Goal: Task Accomplishment & Management: Manage account settings

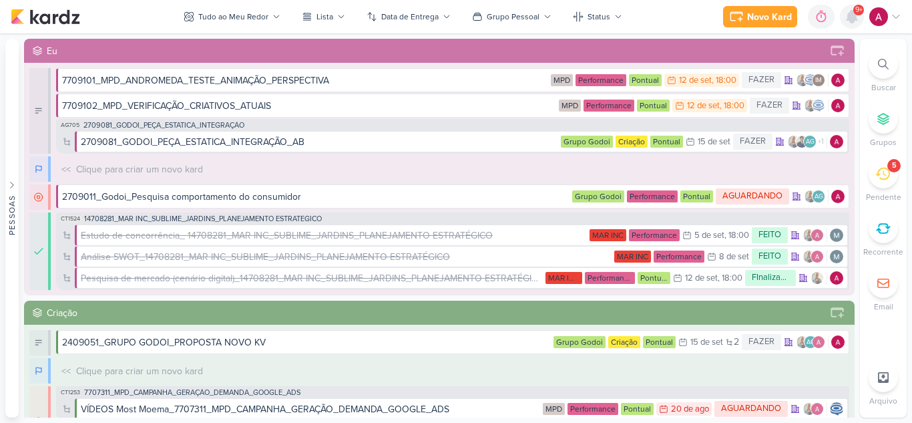
click at [852, 17] on icon at bounding box center [851, 17] width 11 height 12
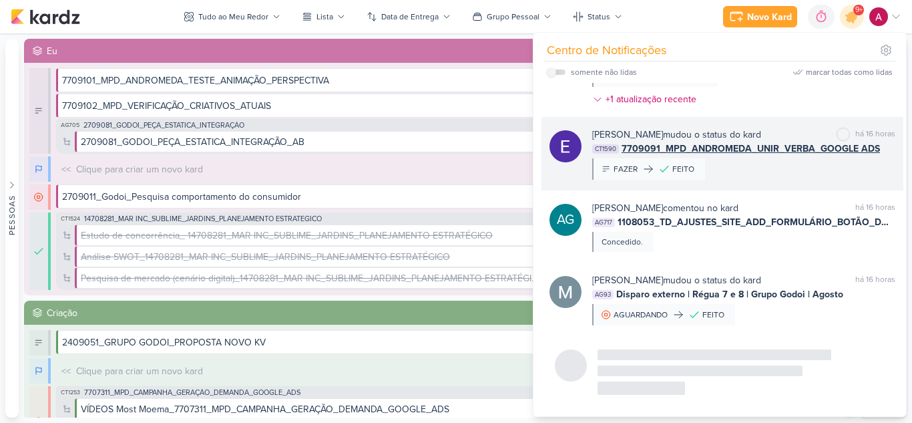
scroll to position [1761, 0]
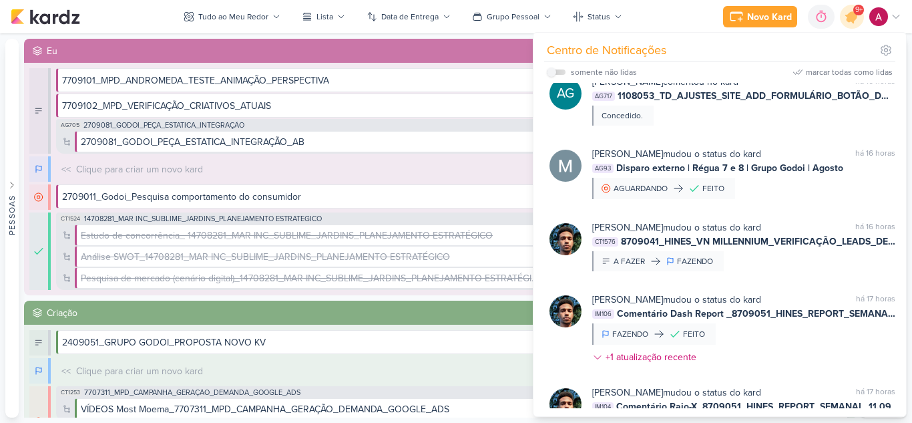
click at [555, 75] on div "somente não lidas" at bounding box center [592, 72] width 90 height 16
click at [555, 71] on input "checkbox" at bounding box center [551, 71] width 9 height 9
checkbox input "true"
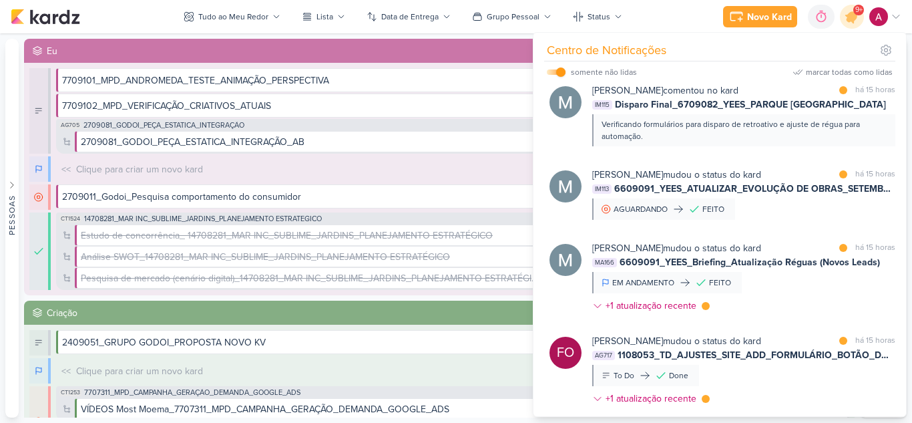
scroll to position [1441, 0]
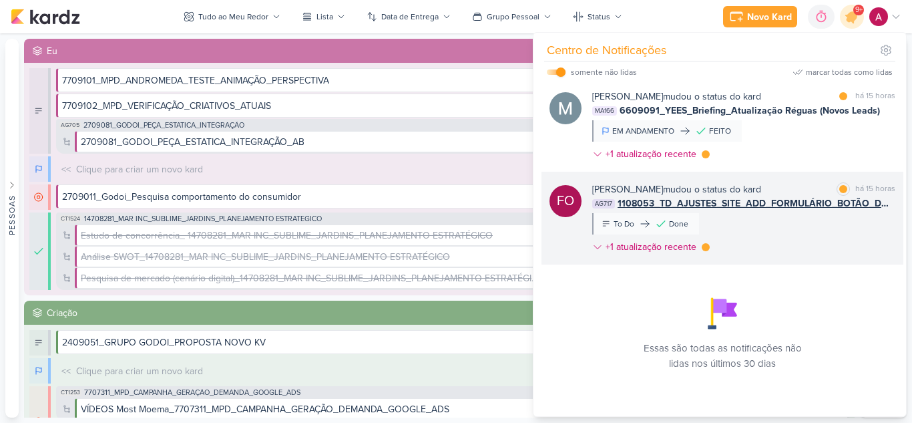
click at [783, 222] on div "[PERSON_NAME] mudou o status do kard marcar como lida há 15 horas AG717 1108053…" at bounding box center [743, 220] width 303 height 77
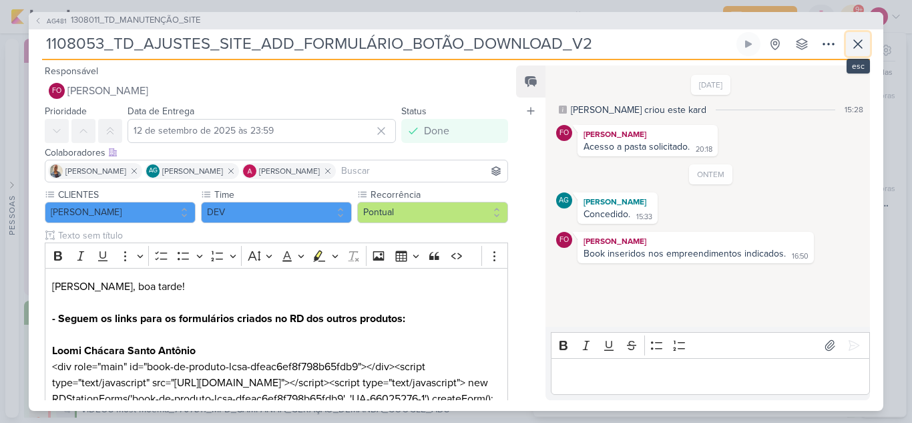
click at [858, 36] on icon at bounding box center [858, 44] width 16 height 16
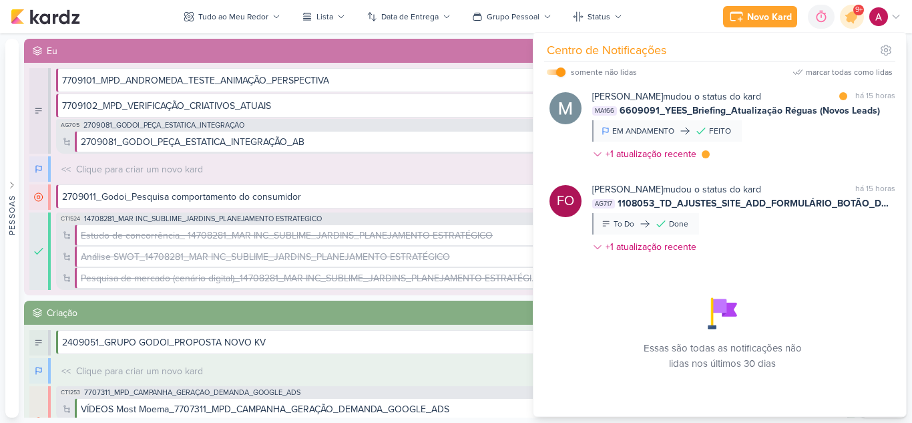
click at [790, 129] on div "[PERSON_NAME] mudou o status do kard marcar como lida há 15 horas MA166 6609091…" at bounding box center [743, 127] width 303 height 77
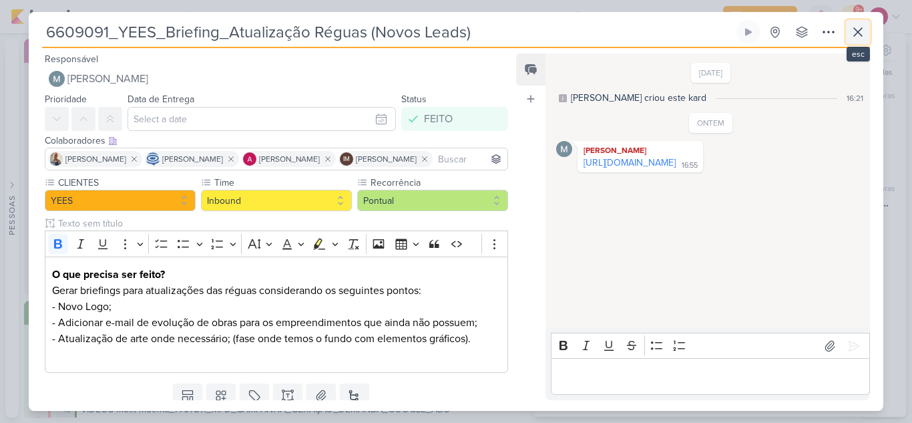
click at [858, 33] on icon at bounding box center [858, 32] width 8 height 8
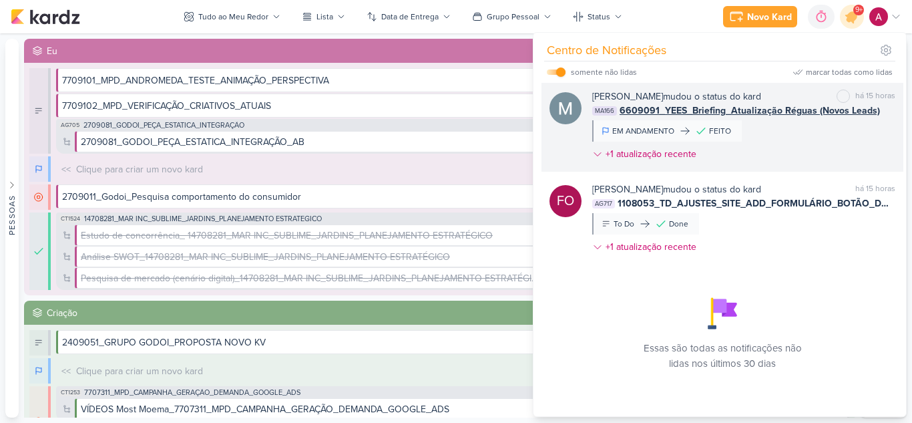
scroll to position [1308, 0]
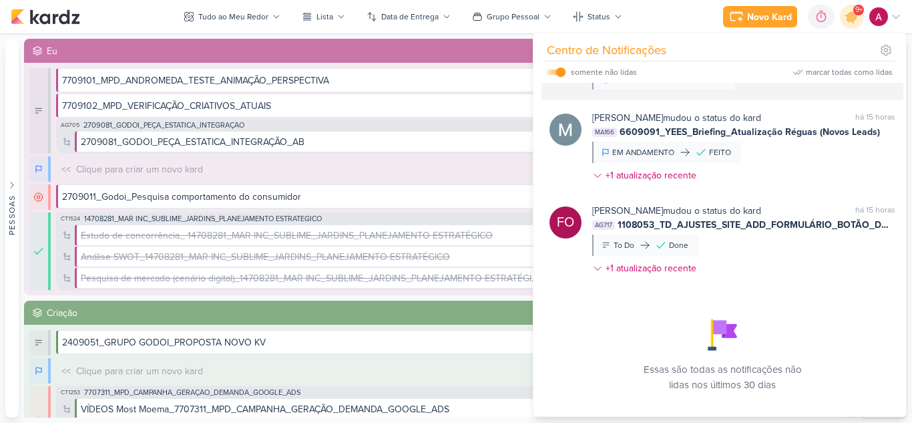
click at [768, 89] on div "[PERSON_NAME] mudou o status do kard marcar como lida há 15 horas IM113 6609091…" at bounding box center [743, 63] width 303 height 52
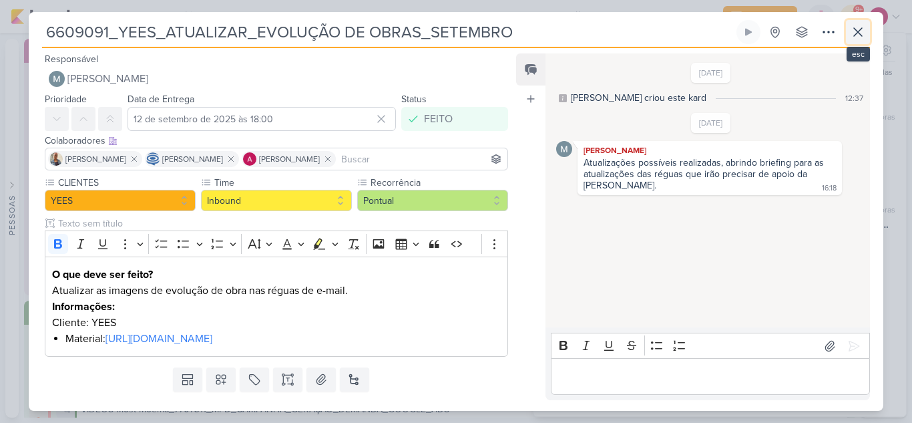
click at [861, 33] on icon at bounding box center [858, 32] width 16 height 16
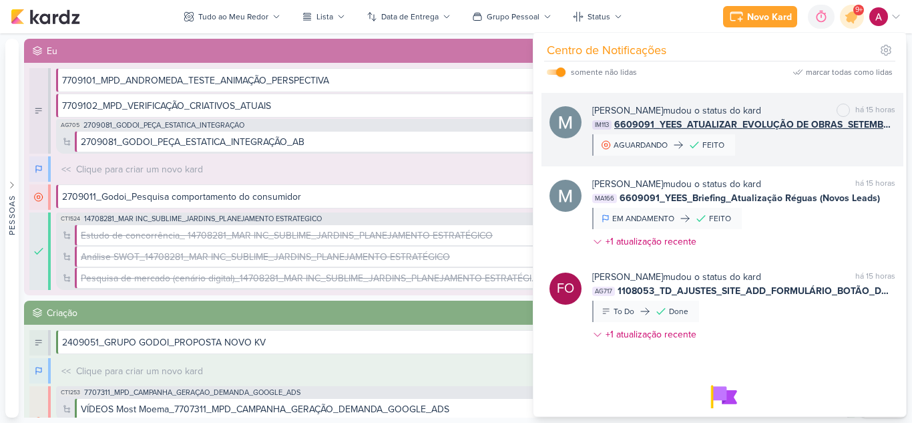
scroll to position [1241, 0]
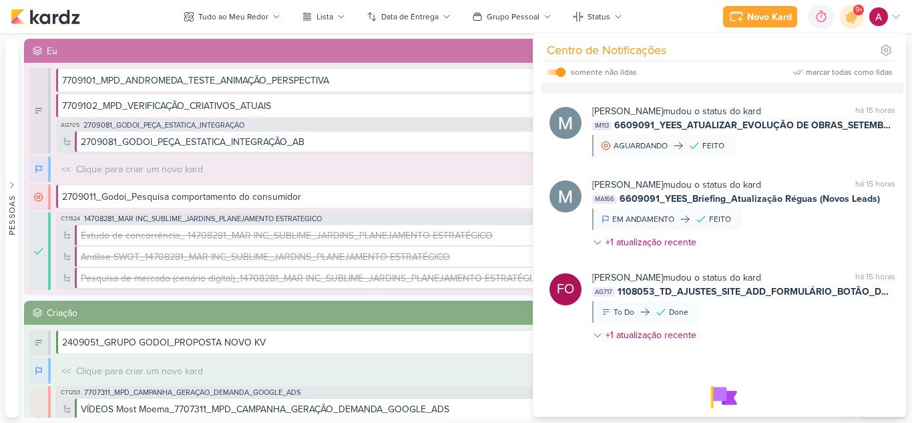
click at [841, 31] on div at bounding box center [843, 27] width 8 height 8
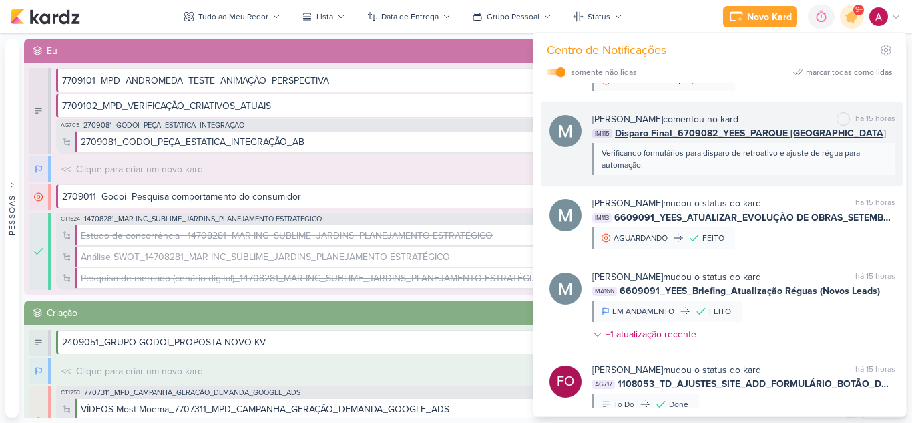
scroll to position [1108, 0]
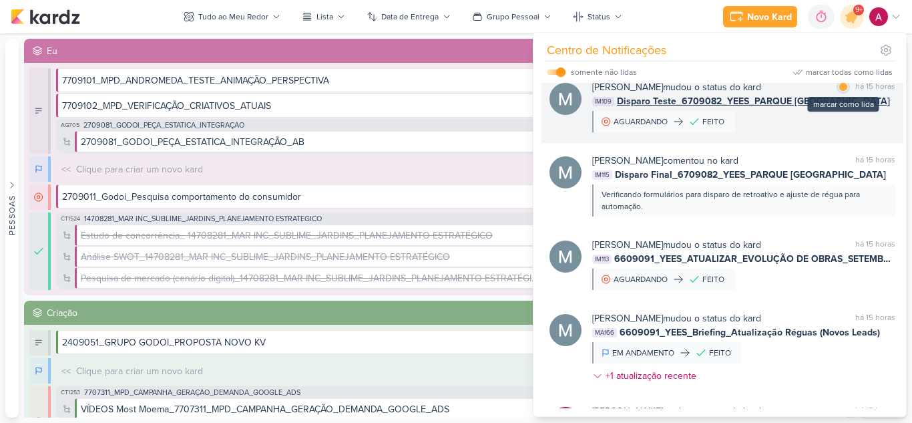
click at [839, 91] on div at bounding box center [843, 87] width 8 height 8
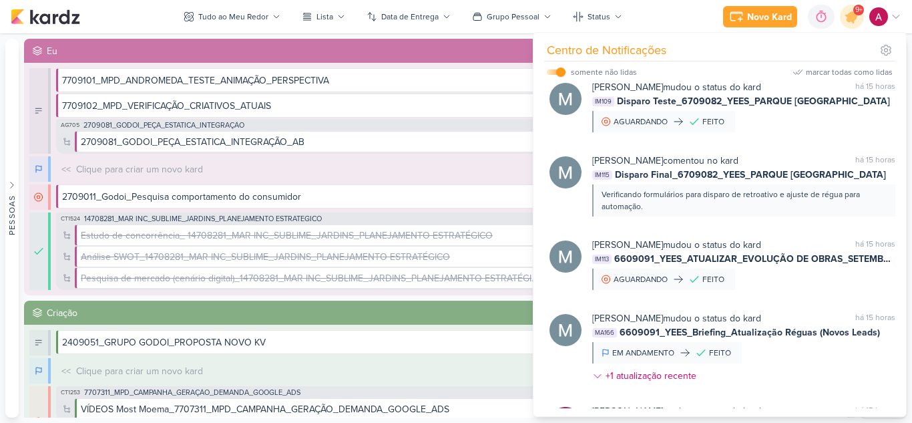
click at [839, 19] on div at bounding box center [843, 15] width 8 height 8
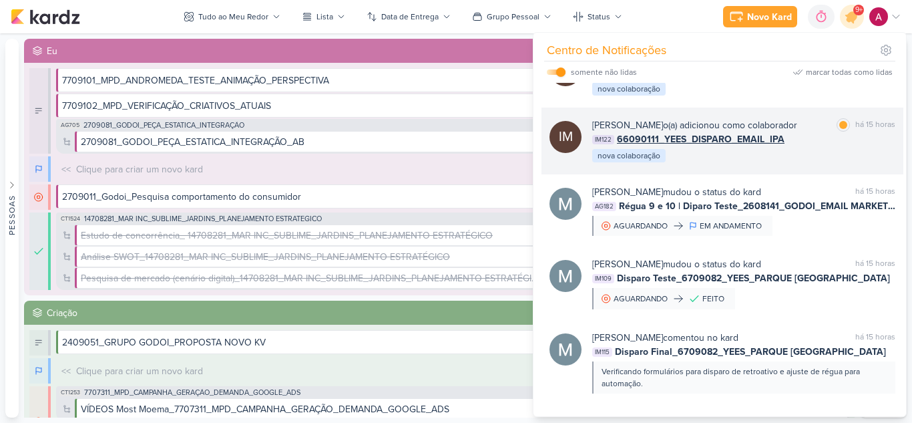
scroll to position [907, 0]
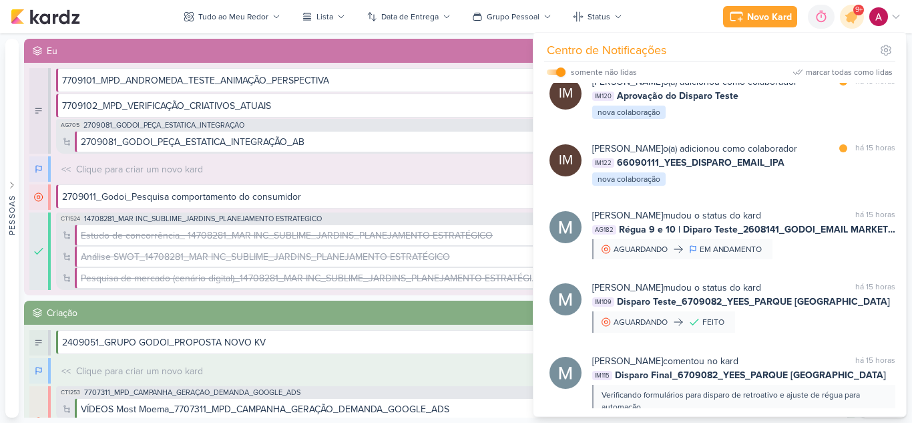
click at [822, 53] on div "[PERSON_NAME] comentou no kard marcar como lida há 14 horas AG721 3709111_CURY_…" at bounding box center [743, 28] width 303 height 51
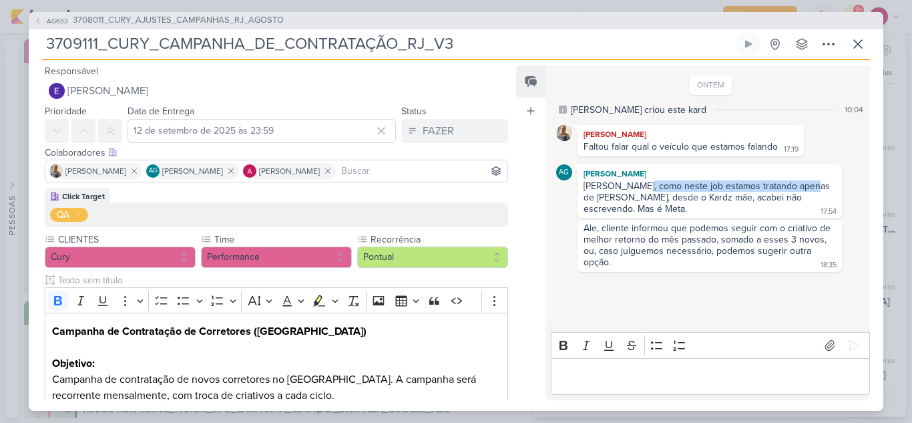
drag, startPoint x: 640, startPoint y: 190, endPoint x: 805, endPoint y: 181, distance: 165.1
click at [805, 181] on div "[PERSON_NAME], como neste job estamos tratando apenas de [PERSON_NAME], desde o…" at bounding box center [707, 197] width 249 height 34
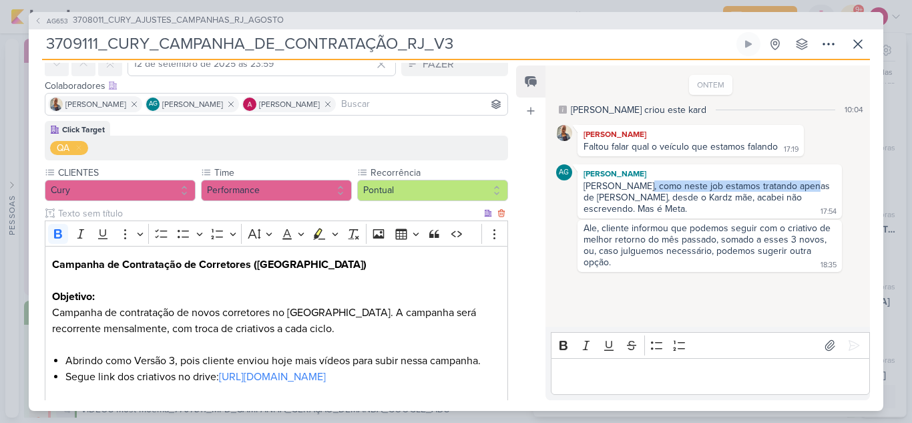
scroll to position [0, 0]
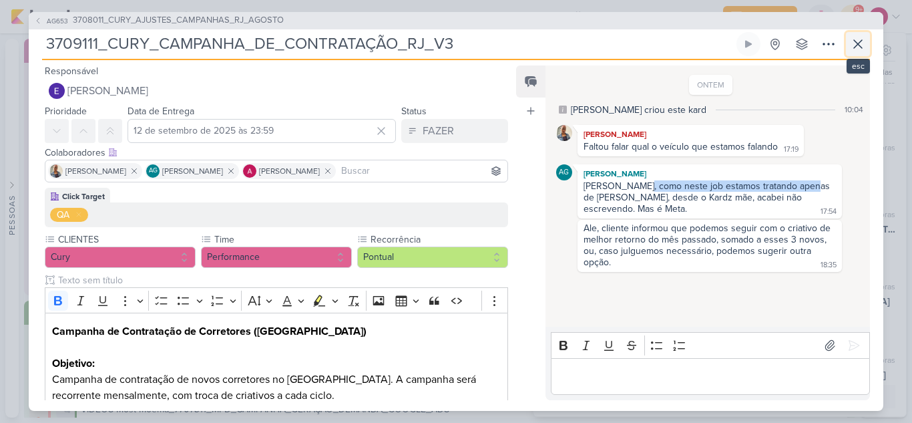
click at [854, 43] on icon at bounding box center [858, 44] width 16 height 16
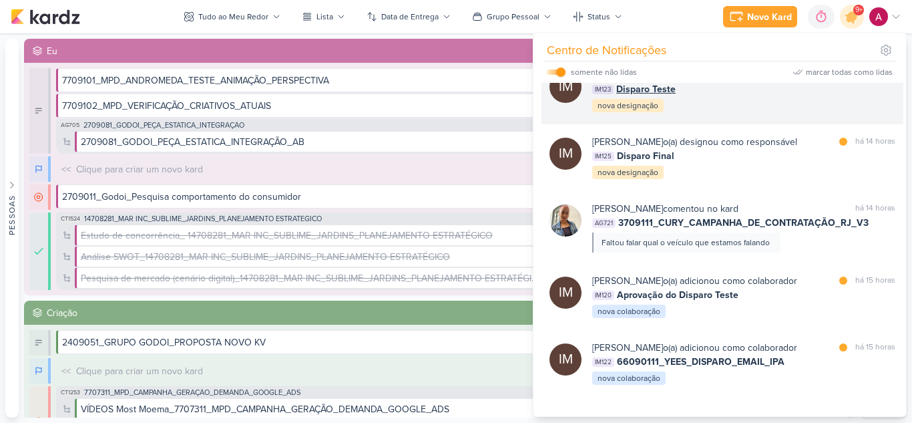
scroll to position [707, 0]
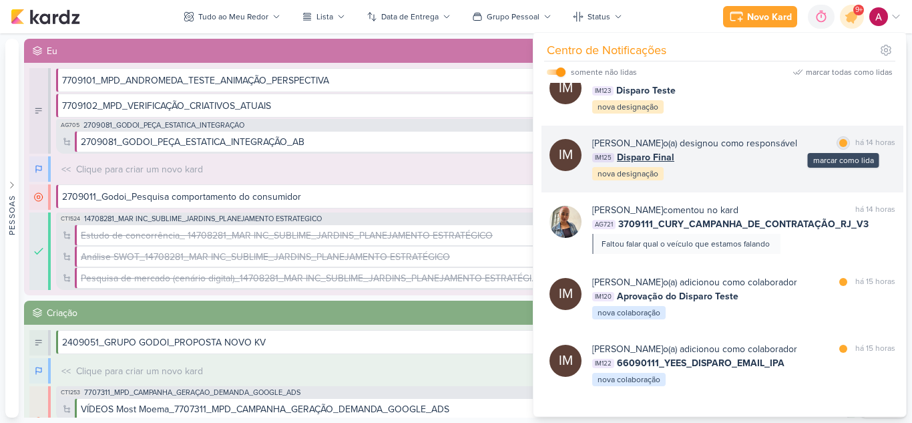
click at [840, 147] on div at bounding box center [843, 143] width 8 height 8
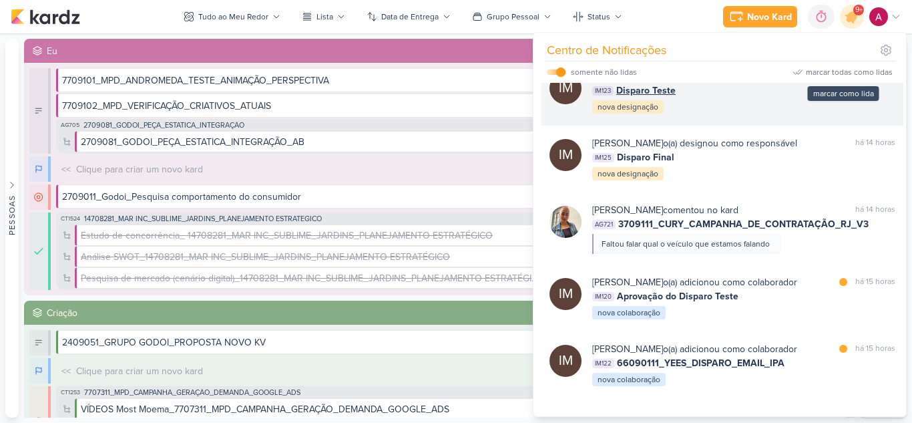
click at [836, 83] on div "marcar como lida" at bounding box center [842, 75] width 13 height 13
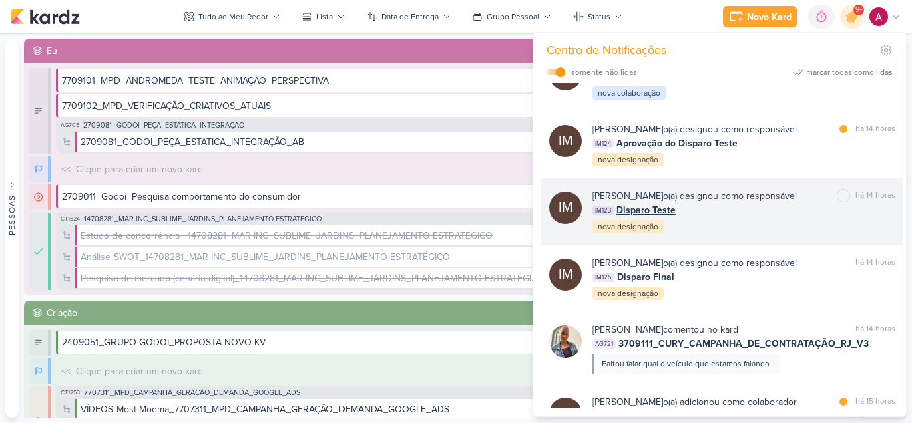
scroll to position [573, 0]
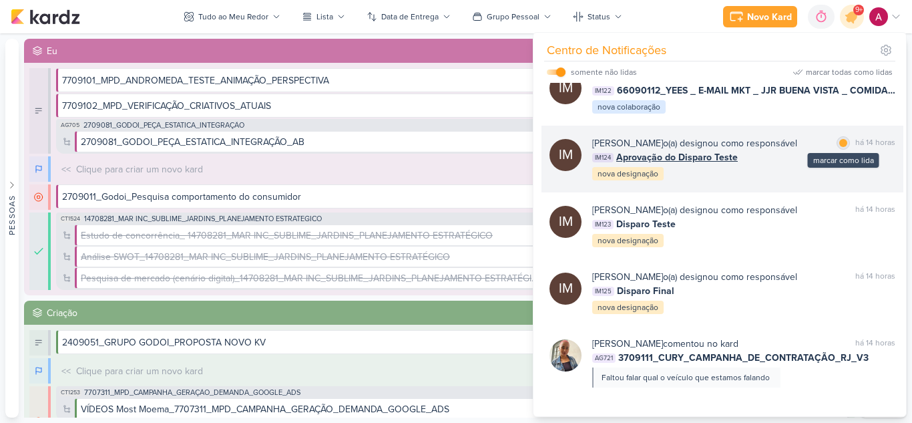
click at [839, 147] on div at bounding box center [843, 143] width 8 height 8
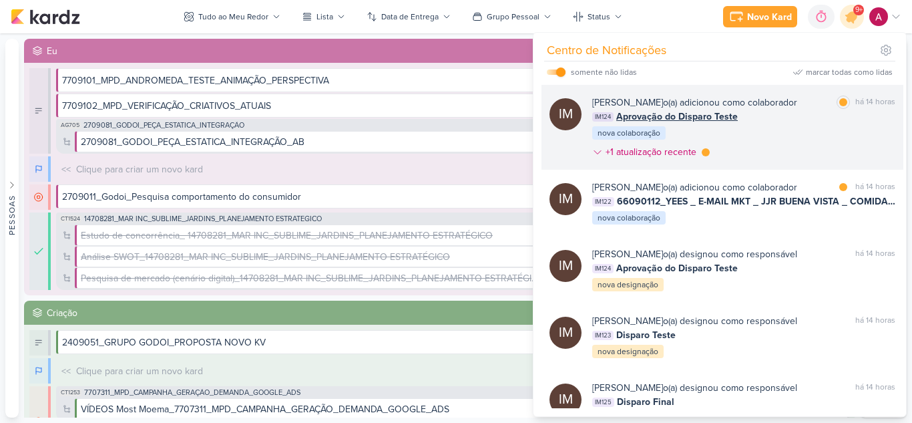
scroll to position [440, 0]
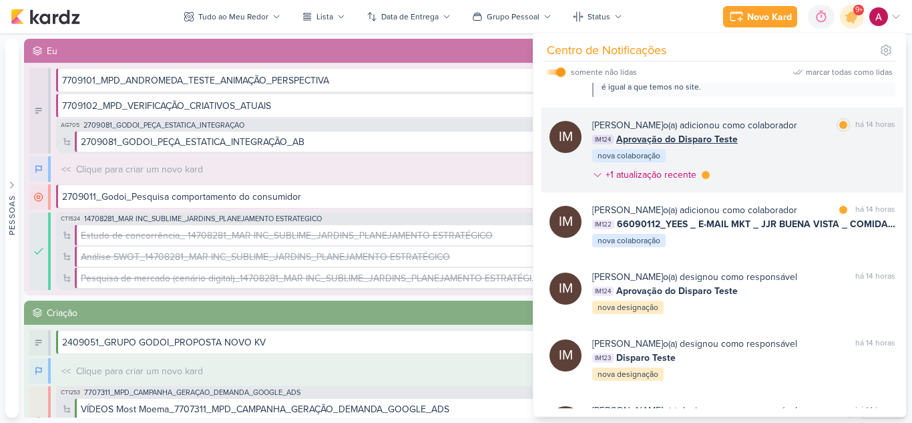
click at [797, 132] on div "[PERSON_NAME] o(a) adicionou como colaborador" at bounding box center [694, 125] width 205 height 14
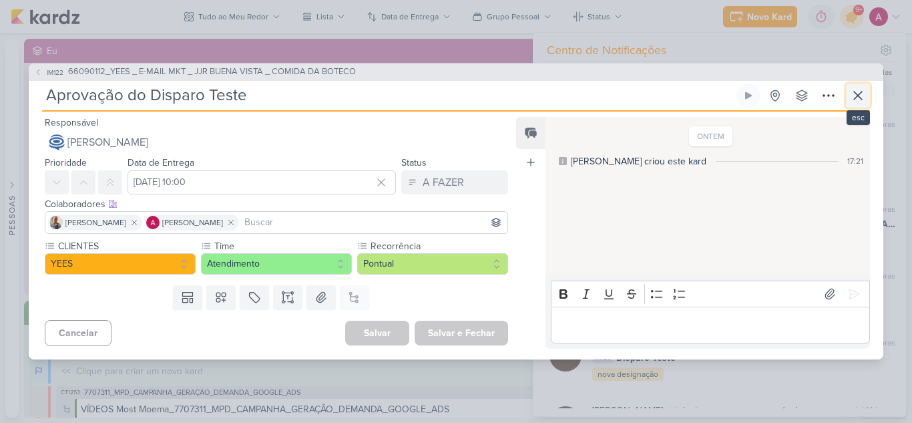
click at [856, 94] on icon at bounding box center [858, 95] width 16 height 16
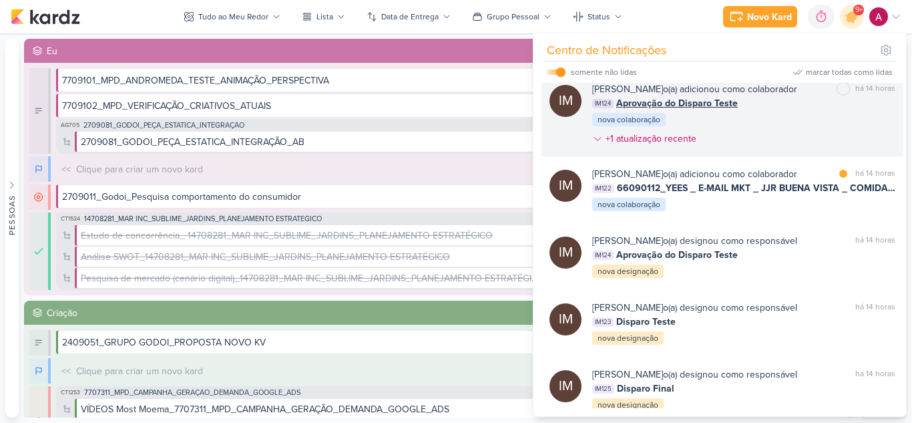
scroll to position [507, 0]
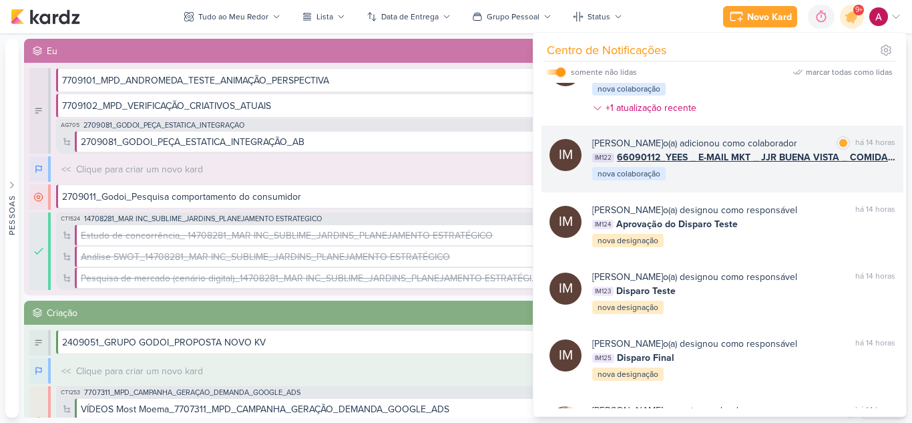
click at [733, 192] on div "IM [PERSON_NAME] o(a) adicionou como colaborador marcar como lida há 14 horas I…" at bounding box center [722, 159] width 362 height 67
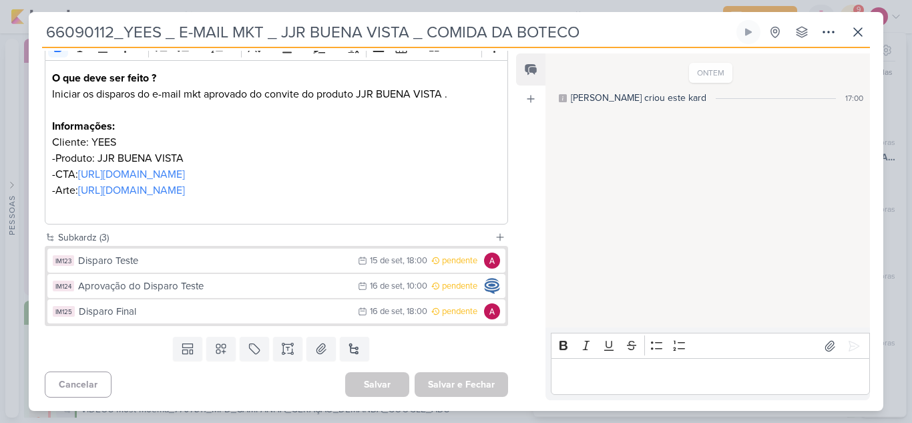
scroll to position [228, 0]
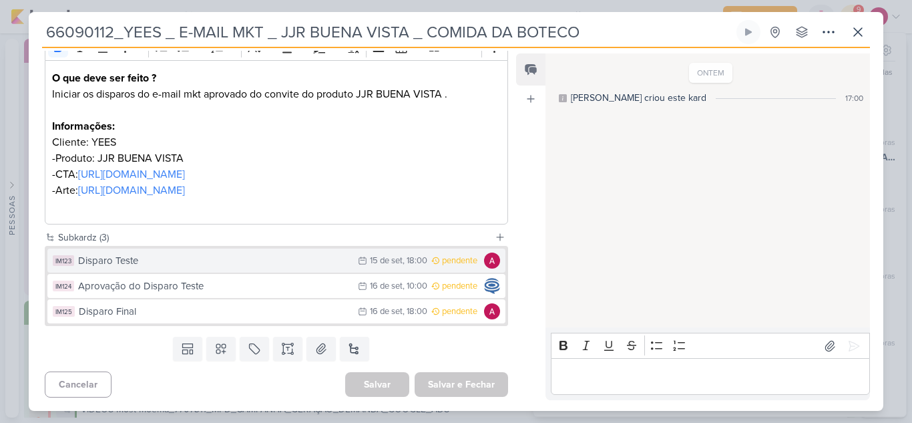
click at [255, 262] on div "Disparo Teste" at bounding box center [214, 260] width 273 height 15
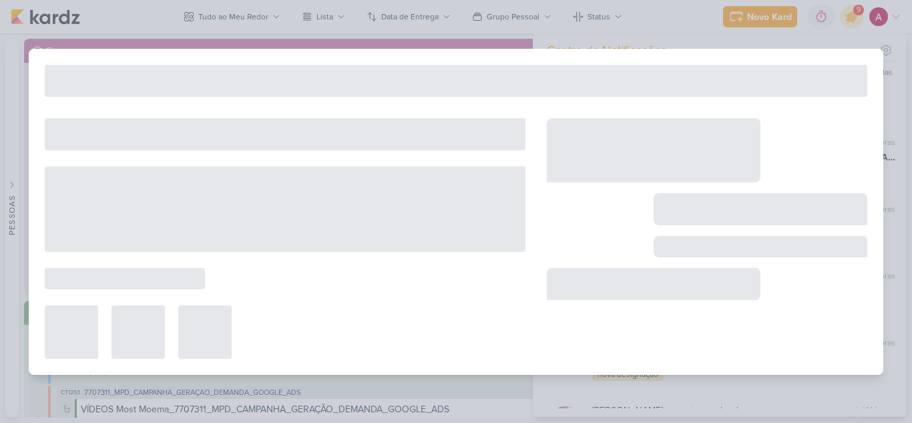
type input "Disparo Teste"
type input "[DATE] 18:00"
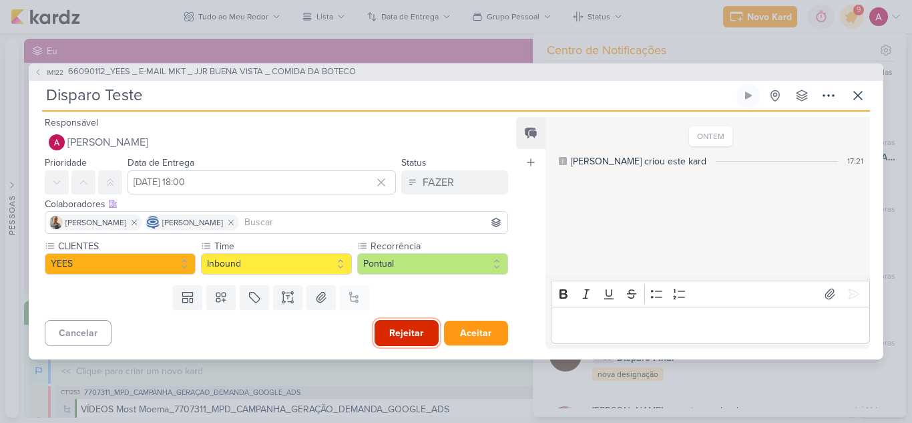
click at [397, 332] on button "Rejeitar" at bounding box center [407, 333] width 64 height 26
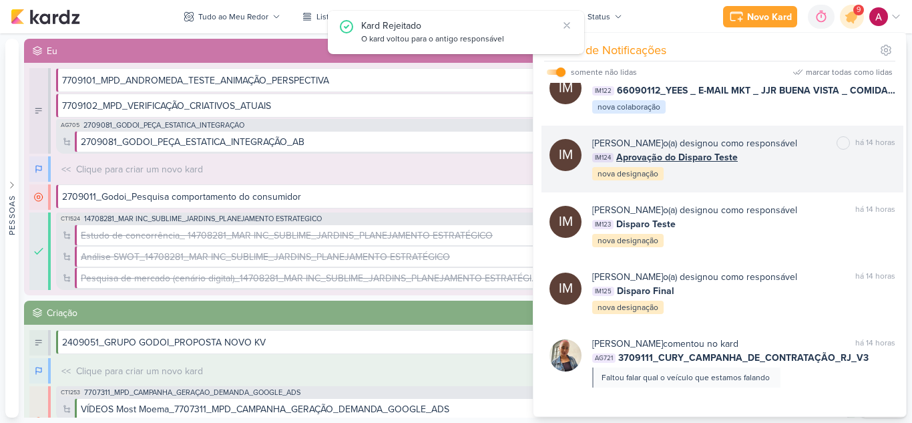
scroll to position [640, 0]
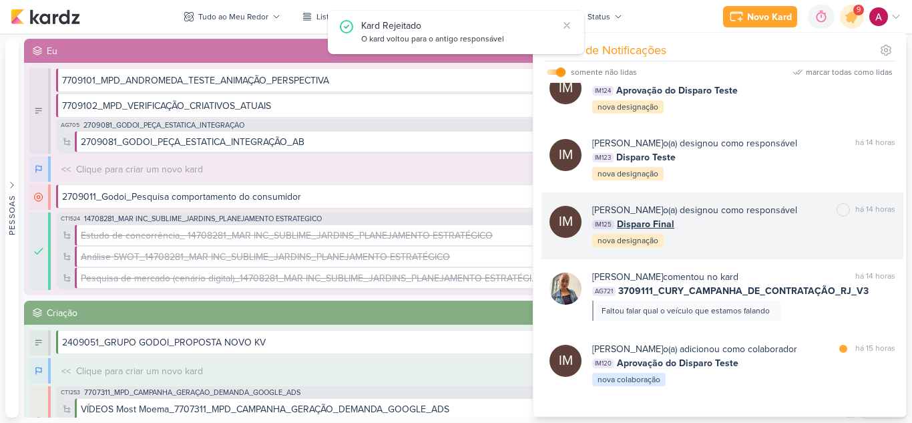
click at [760, 217] on div "[PERSON_NAME] o(a) designou como responsável" at bounding box center [694, 210] width 205 height 14
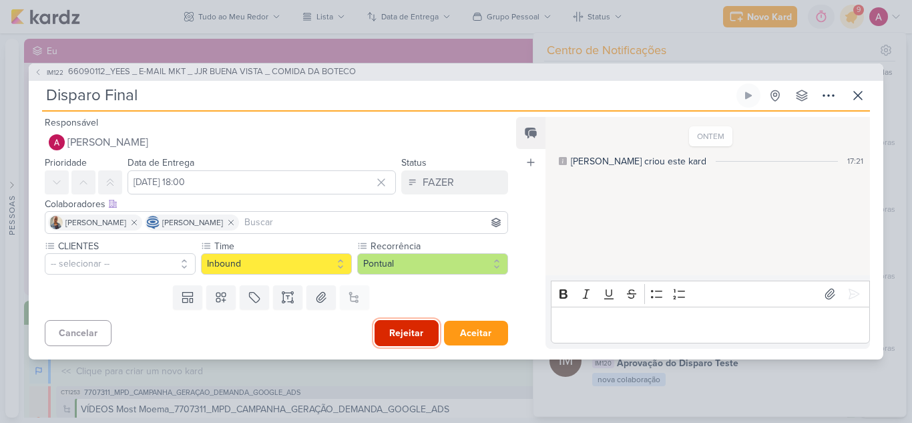
click at [396, 334] on button "Rejeitar" at bounding box center [407, 333] width 64 height 26
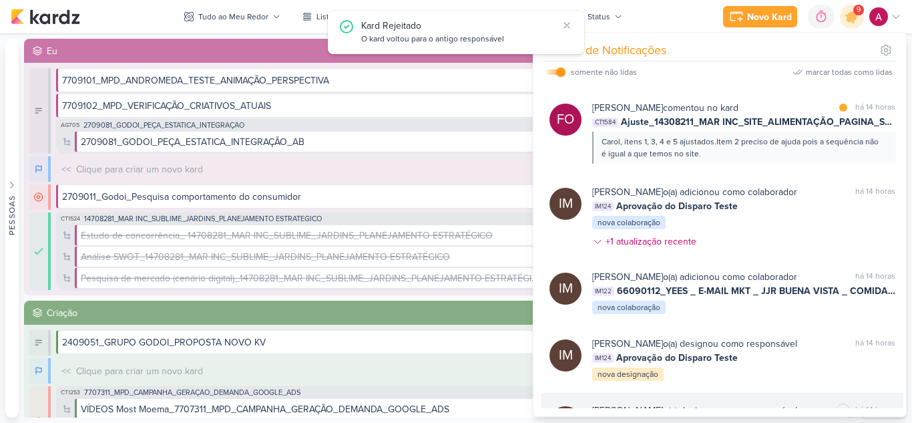
scroll to position [306, 0]
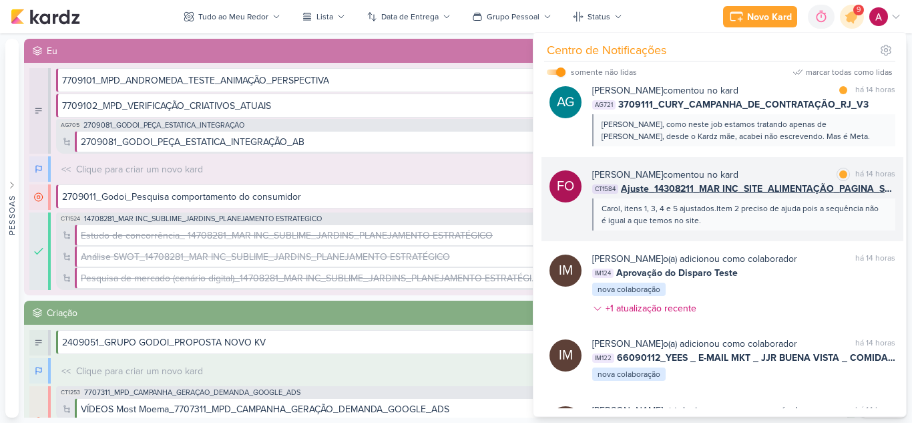
click at [720, 226] on div "Carol, itens 1, 3, 4 e 5 ajustados.Item 2 preciso de ajuda pois a sequência não…" at bounding box center [742, 214] width 283 height 24
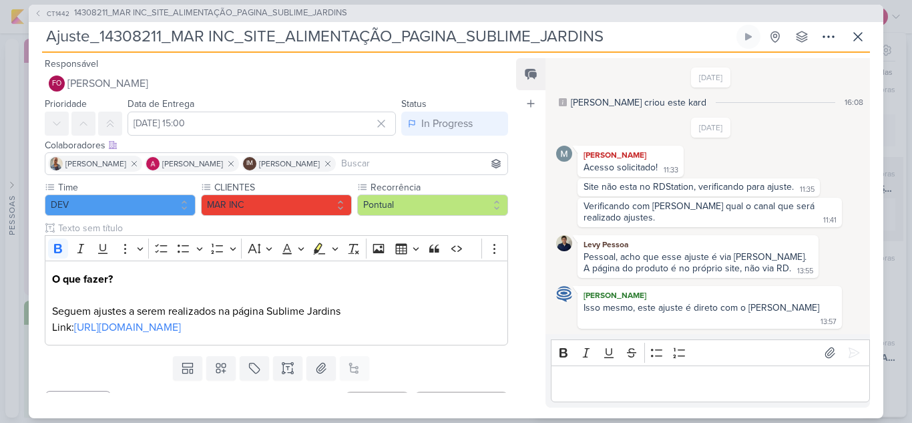
scroll to position [166, 0]
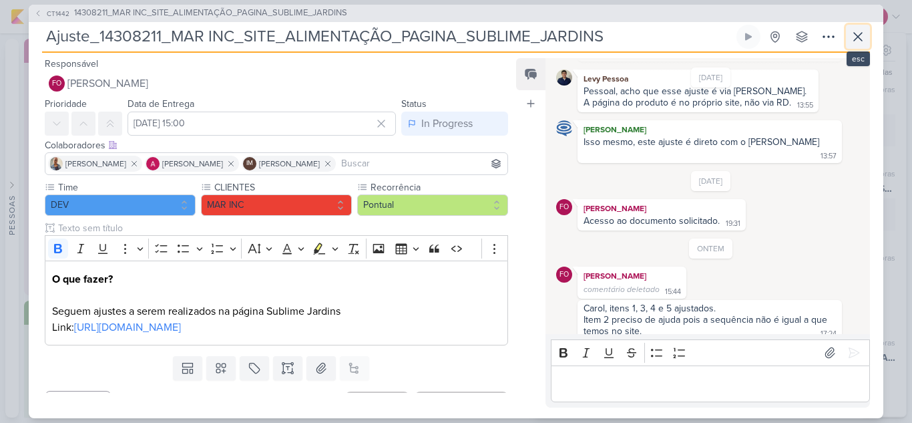
click at [863, 31] on icon at bounding box center [858, 37] width 16 height 16
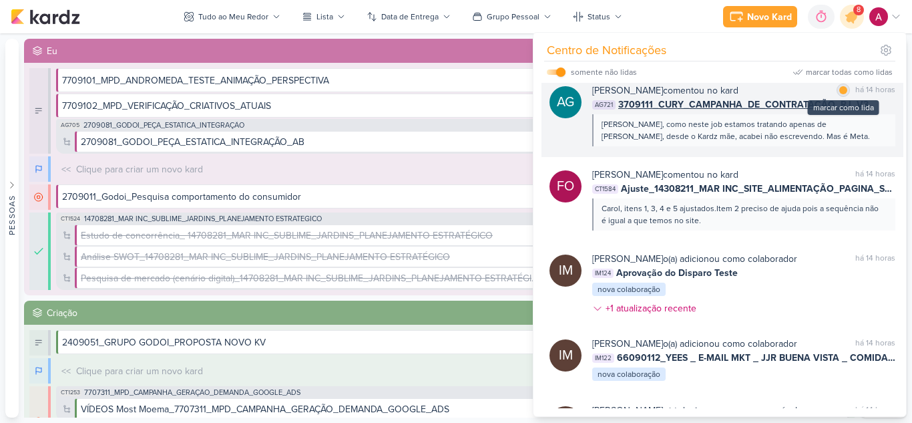
click at [839, 94] on div at bounding box center [843, 90] width 8 height 8
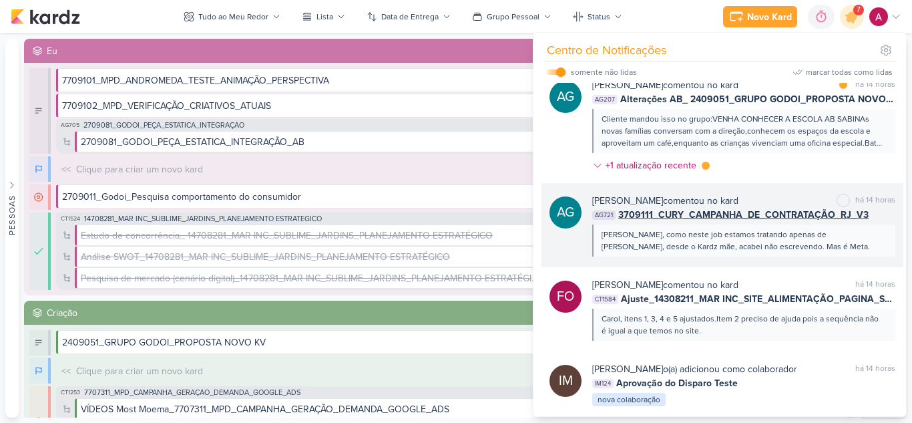
scroll to position [173, 0]
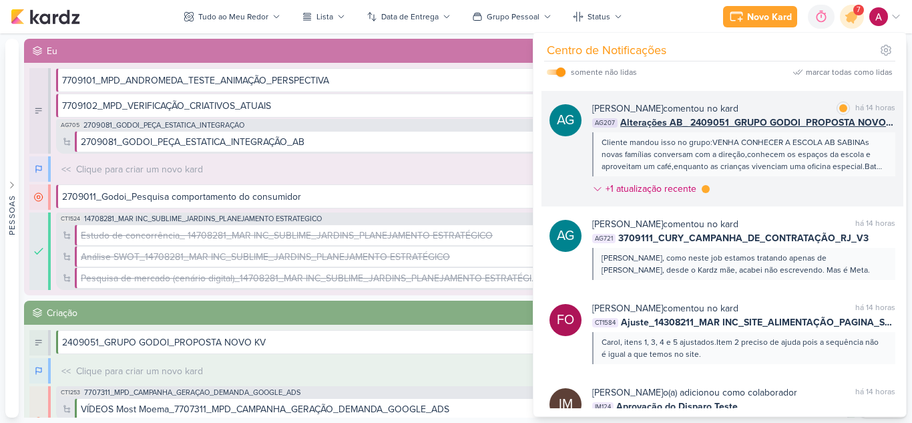
click at [764, 201] on div "[PERSON_NAME] comentou no kard marcar como lida há 14 horas AG207 Alterações AB…" at bounding box center [743, 150] width 303 height 99
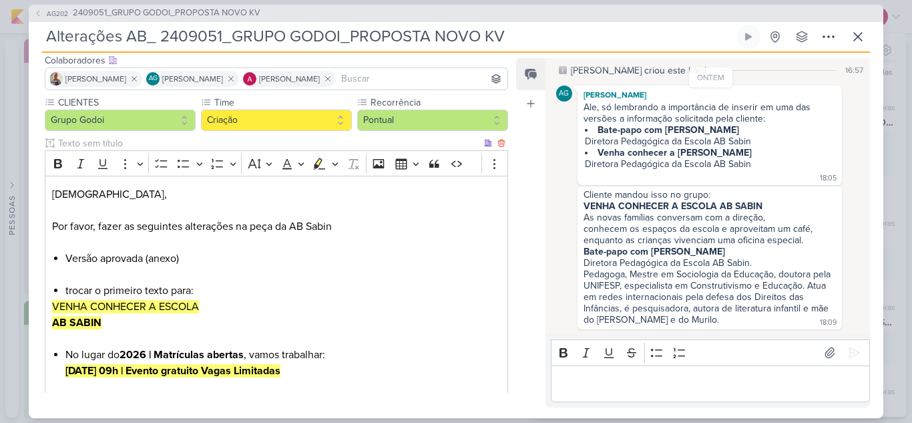
scroll to position [134, 0]
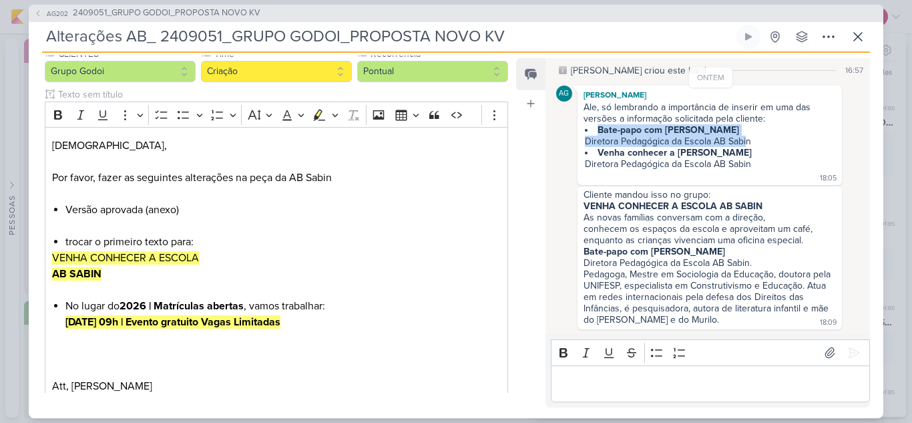
drag, startPoint x: 598, startPoint y: 130, endPoint x: 748, endPoint y: 140, distance: 149.9
click at [748, 140] on li "Bate-papo com [PERSON_NAME] Diretora Pedagógica da Escola AB Sabin" at bounding box center [710, 135] width 251 height 23
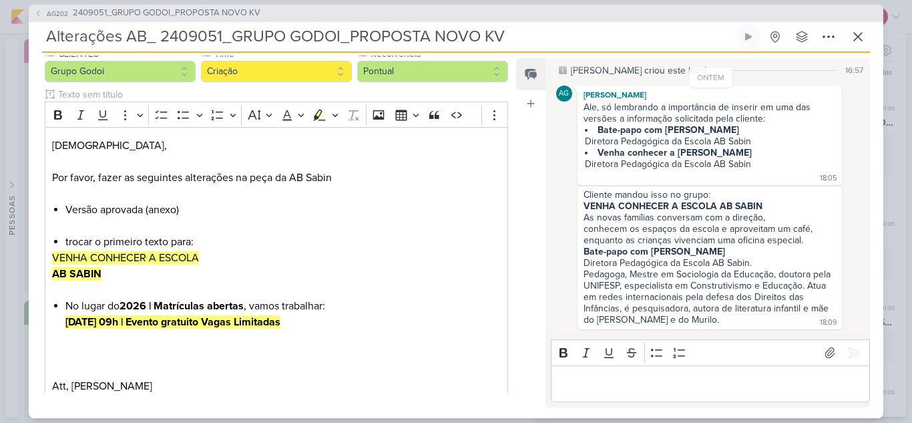
click at [764, 140] on li "Bate-papo com [PERSON_NAME] Diretora Pedagógica da Escola AB Sabin" at bounding box center [710, 135] width 251 height 23
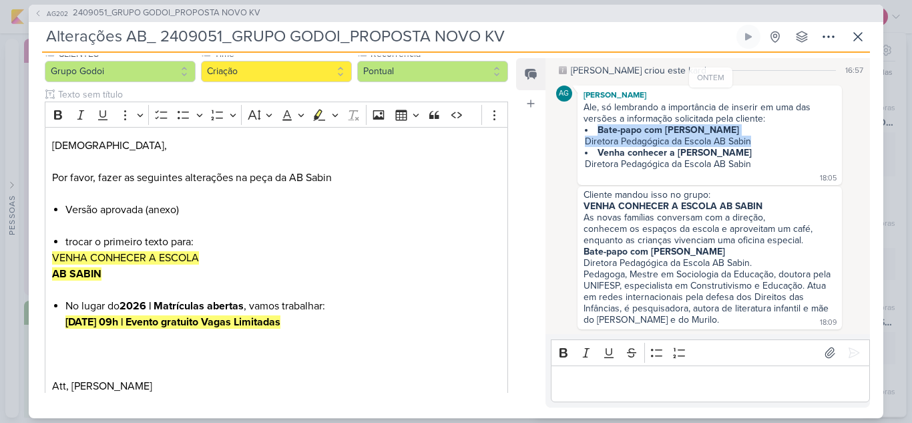
drag, startPoint x: 599, startPoint y: 130, endPoint x: 766, endPoint y: 140, distance: 167.9
click at [766, 140] on li "Bate-papo com [PERSON_NAME] Diretora Pedagógica da Escola AB Sabin" at bounding box center [710, 135] width 251 height 23
copy li "Bate-papo com [PERSON_NAME] Diretora Pedagógica da Escola AB Sabin"
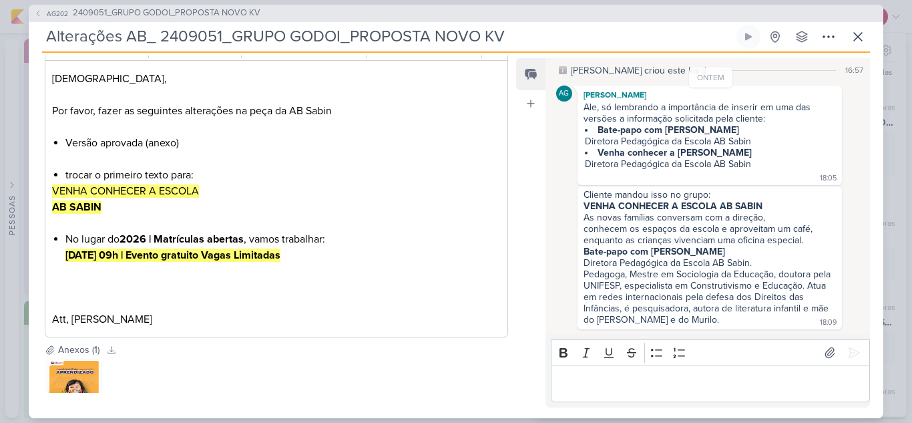
click at [154, 275] on p "Editor editing area: main" at bounding box center [276, 271] width 449 height 16
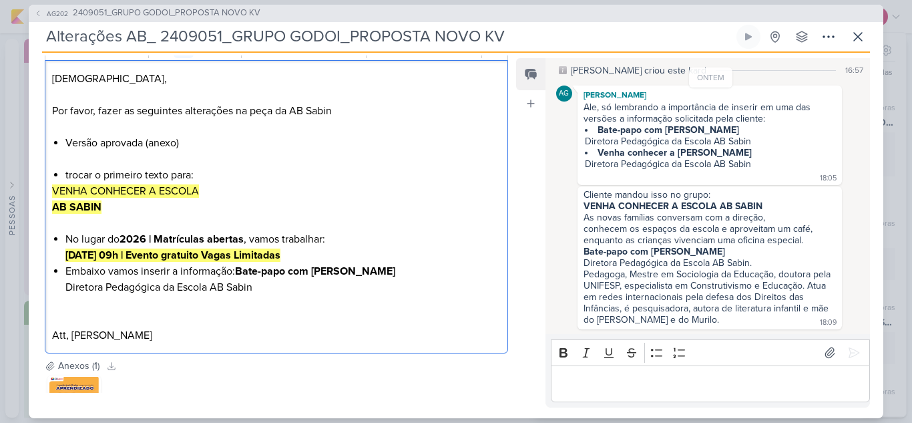
click at [310, 254] on li "No lugar do 2026 | Matrículas abertas , vamos trabalhar: [DATE] 09h | Evento gr…" at bounding box center [282, 247] width 435 height 32
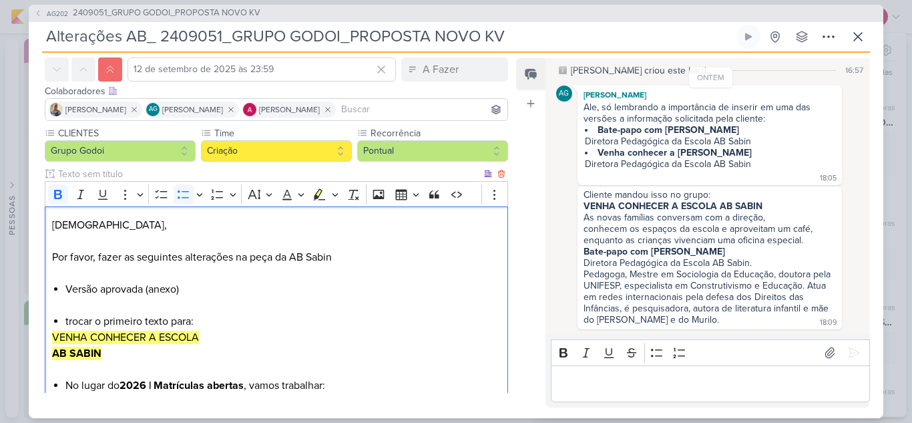
scroll to position [0, 0]
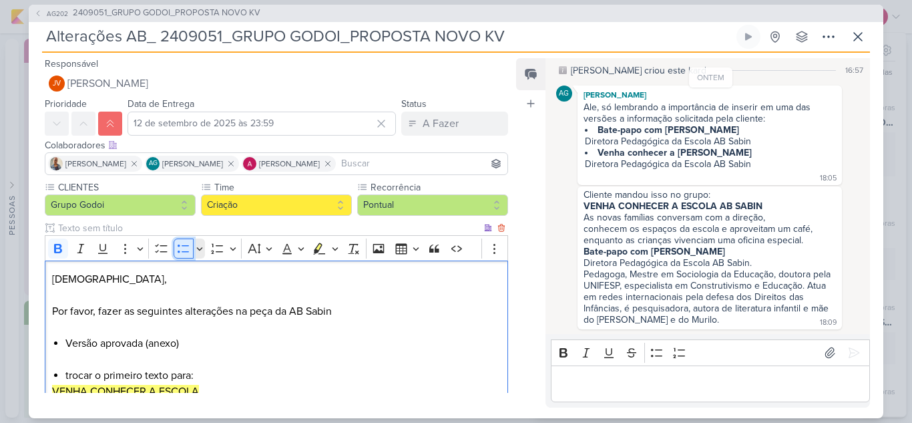
click at [184, 250] on icon "Editor toolbar" at bounding box center [183, 248] width 13 height 13
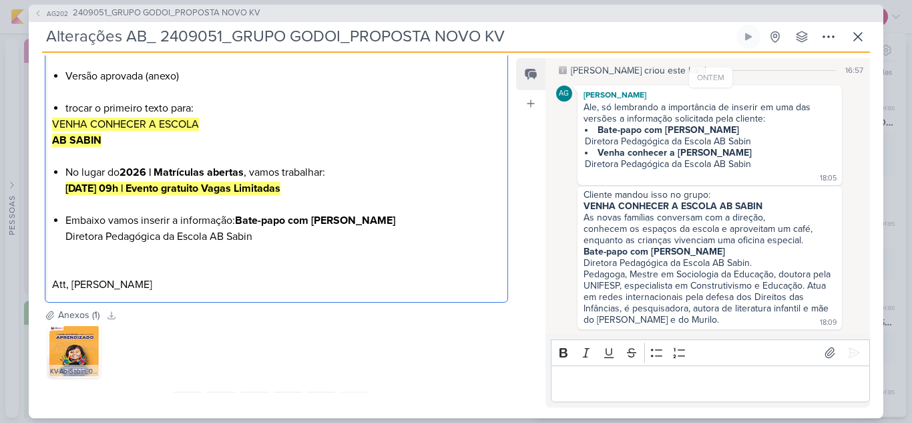
click at [240, 218] on strong "Bate-papo com [PERSON_NAME]" at bounding box center [315, 220] width 160 height 13
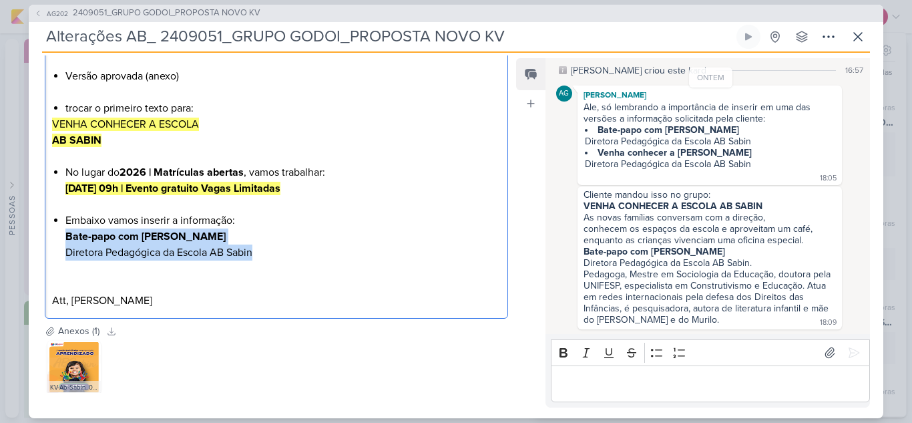
drag, startPoint x: 69, startPoint y: 238, endPoint x: 261, endPoint y: 258, distance: 192.6
click at [261, 258] on div "Jôney, Por favor, fazer as seguintes alterações na peça da AB Sabin Versão apro…" at bounding box center [276, 155] width 463 height 325
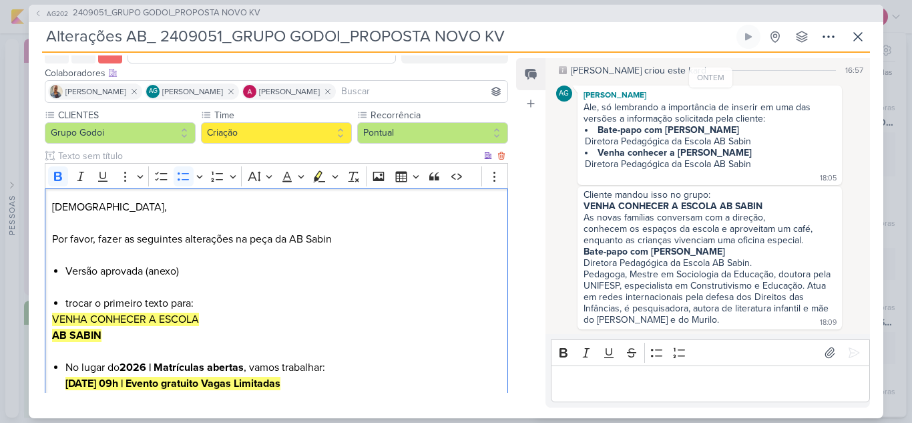
scroll to position [67, 0]
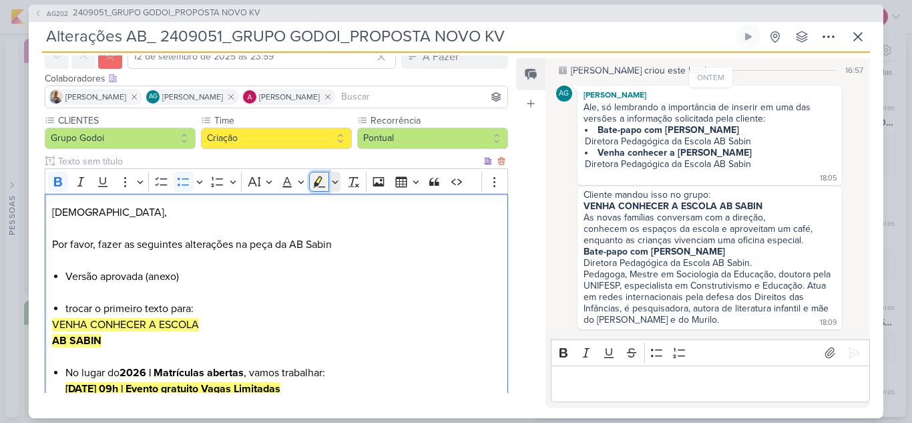
click at [317, 180] on icon "Editor toolbar" at bounding box center [320, 181] width 12 height 11
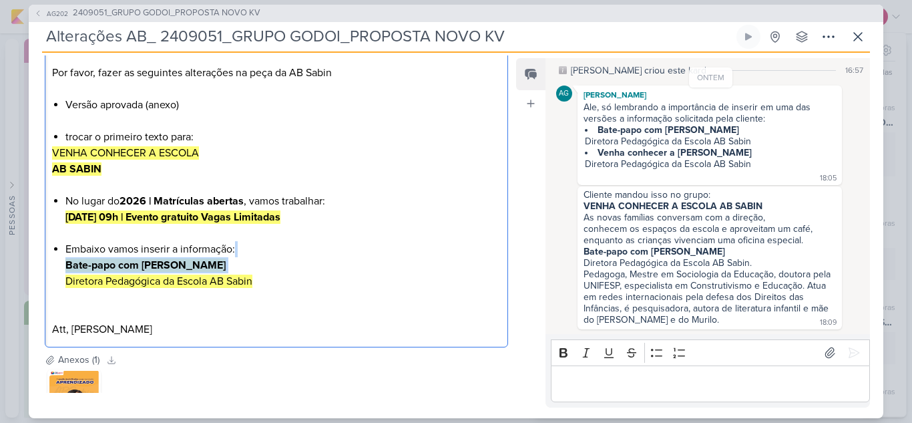
scroll to position [267, 0]
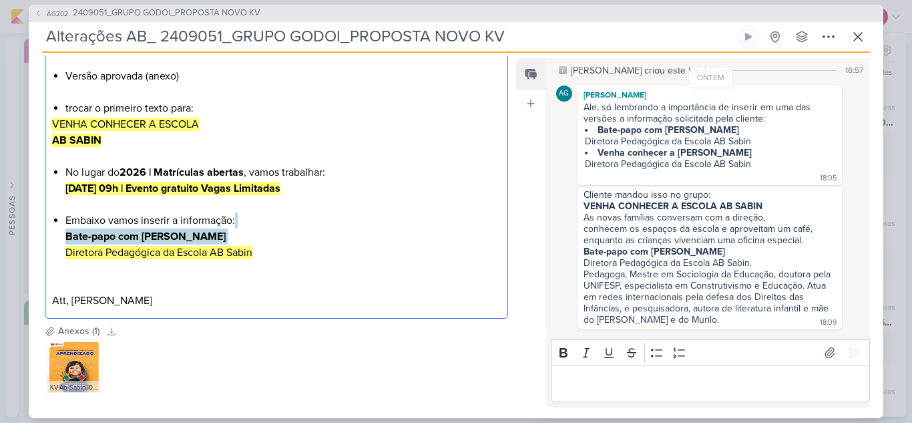
click at [282, 256] on li "Embaixo vamos inserir a informação: Bate-papo com [PERSON_NAME] Diretora Pedagó…" at bounding box center [282, 236] width 435 height 48
click at [233, 289] on p "Editor editing area: main" at bounding box center [276, 284] width 449 height 16
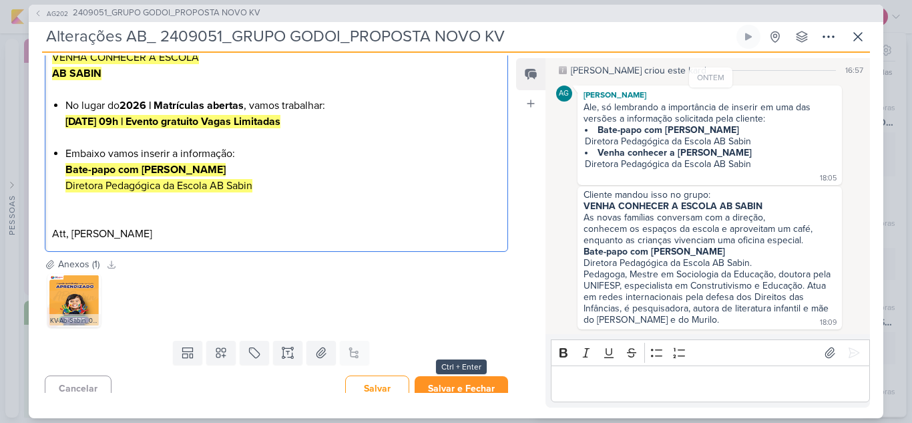
scroll to position [345, 0]
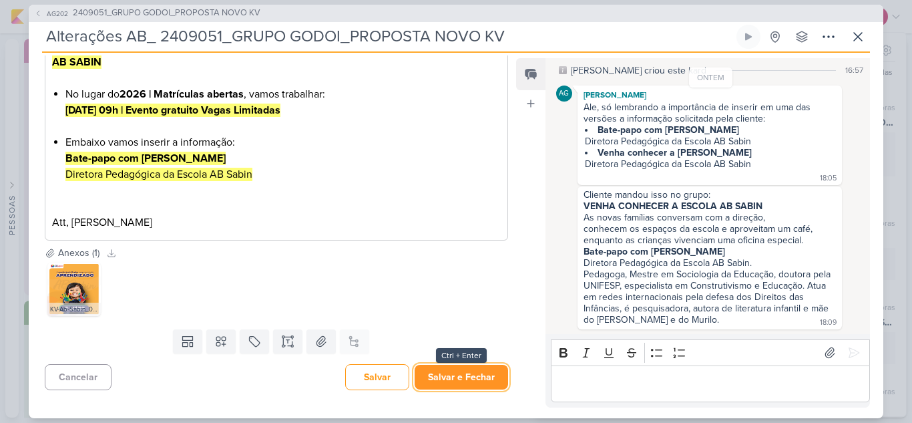
click at [459, 376] on button "Salvar e Fechar" at bounding box center [461, 376] width 93 height 25
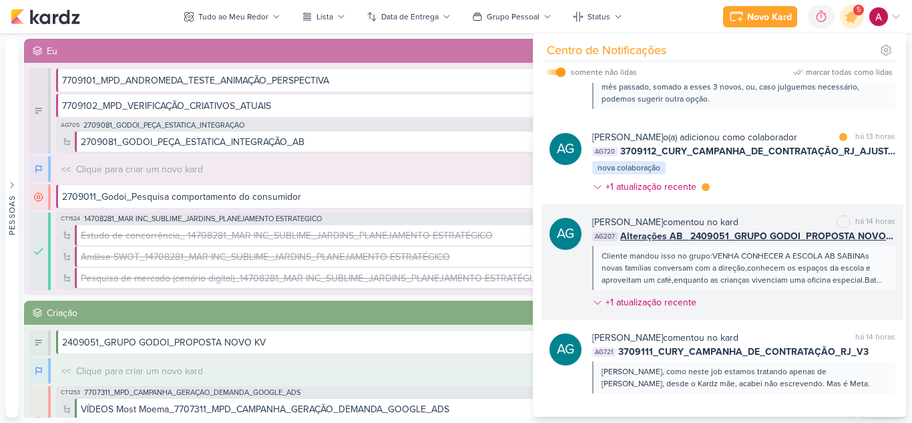
scroll to position [39, 0]
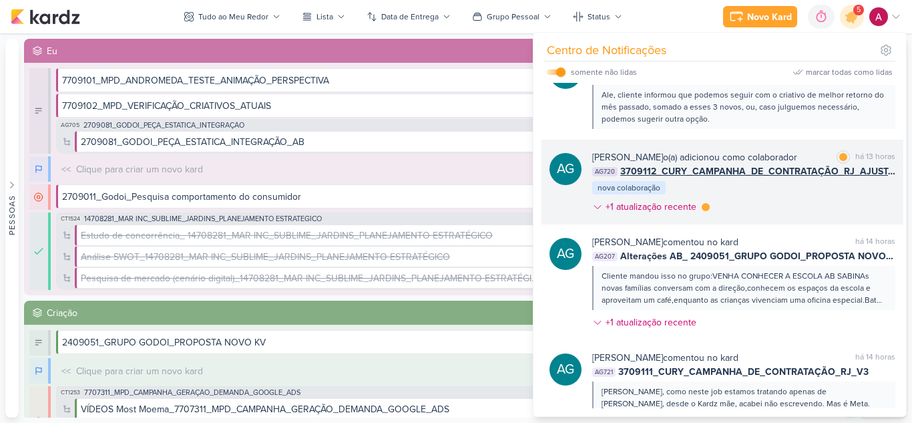
click at [794, 204] on div "[PERSON_NAME] o(a) adicionou como colaborador marcar como lida há 13 horas AG72…" at bounding box center [743, 184] width 303 height 69
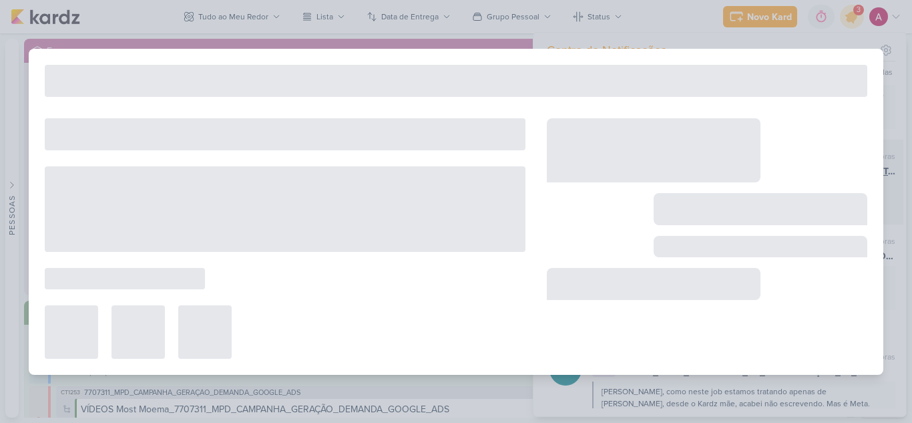
type input "3709112_CURY_CAMPANHA_DE_CONTRATAÇÃO_RJ_AJUSTAR_SEGMENTAÇÃO_IDADES"
type input "15 de setembro de 2025 às 23:59"
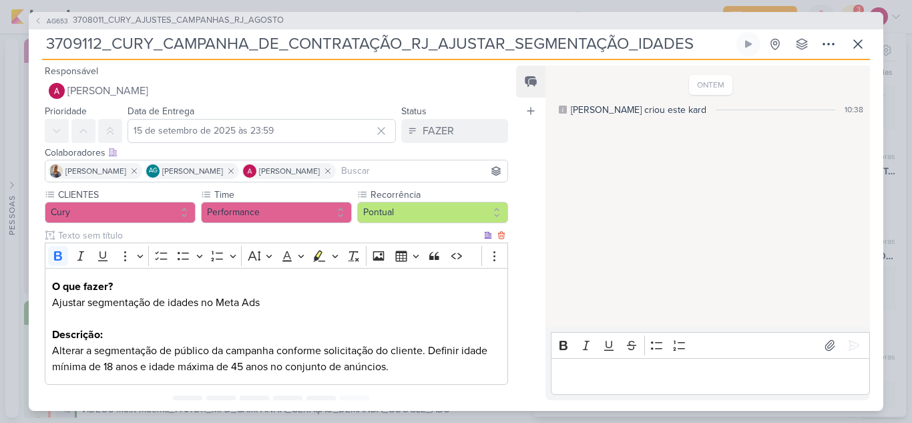
scroll to position [59, 0]
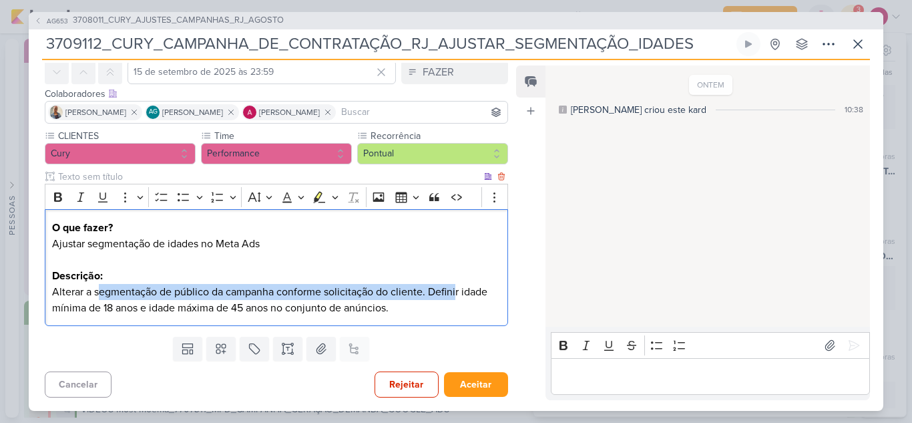
drag, startPoint x: 101, startPoint y: 292, endPoint x: 457, endPoint y: 285, distance: 356.5
click at [457, 285] on p "O que fazer? Ajustar segmentação de idades no Meta Ads Descrição: Alterar a seg…" at bounding box center [276, 268] width 449 height 96
click at [276, 291] on p "O que fazer? Ajustar segmentação de idades no Meta Ads Descrição: Alterar a seg…" at bounding box center [276, 268] width 449 height 96
drag, startPoint x: 280, startPoint y: 294, endPoint x: 460, endPoint y: 288, distance: 179.7
click at [460, 288] on p "O que fazer? Ajustar segmentação de idades no Meta Ads Descrição: Alterar a seg…" at bounding box center [276, 268] width 449 height 96
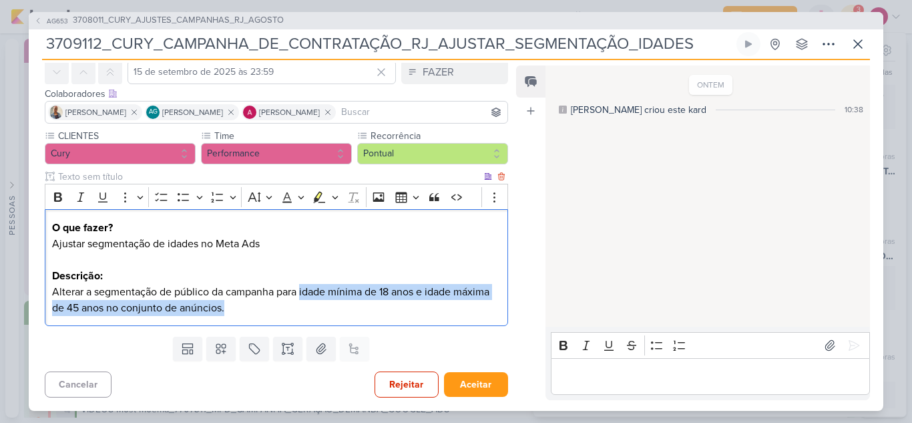
drag, startPoint x: 302, startPoint y: 291, endPoint x: 314, endPoint y: 306, distance: 19.0
click at [314, 306] on p "O que fazer? Ajustar segmentação de idades no Meta Ads Descrição: Alterar a seg…" at bounding box center [276, 268] width 449 height 96
click at [311, 308] on p "O que fazer? Ajustar segmentação de idades no Meta Ads Descrição: Alterar a seg…" at bounding box center [276, 268] width 449 height 96
drag, startPoint x: 302, startPoint y: 292, endPoint x: 103, endPoint y: 316, distance: 200.4
click at [103, 316] on div "O que fazer? Ajustar segmentação de idades no Meta Ads Descrição: Alterar a seg…" at bounding box center [276, 267] width 463 height 117
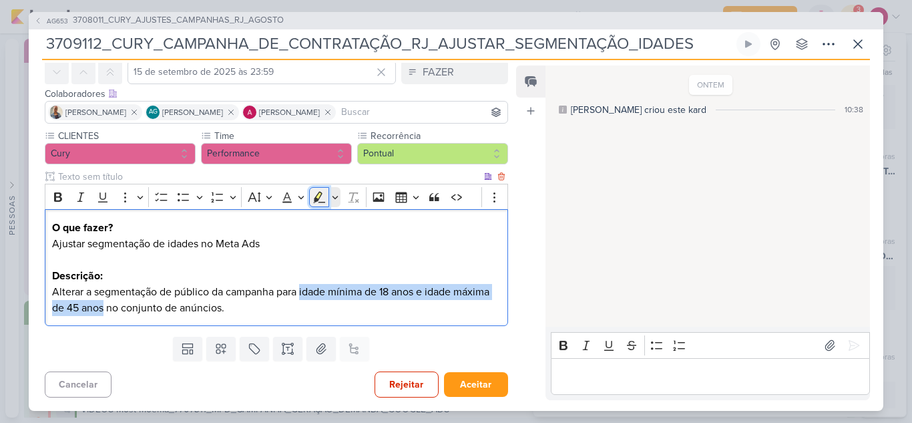
click at [316, 198] on icon "Editor toolbar" at bounding box center [320, 196] width 12 height 11
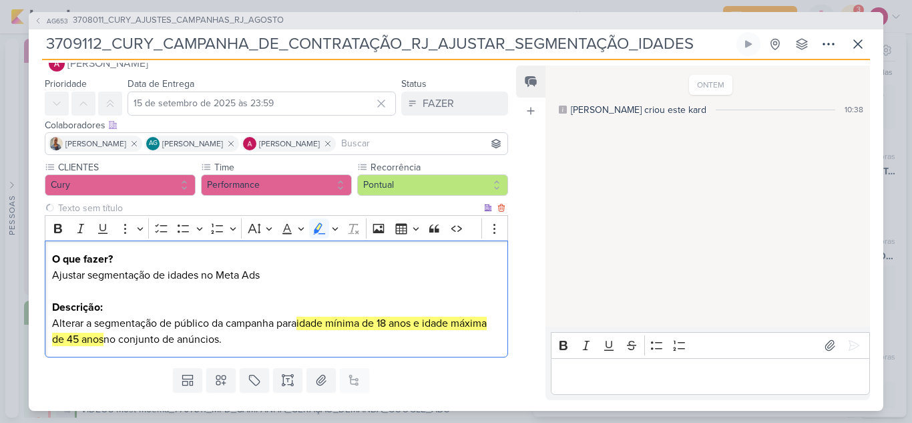
scroll to position [0, 0]
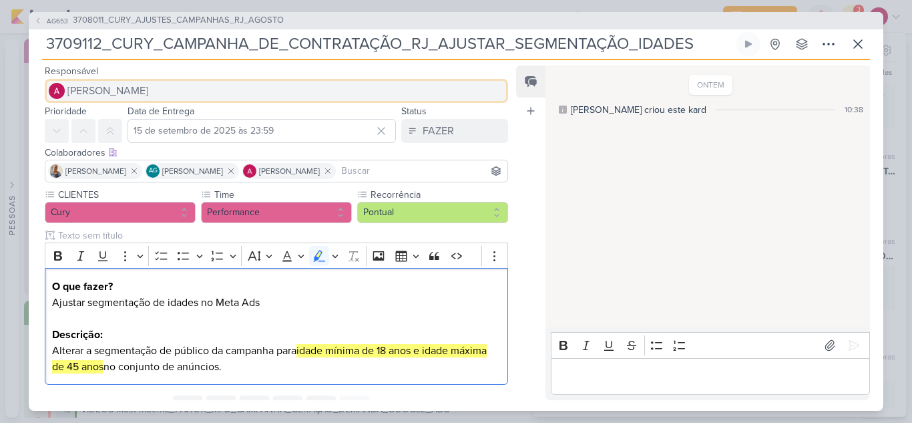
click at [130, 79] on button "[PERSON_NAME]" at bounding box center [276, 91] width 463 height 24
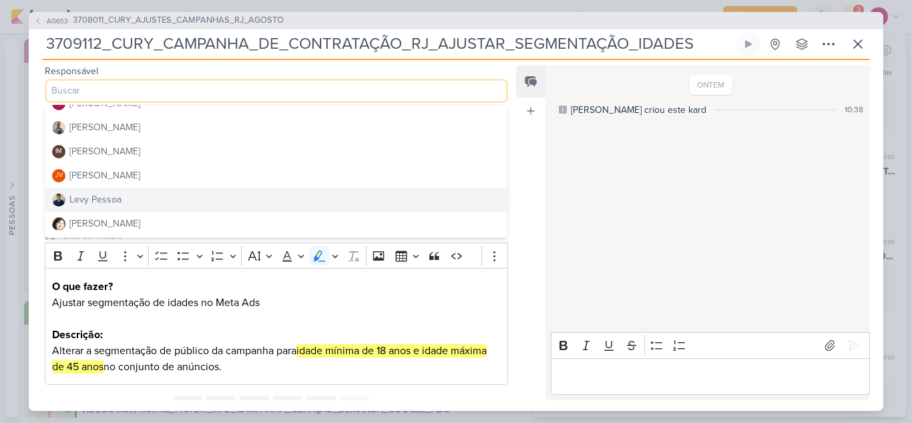
scroll to position [200, 0]
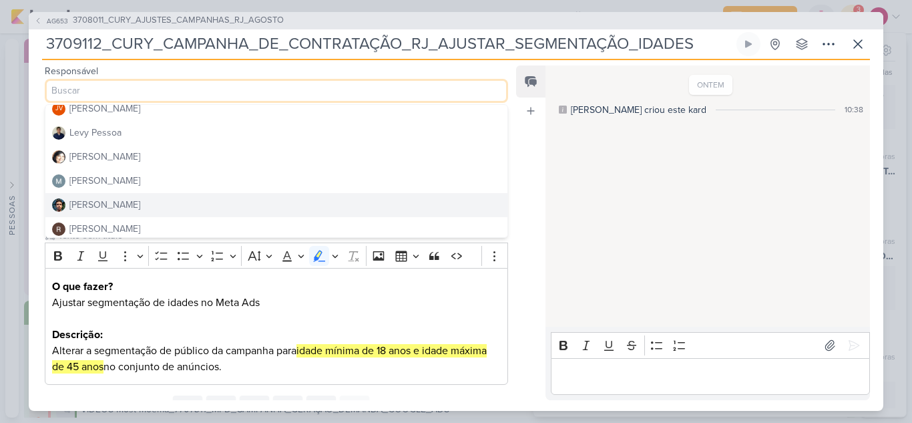
click at [96, 201] on div "[PERSON_NAME]" at bounding box center [104, 205] width 71 height 14
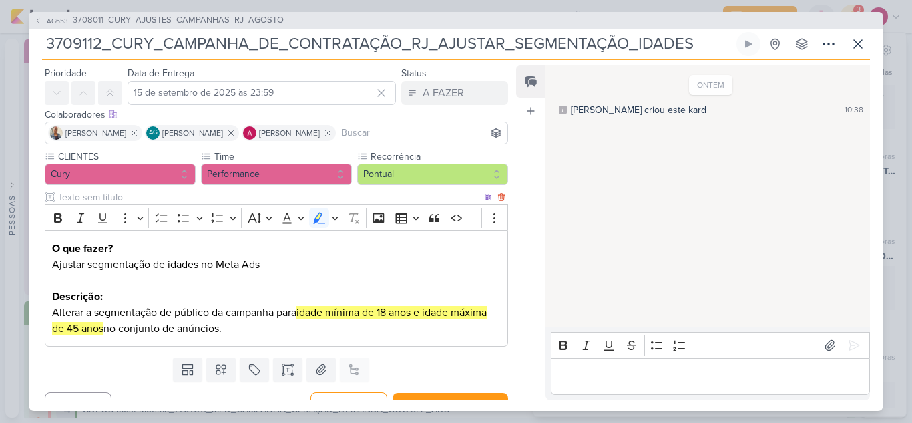
scroll to position [59, 0]
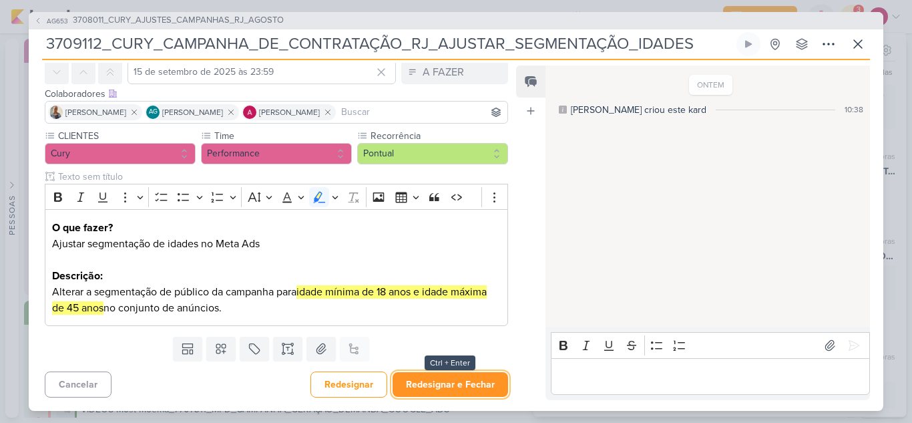
click at [429, 381] on button "Redesignar e Fechar" at bounding box center [450, 384] width 115 height 25
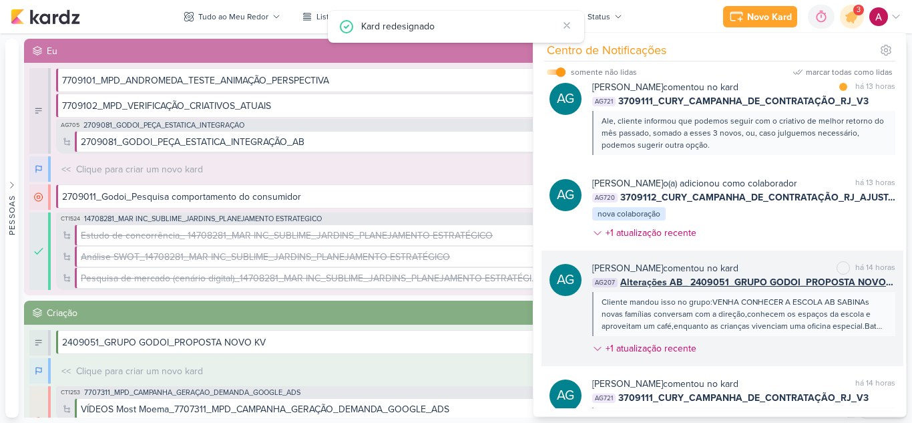
scroll to position [0, 0]
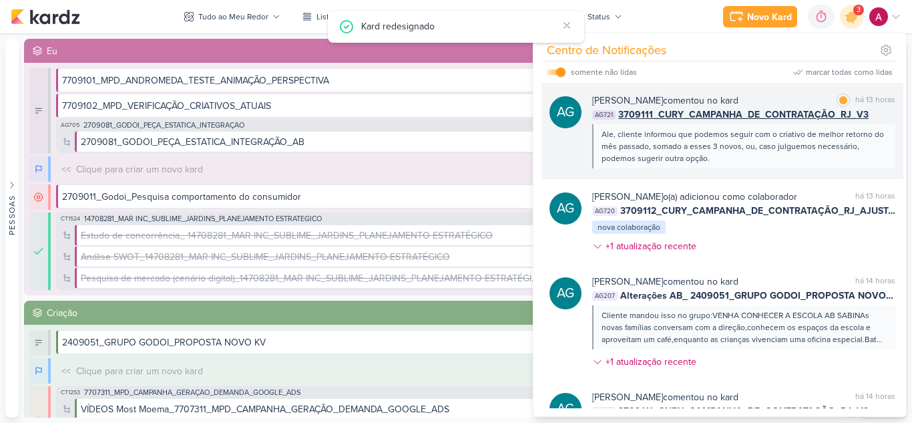
click at [740, 171] on div "AG [PERSON_NAME] comentou no kard marcar como lida há 13 horas AG721 3709111_CU…" at bounding box center [722, 131] width 362 height 96
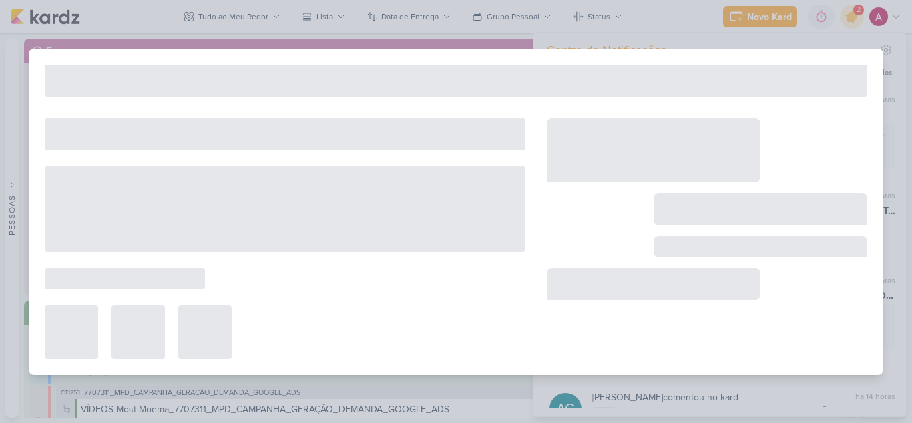
type input "3709111_CURY_CAMPANHA_DE_CONTRATAÇÃO_RJ_V3"
type input "12 de setembro de 2025 às 23:59"
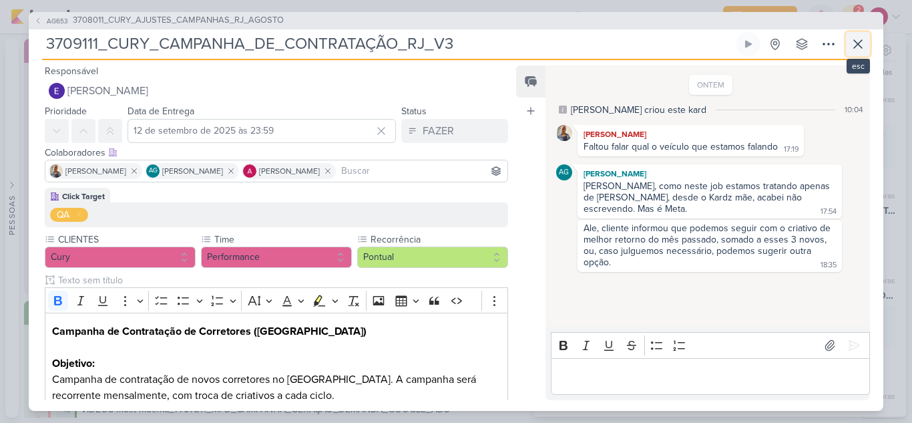
click at [867, 41] on button at bounding box center [858, 44] width 24 height 24
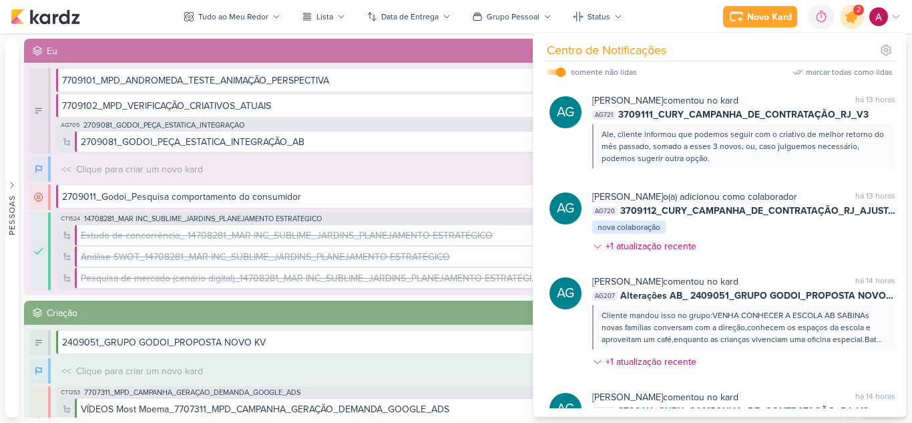
click at [844, 21] on div at bounding box center [852, 17] width 34 height 34
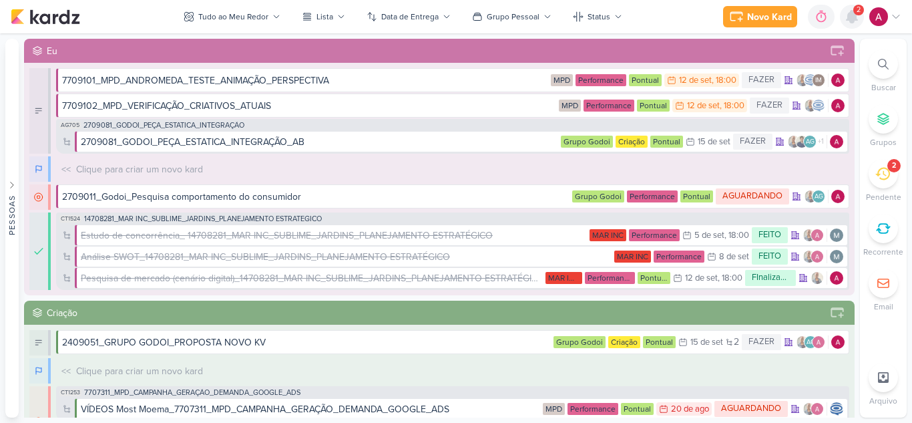
click at [846, 21] on icon at bounding box center [851, 17] width 11 height 12
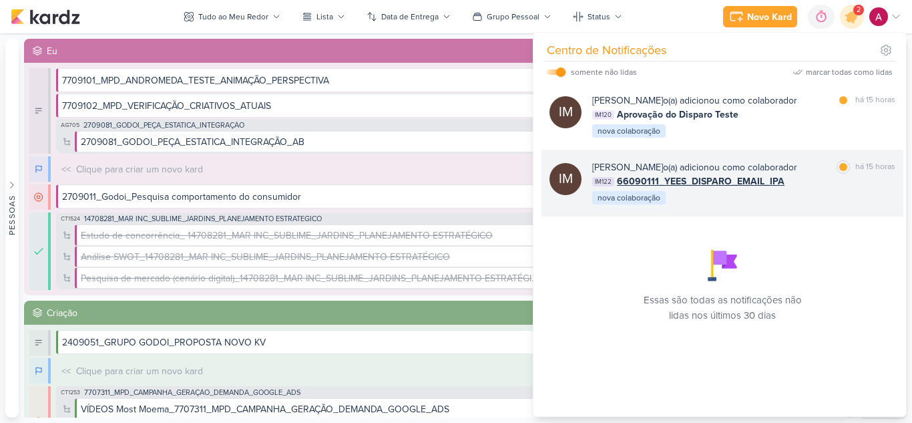
click at [820, 188] on div "IM122 66090111_YEES_DISPARO_EMAIL_IPA" at bounding box center [743, 181] width 303 height 14
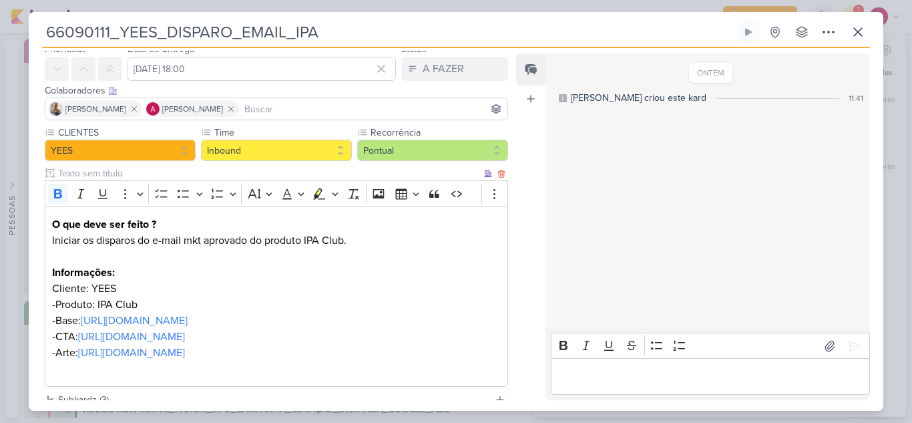
scroll to position [260, 0]
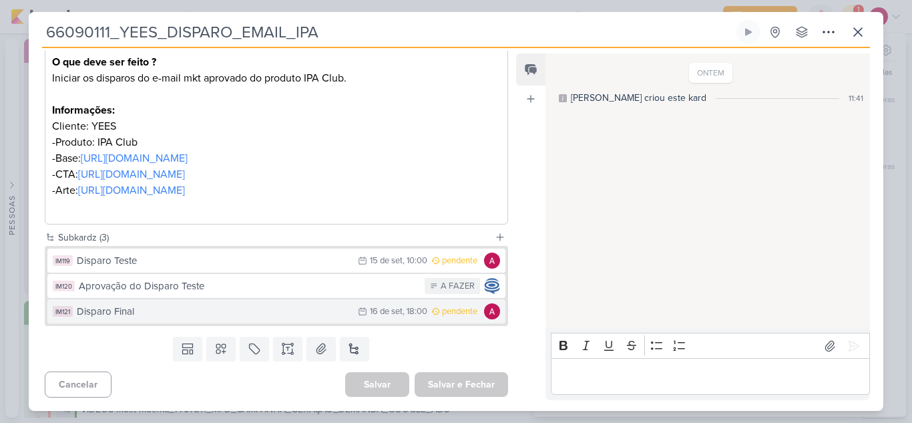
click at [318, 309] on div "Disparo Final" at bounding box center [214, 311] width 274 height 15
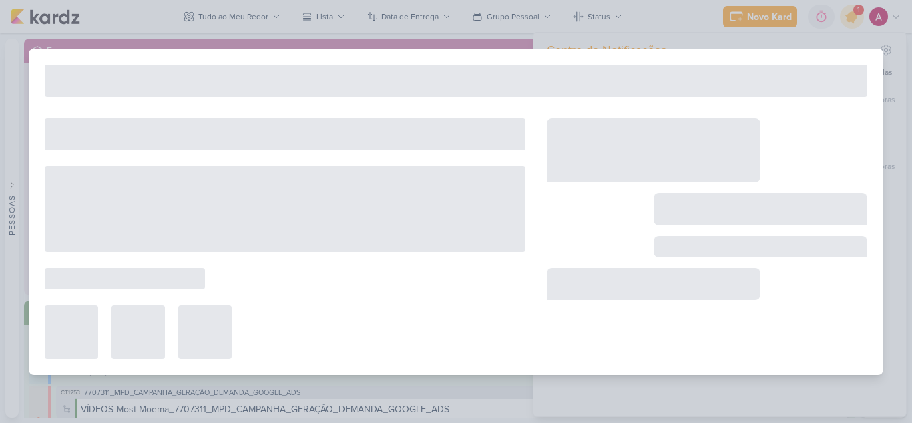
type input "Disparo Final"
type input "[DATE] 18:00"
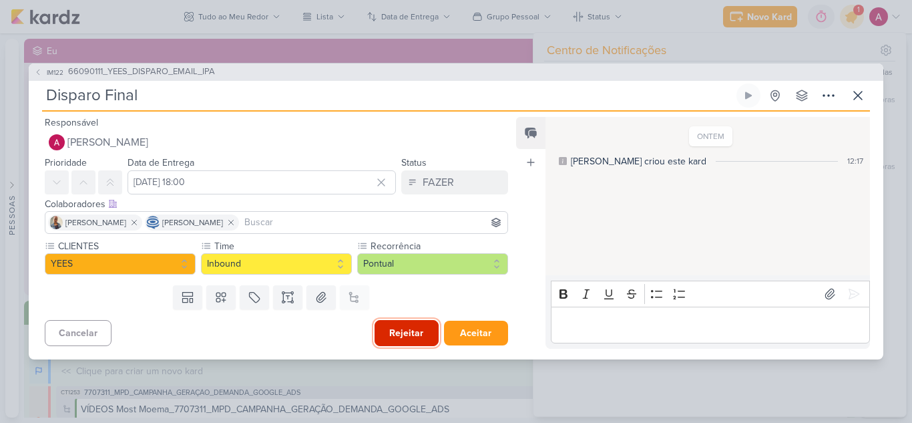
click at [392, 328] on button "Rejeitar" at bounding box center [407, 333] width 64 height 26
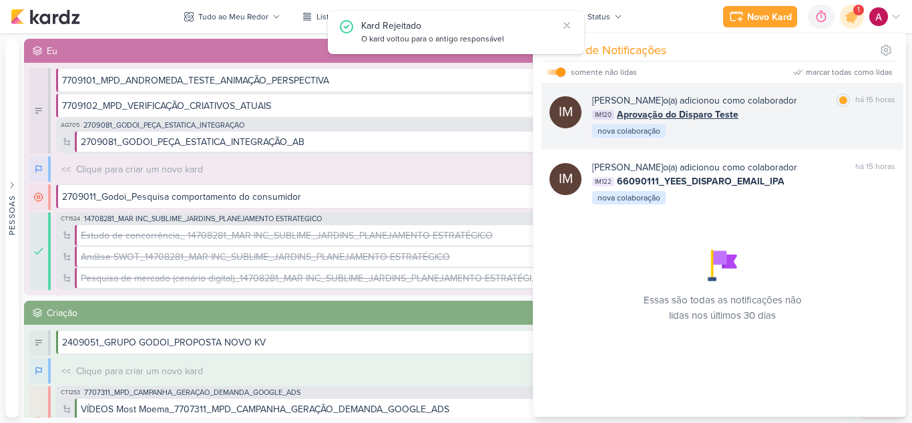
click at [728, 139] on div "[PERSON_NAME] o(a) adicionou como colaborador marcar como lida há 15 horas IM12…" at bounding box center [743, 115] width 303 height 45
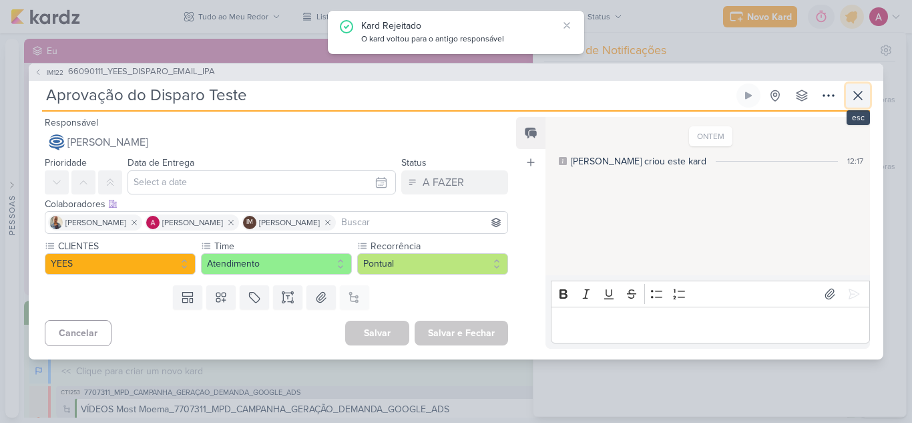
click at [857, 91] on icon at bounding box center [858, 95] width 16 height 16
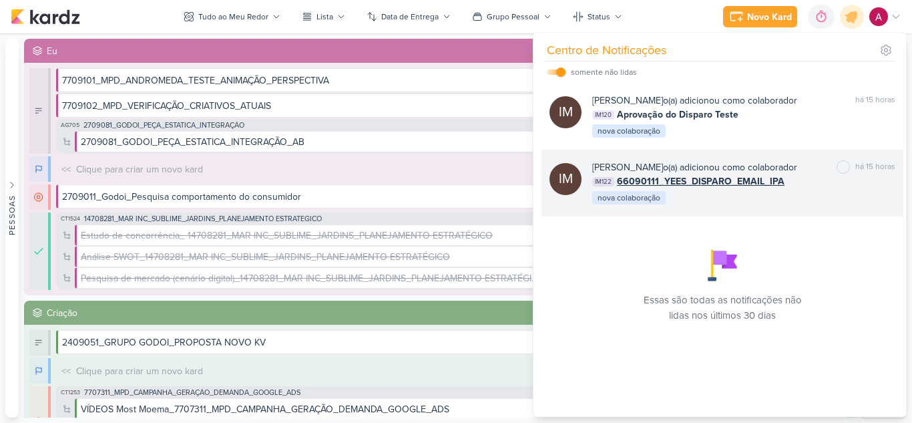
click at [752, 188] on span "66090111_YEES_DISPARO_EMAIL_IPA" at bounding box center [701, 181] width 168 height 14
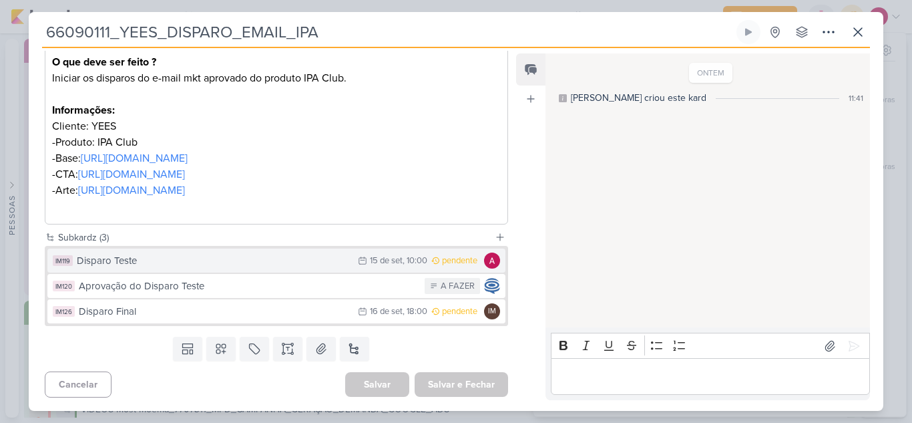
click at [210, 260] on div "Disparo Teste" at bounding box center [214, 260] width 274 height 15
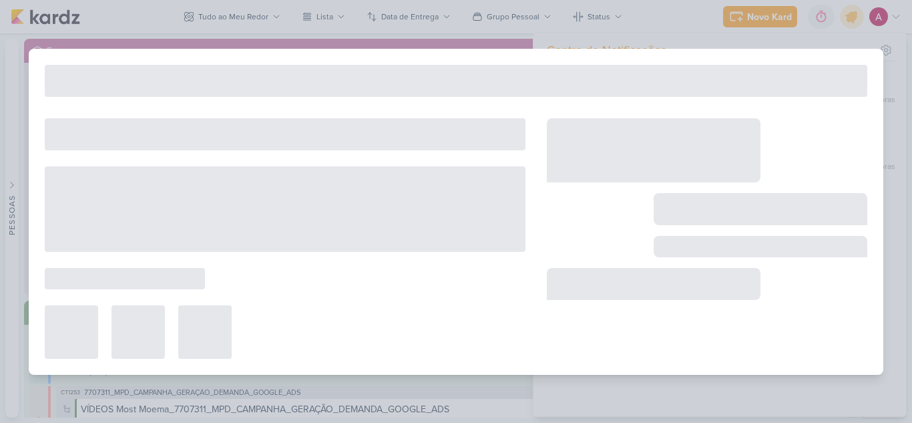
type input "Disparo Teste"
type input "[DATE] 10:00"
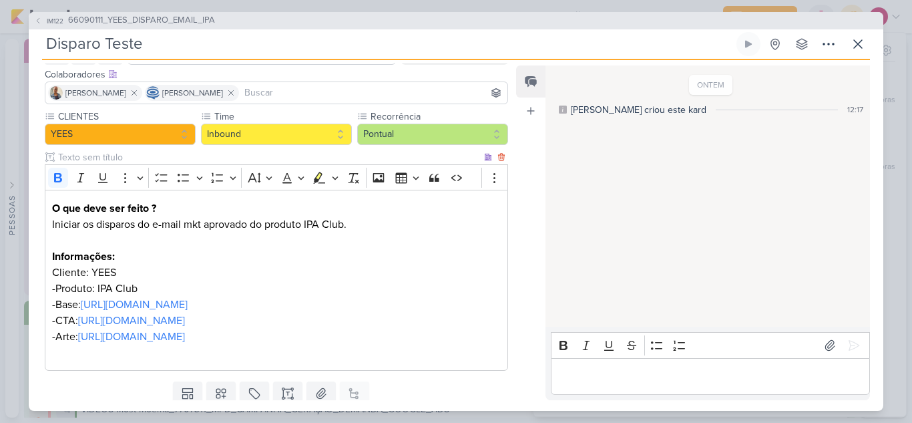
scroll to position [171, 0]
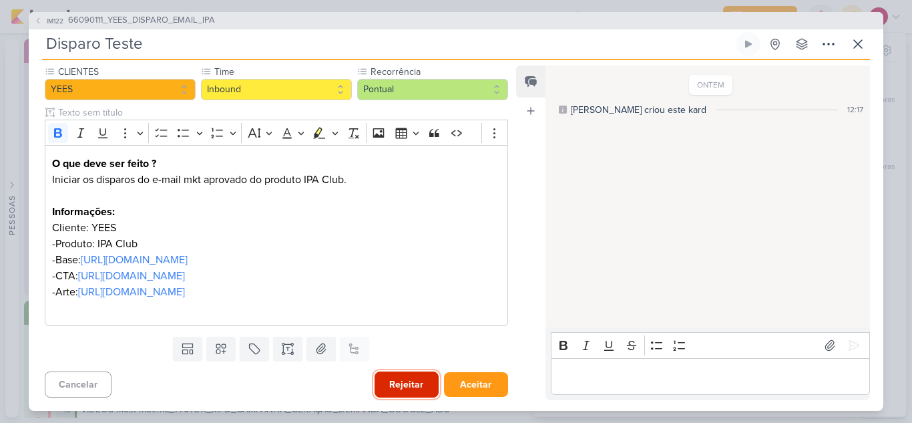
click at [385, 385] on button "Rejeitar" at bounding box center [407, 384] width 64 height 26
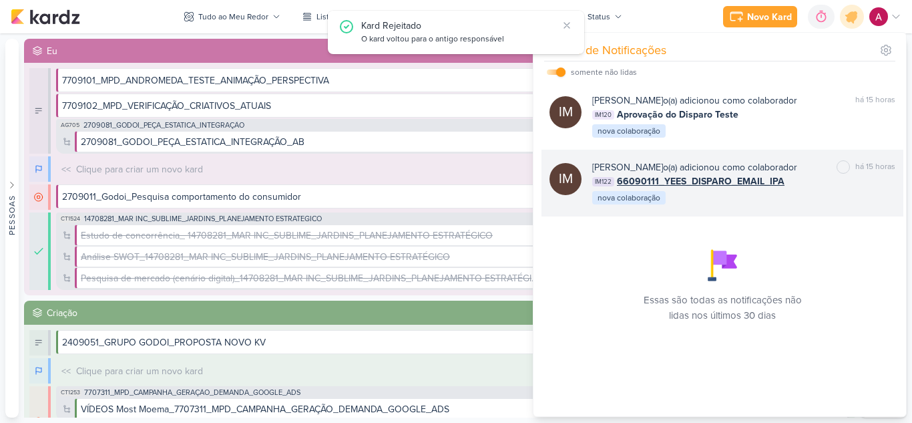
click at [700, 188] on span "66090111_YEES_DISPARO_EMAIL_IPA" at bounding box center [701, 181] width 168 height 14
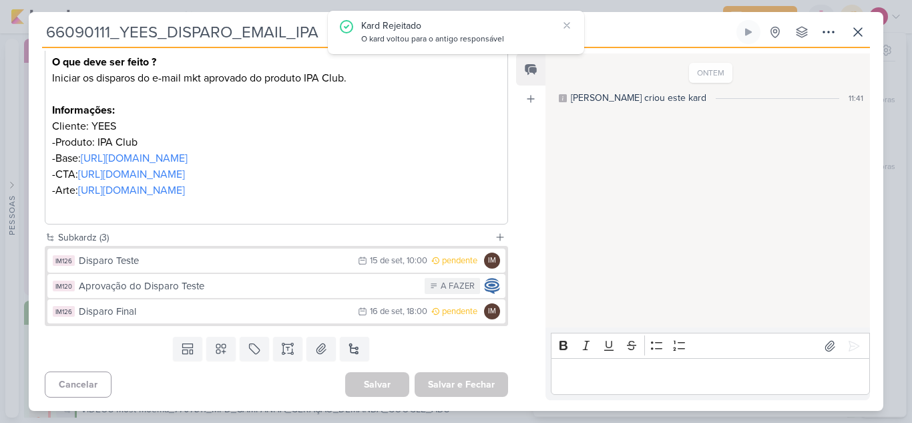
scroll to position [260, 0]
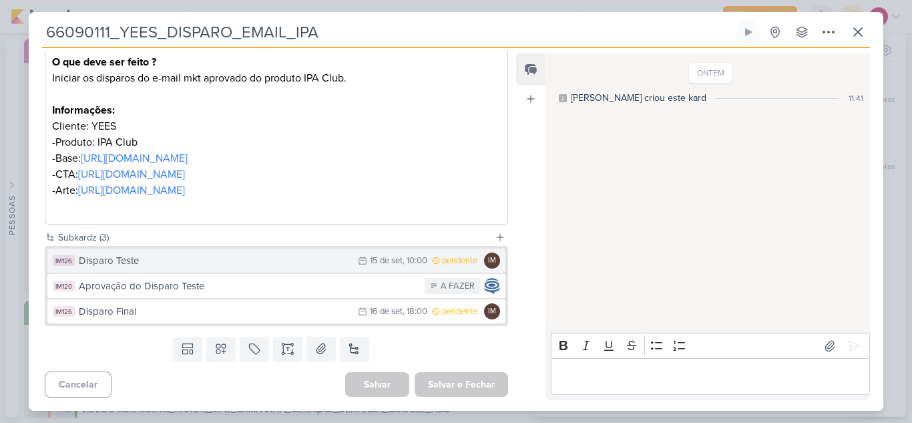
click at [163, 266] on div "Disparo Teste" at bounding box center [215, 260] width 272 height 15
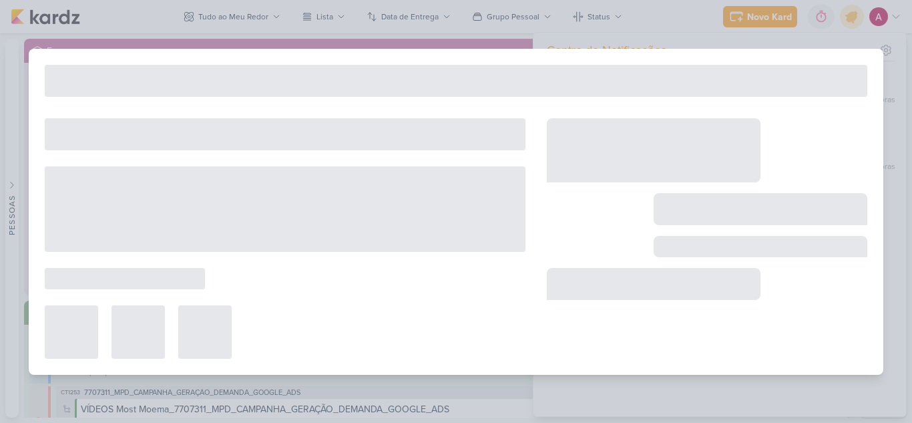
type input "Disparo Teste"
type input "[DATE] 10:00"
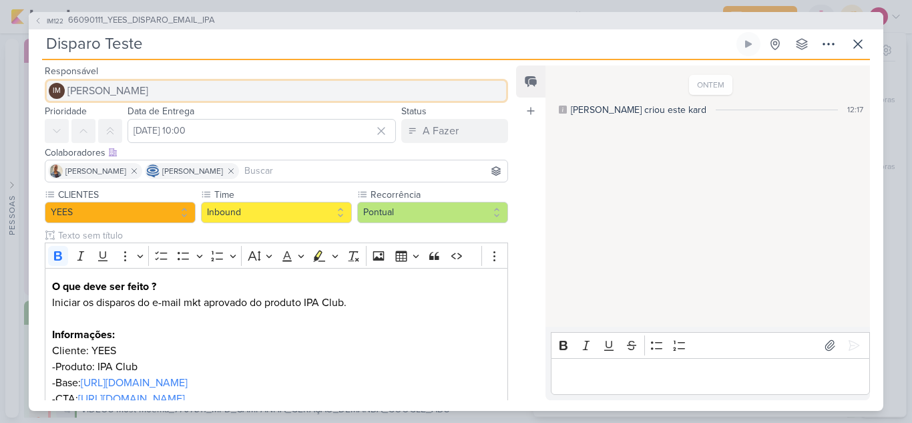
click at [148, 89] on span "[PERSON_NAME]" at bounding box center [107, 91] width 81 height 16
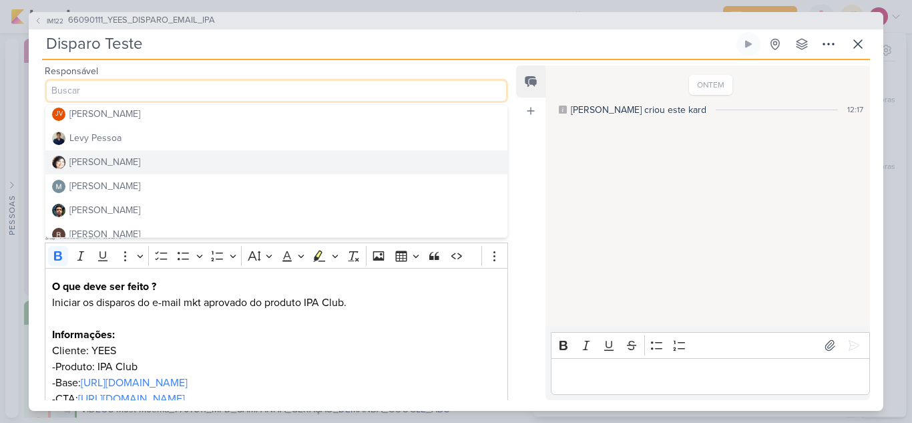
scroll to position [200, 0]
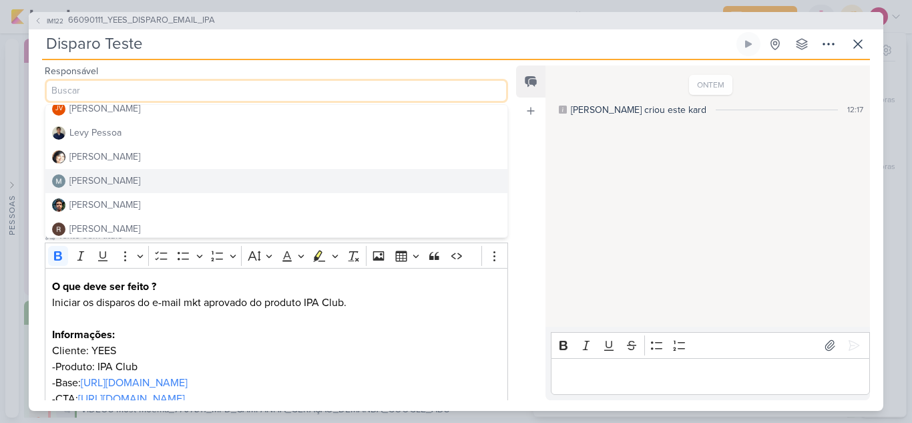
click at [100, 176] on div "[PERSON_NAME]" at bounding box center [104, 181] width 71 height 14
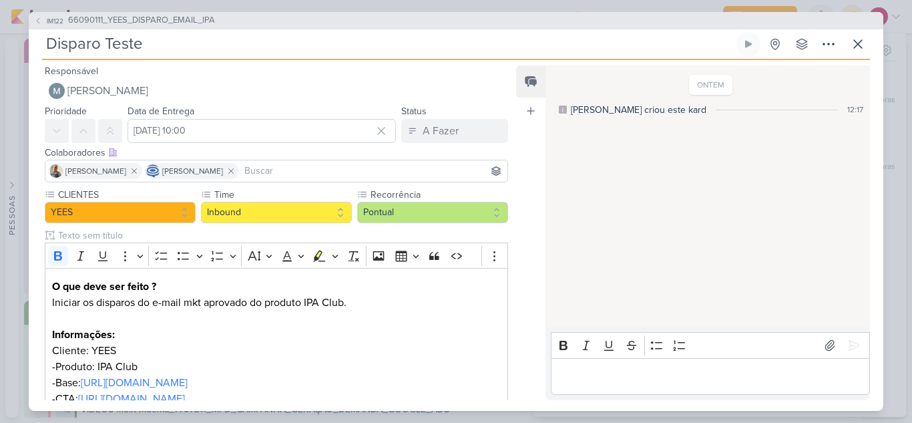
click at [276, 170] on input at bounding box center [373, 171] width 263 height 16
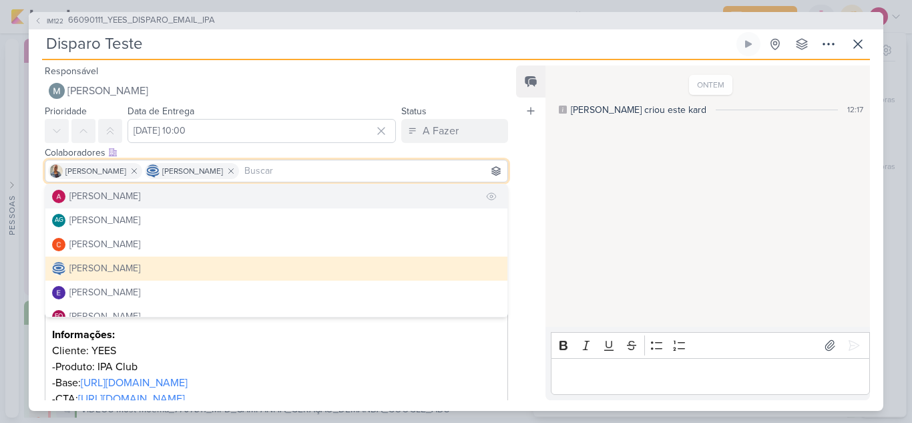
click at [113, 203] on div "[PERSON_NAME]" at bounding box center [104, 196] width 71 height 14
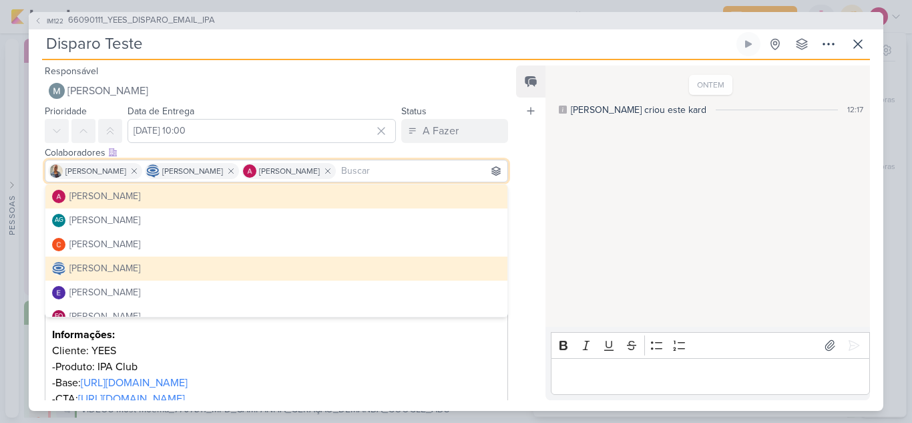
click at [535, 147] on div "Feed Atrelar email Solte o email para atrelar ao kard" at bounding box center [530, 232] width 29 height 334
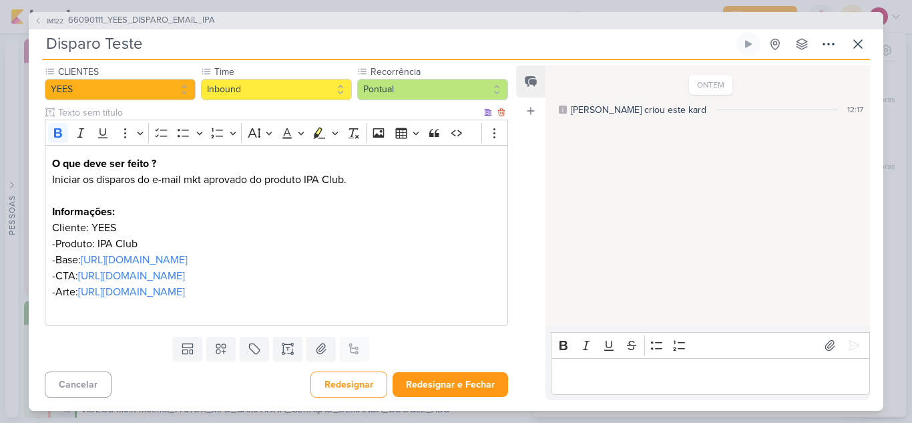
scroll to position [171, 0]
click at [439, 383] on button "Redesignar e Fechar" at bounding box center [450, 384] width 115 height 25
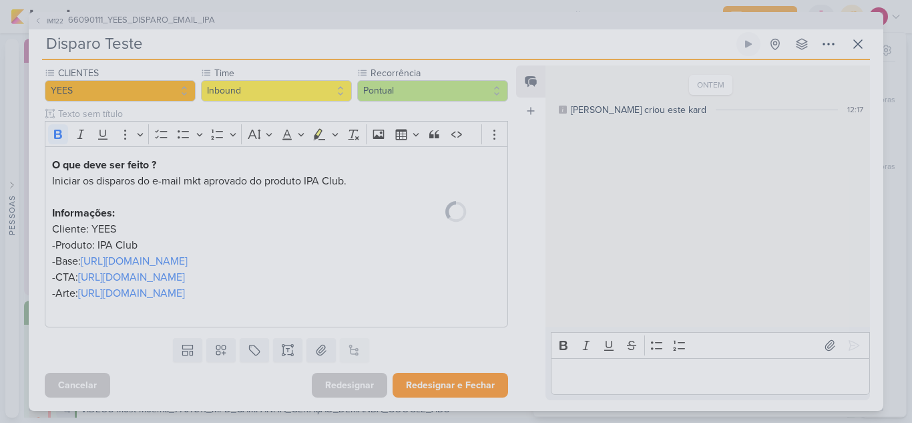
scroll to position [170, 0]
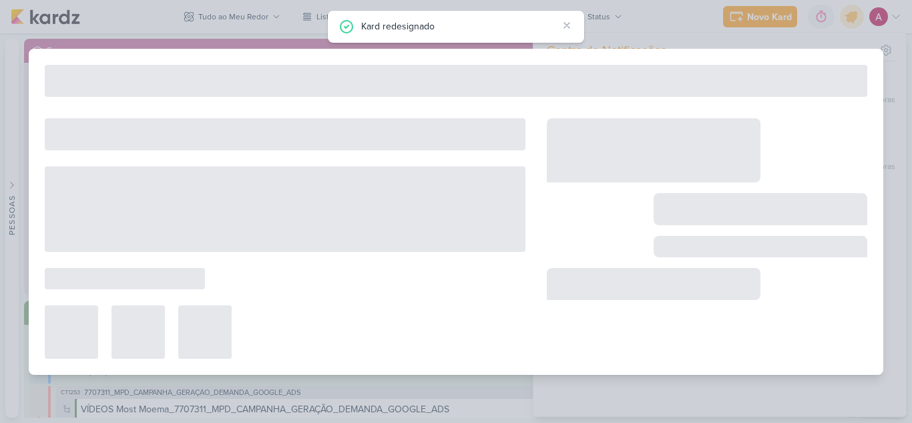
type input "66090111_YEES_DISPARO_EMAIL_IPA"
type input "[DATE] 18:00"
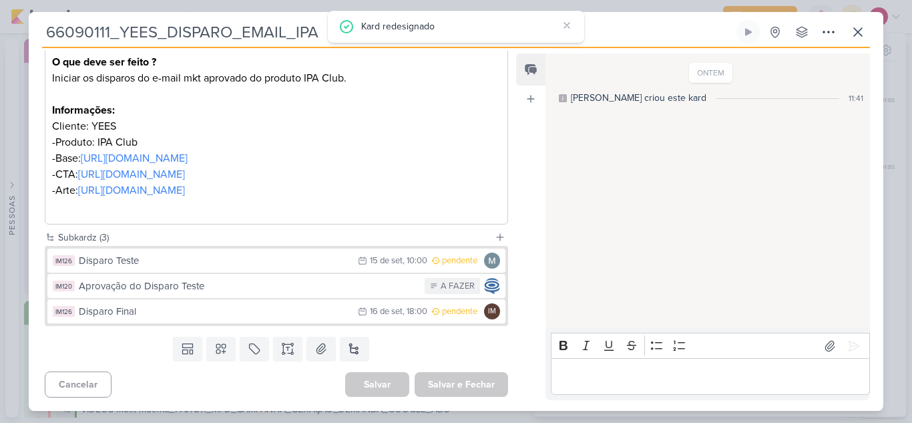
scroll to position [260, 0]
click at [858, 37] on icon at bounding box center [858, 32] width 16 height 16
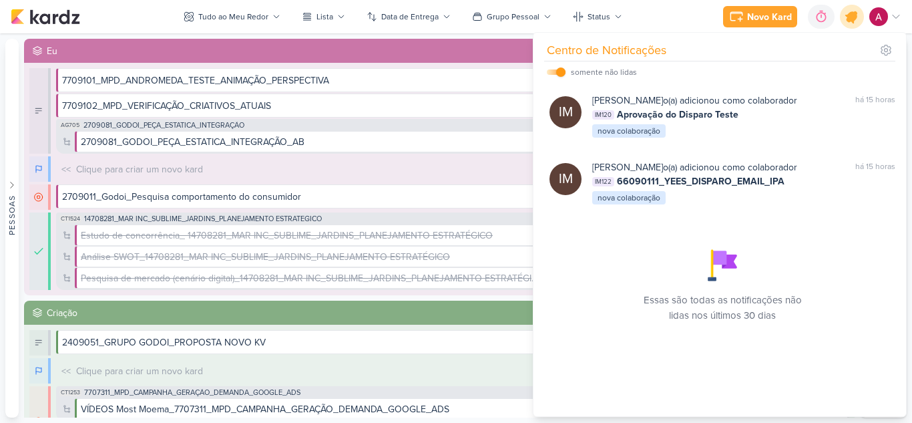
click at [855, 9] on icon at bounding box center [851, 16] width 23 height 23
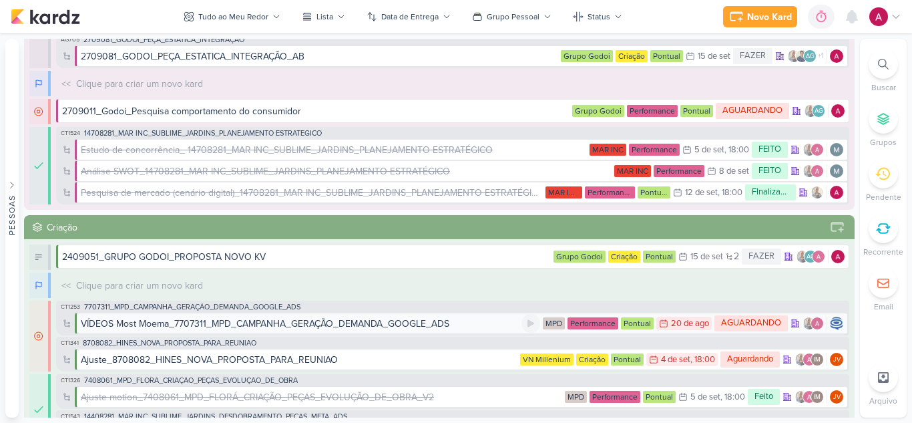
scroll to position [0, 0]
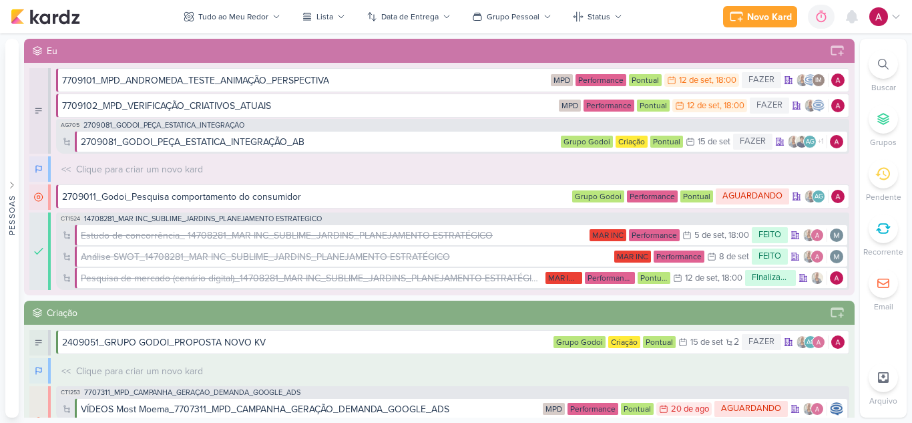
click at [888, 178] on icon at bounding box center [882, 173] width 15 height 15
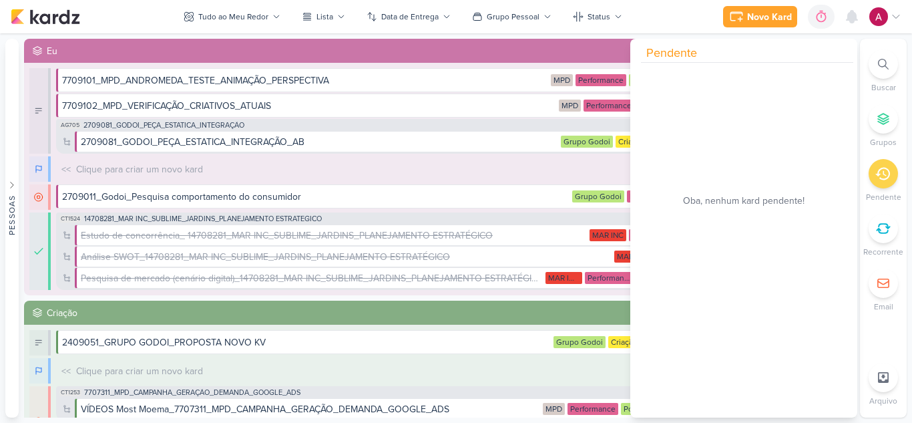
click at [888, 178] on icon at bounding box center [882, 174] width 15 height 13
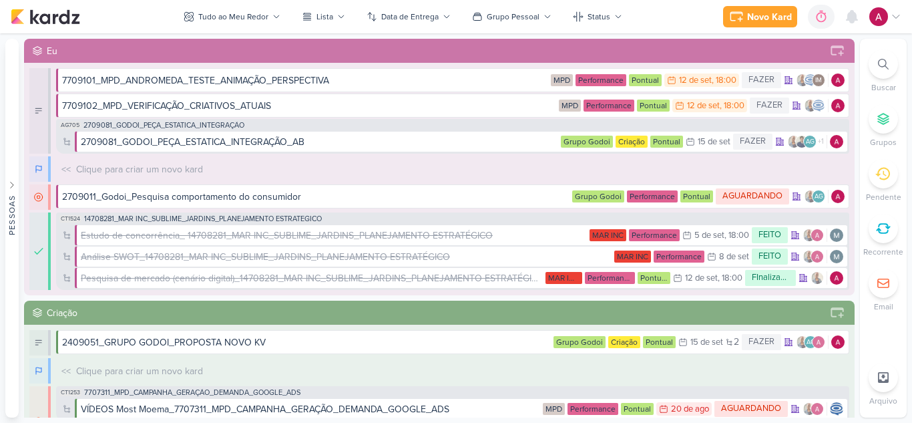
click at [341, 170] on div "<< Clique para criar um novo kard O título do kard deve ter menos que 100 carac…" at bounding box center [452, 168] width 793 height 25
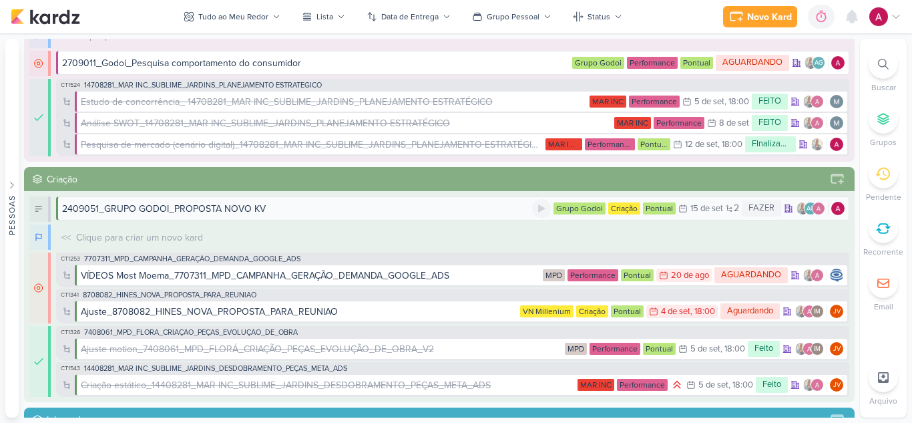
click at [295, 208] on div "2409051_GRUPO GODOI_PROPOSTA NOVO KV" at bounding box center [297, 209] width 470 height 14
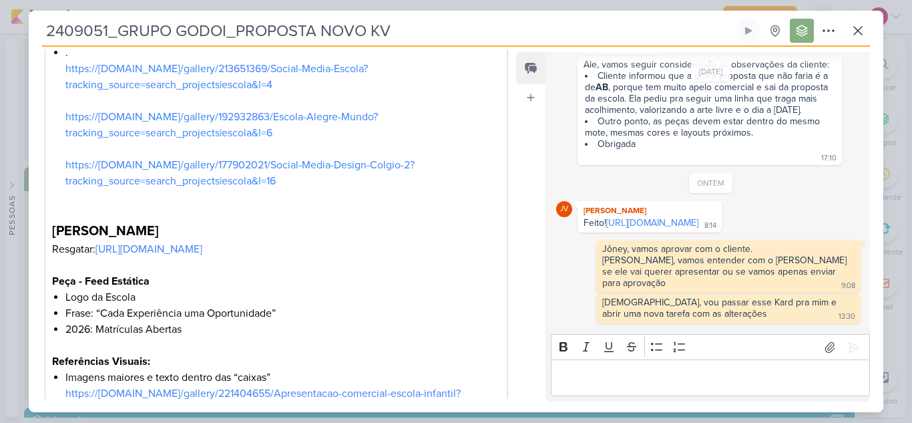
scroll to position [415, 0]
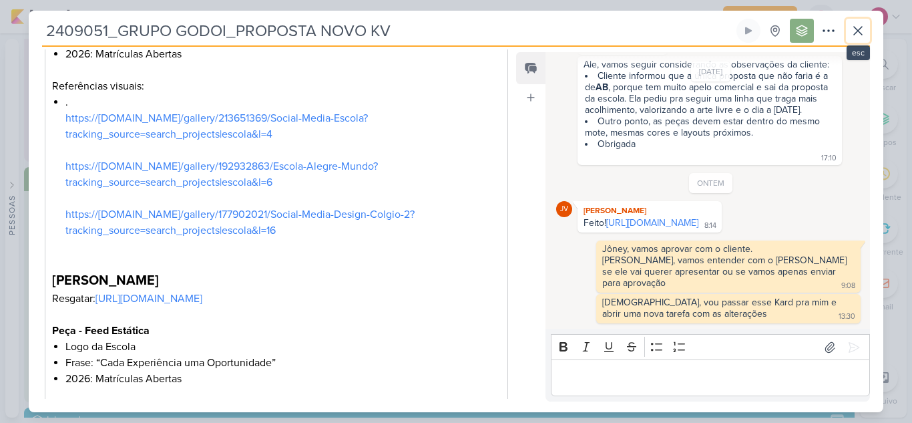
drag, startPoint x: 858, startPoint y: 37, endPoint x: 849, endPoint y: 40, distance: 9.9
click at [858, 36] on icon at bounding box center [858, 31] width 16 height 16
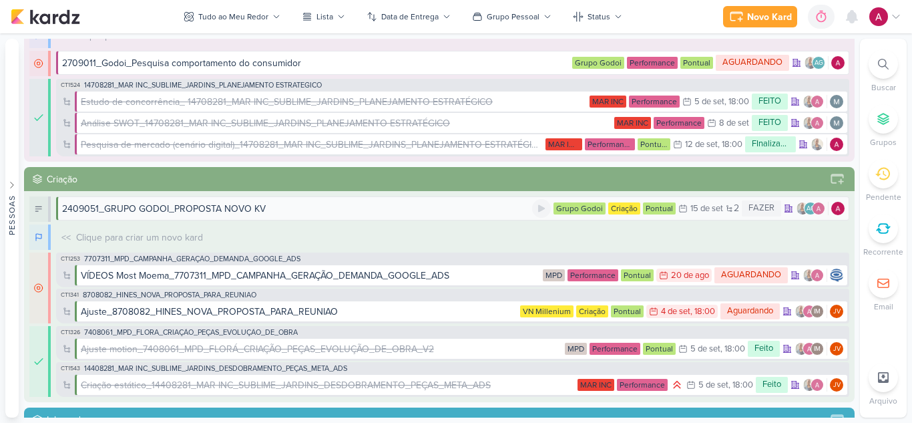
scroll to position [0, 0]
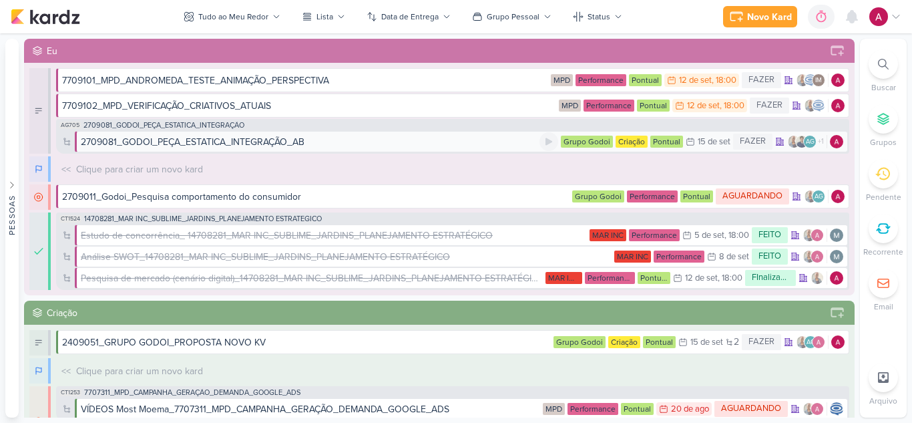
click at [290, 142] on div "2709081_GODOI_PEÇA_ESTATICA_INTEGRAÇÃO_AB" at bounding box center [193, 142] width 224 height 14
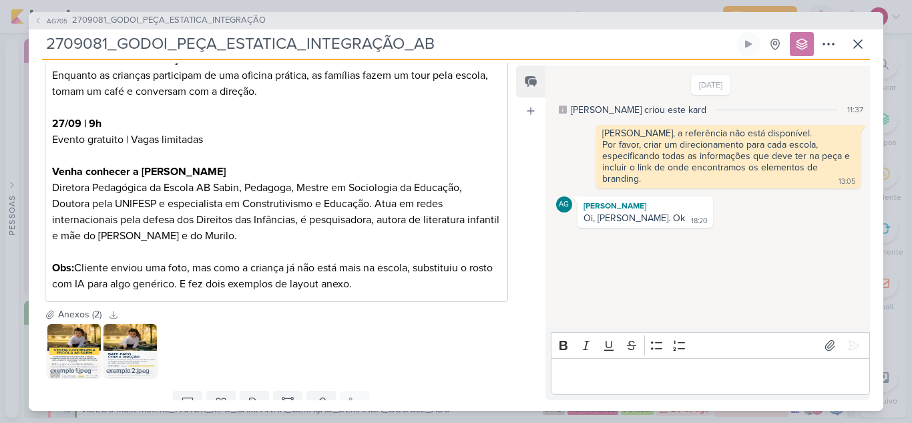
scroll to position [906, 0]
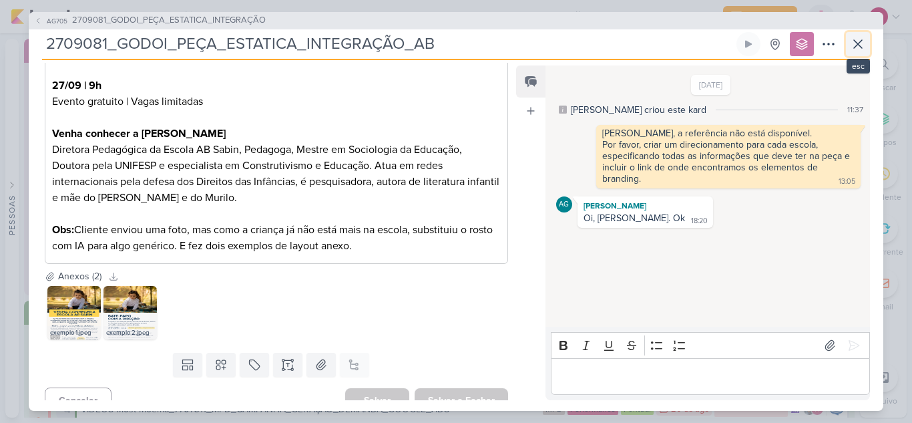
click at [858, 47] on icon at bounding box center [858, 44] width 16 height 16
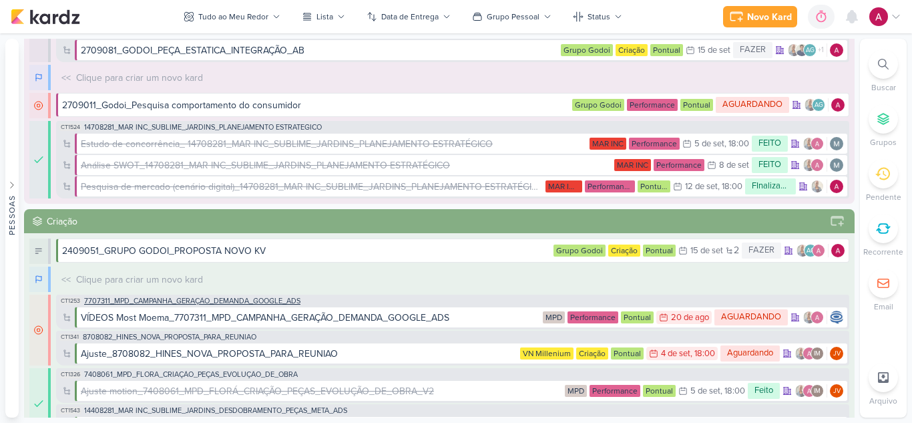
scroll to position [134, 0]
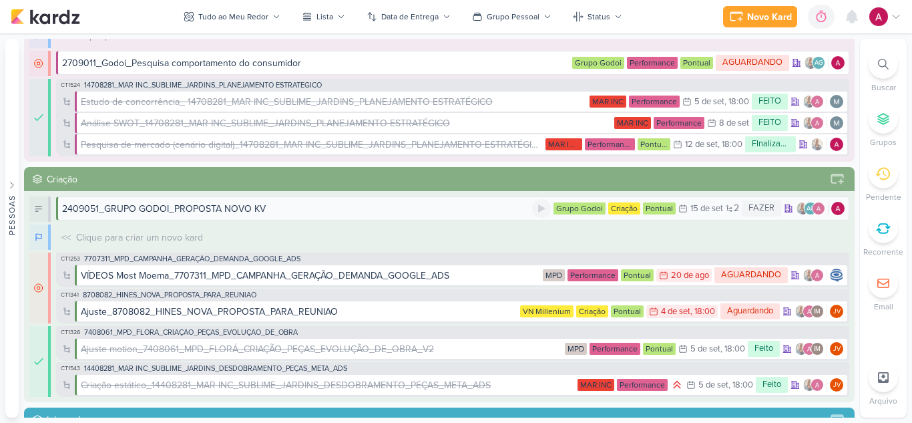
click at [198, 208] on div "2409051_GRUPO GODOI_PROPOSTA NOVO KV" at bounding box center [164, 209] width 204 height 14
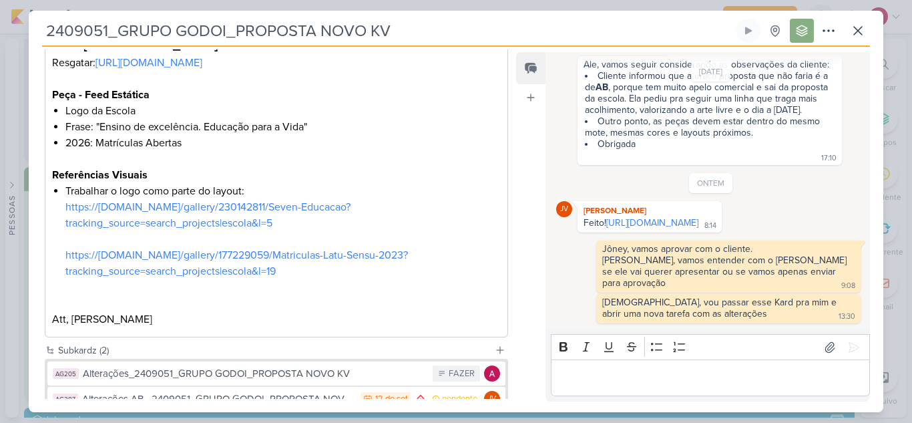
scroll to position [1016, 0]
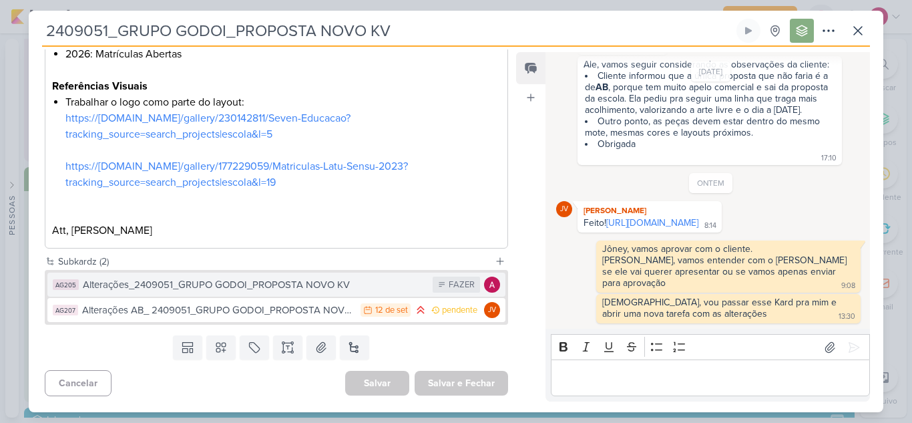
click at [258, 286] on div "Alterações_2409051_GRUPO GODOI_PROPOSTA NOVO KV" at bounding box center [254, 284] width 343 height 15
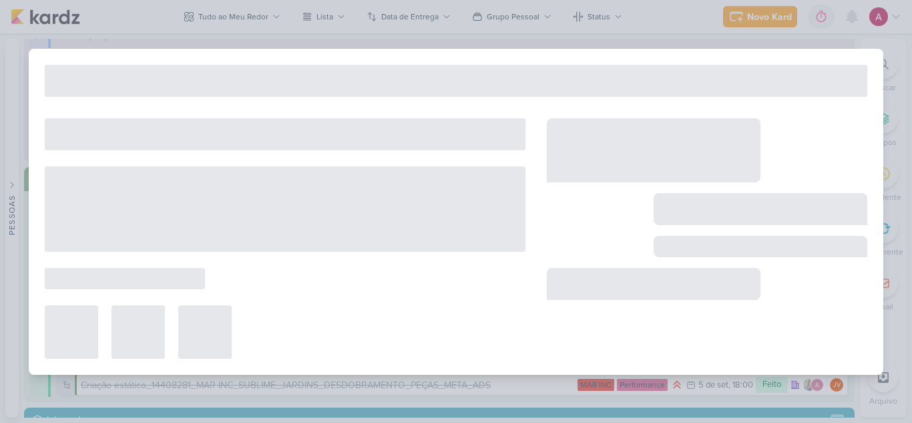
type input "Alterações_2409051_GRUPO GODOI_PROPOSTA NOVO KV"
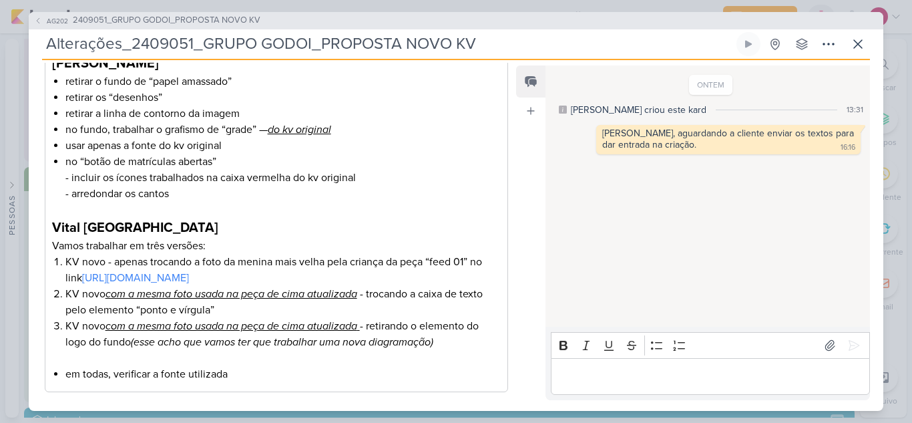
scroll to position [0, 0]
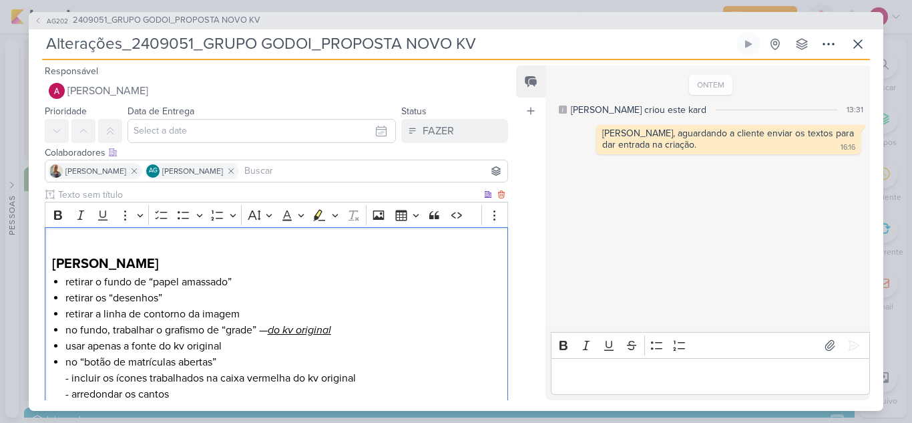
click at [125, 233] on div "[PERSON_NAME] retirar o fundo de “papel amassado” retirar os “desenhos” retirar…" at bounding box center [276, 409] width 463 height 365
click at [171, 250] on p "J" at bounding box center [276, 246] width 449 height 16
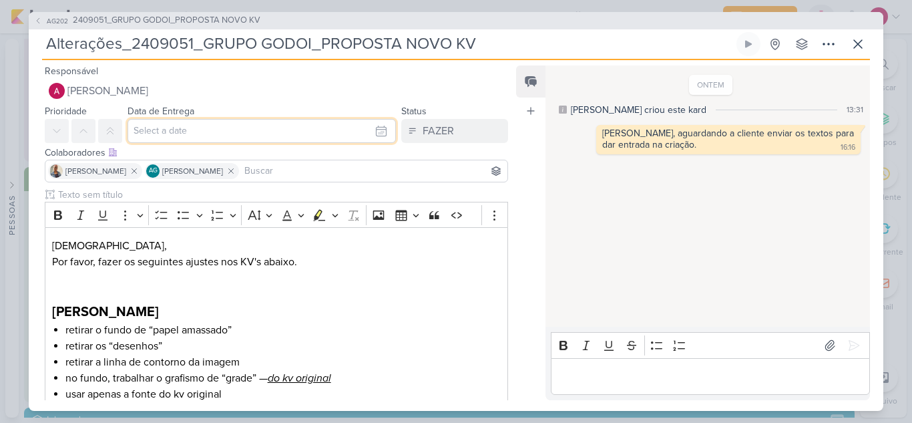
click at [203, 129] on input "text" at bounding box center [262, 131] width 268 height 24
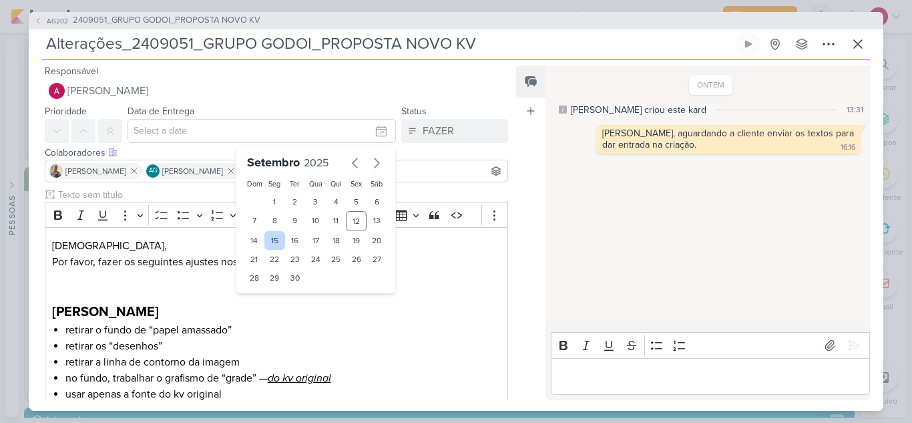
click at [276, 242] on div "15" at bounding box center [274, 240] width 21 height 19
type input "15 de setembro de 2025 às 23:59"
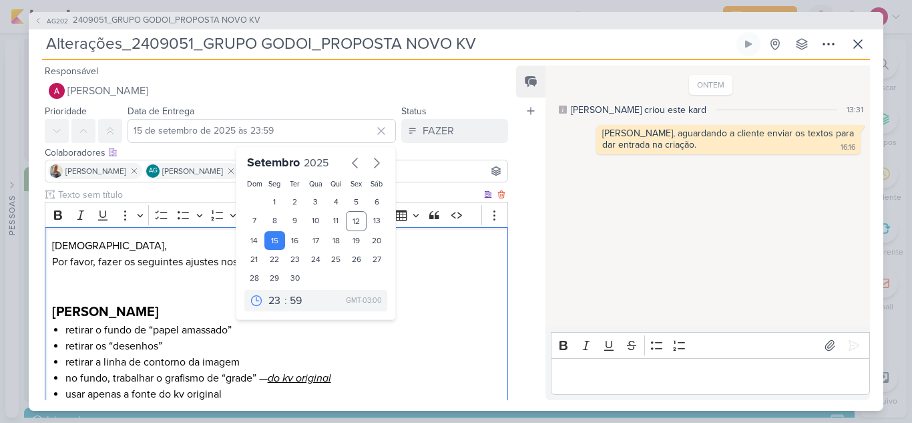
click at [95, 286] on p "Jôney, Por favor, fazer os seguintes ajustes nos KV's abaixo." at bounding box center [276, 270] width 449 height 64
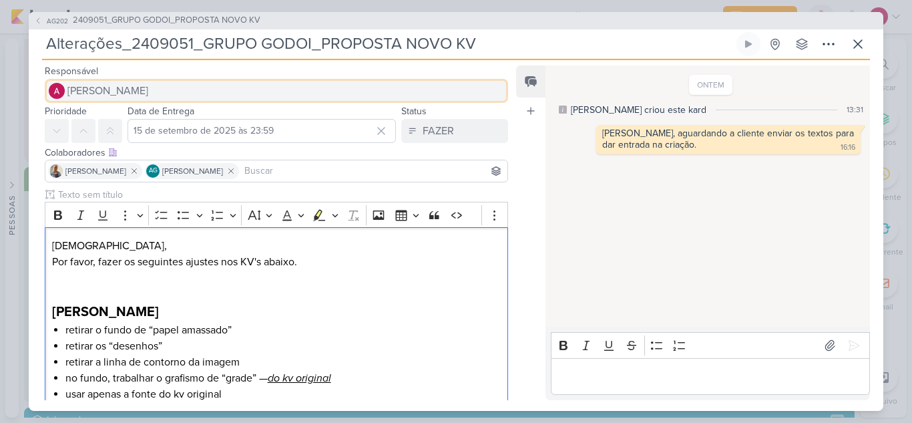
click at [184, 94] on button "[PERSON_NAME]" at bounding box center [276, 91] width 463 height 24
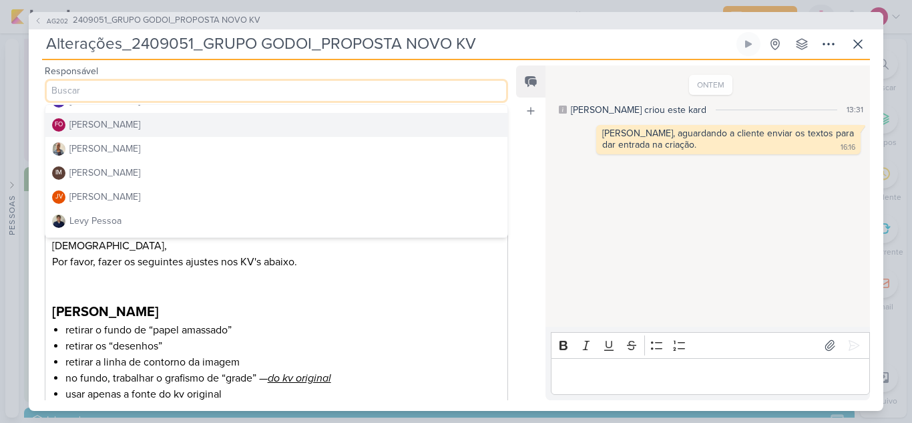
scroll to position [134, 0]
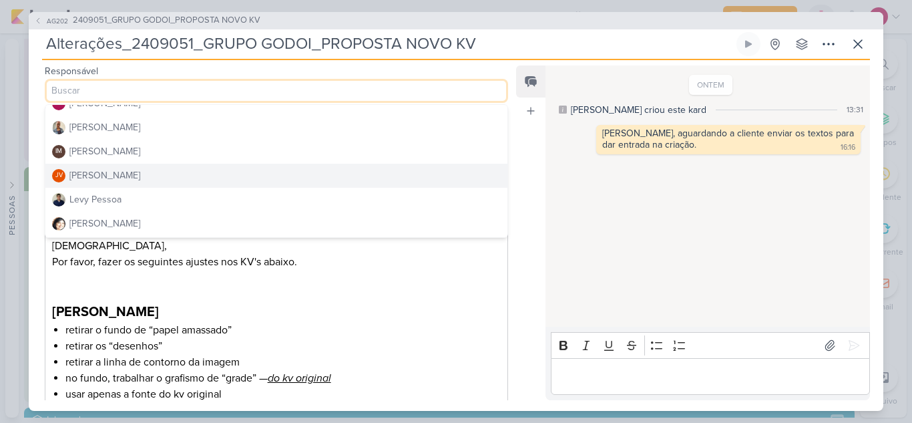
click at [111, 177] on div "[PERSON_NAME]" at bounding box center [104, 175] width 71 height 14
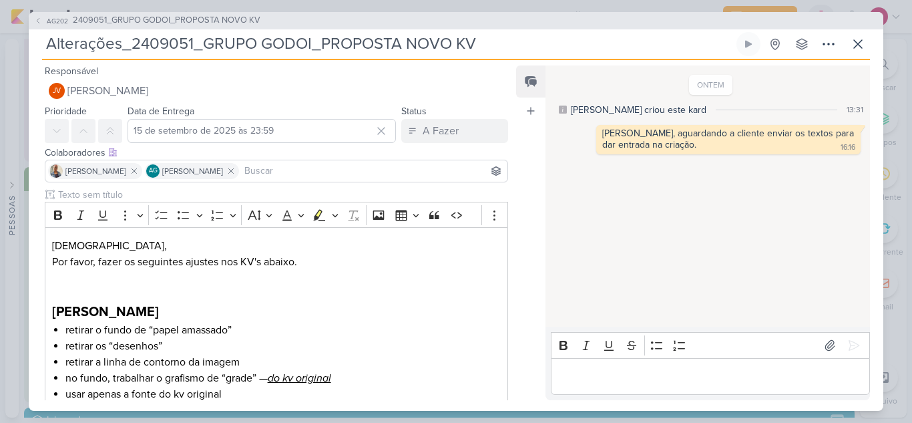
click at [270, 170] on input at bounding box center [373, 171] width 263 height 16
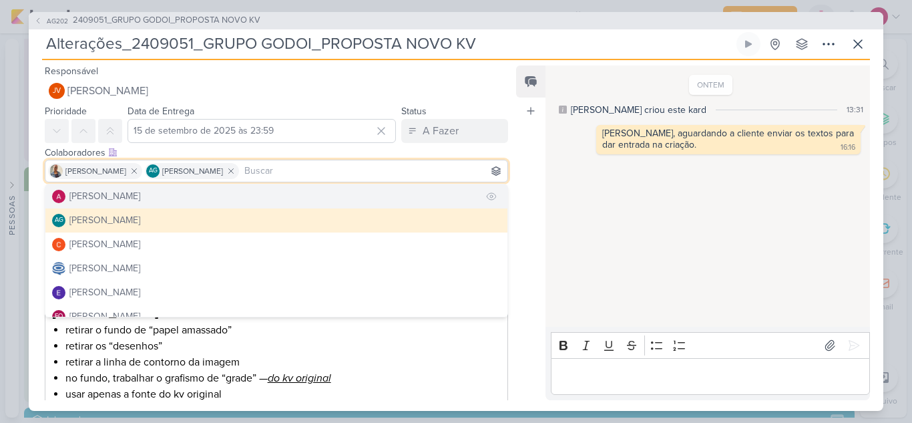
click at [159, 194] on button "[PERSON_NAME]" at bounding box center [276, 196] width 462 height 24
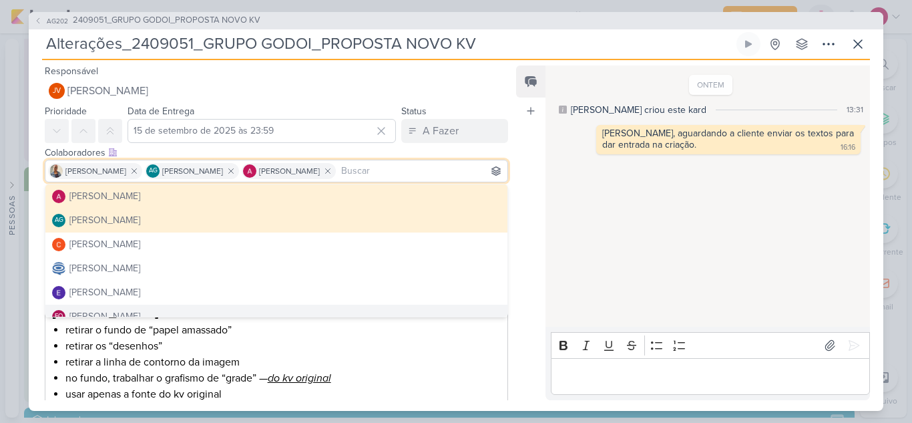
click at [437, 330] on li "retirar o fundo de “papel amassado”" at bounding box center [282, 330] width 435 height 16
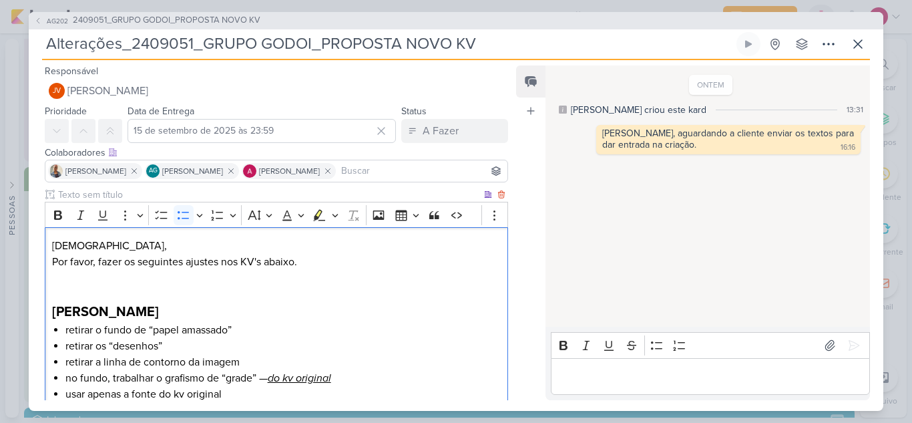
click at [90, 285] on p "Jôney, Por favor, fazer os seguintes ajustes nos KV's abaixo." at bounding box center [276, 270] width 449 height 64
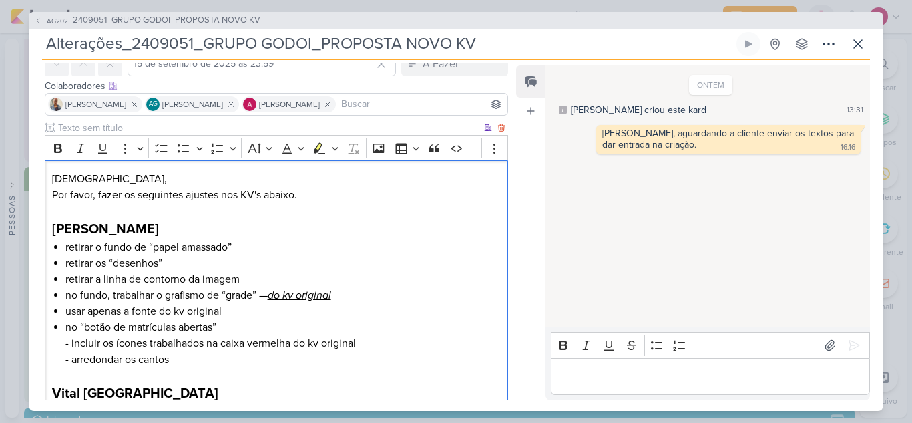
scroll to position [377, 0]
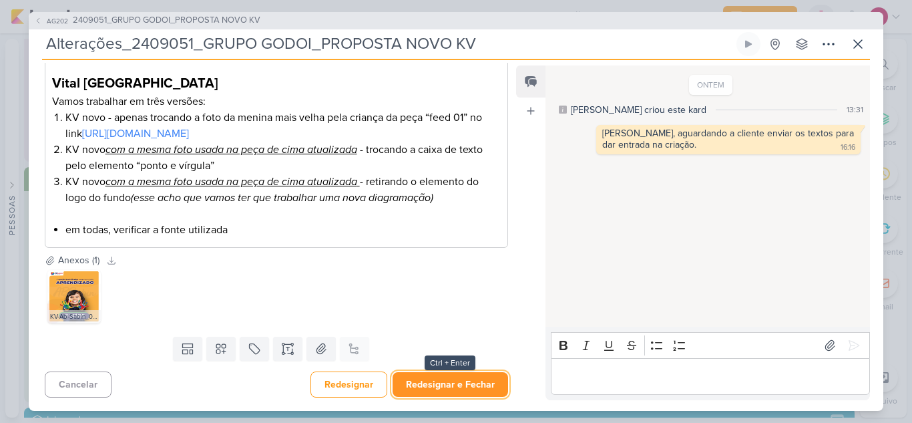
click at [449, 382] on button "Redesignar e Fechar" at bounding box center [450, 384] width 115 height 25
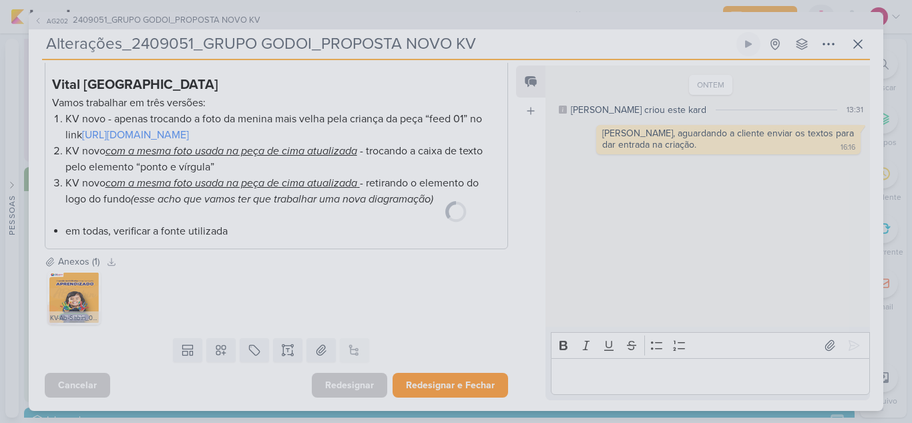
scroll to position [375, 0]
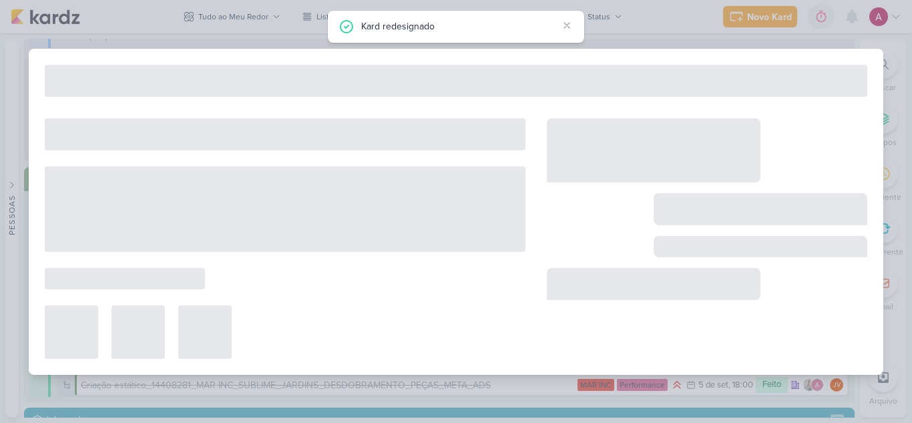
type input "2409051_GRUPO GODOI_PROPOSTA NOVO KV"
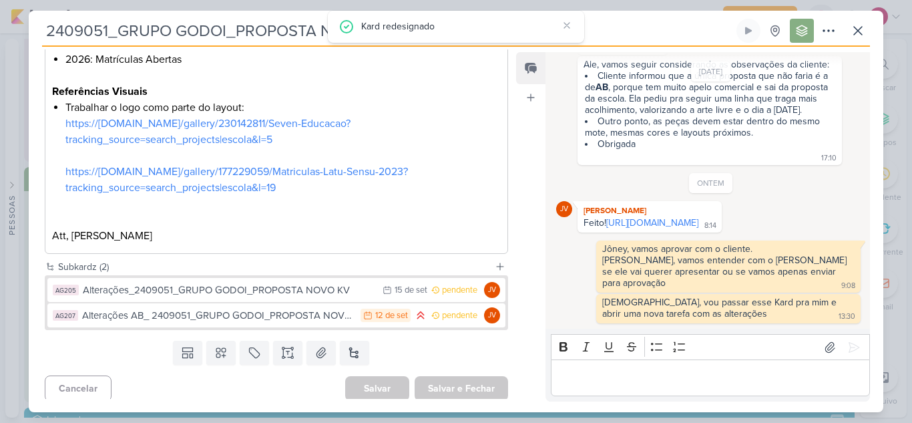
scroll to position [1016, 0]
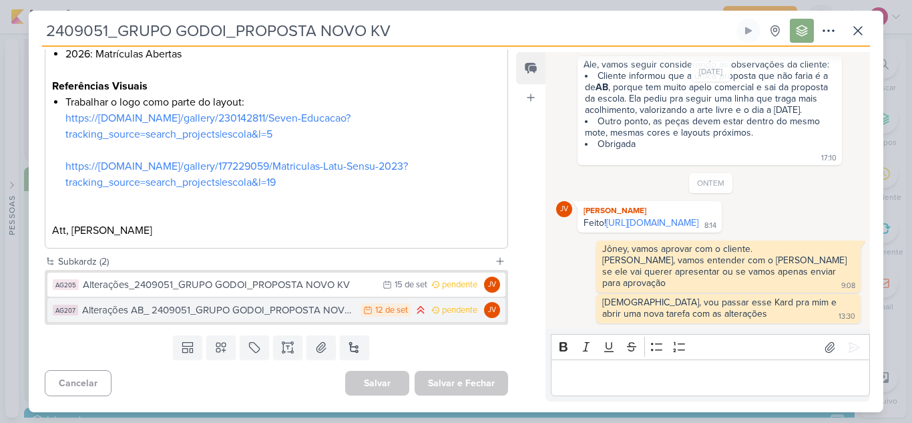
click at [222, 312] on div "Alterações AB_ 2409051_GRUPO GODOI_PROPOSTA NOVO KV" at bounding box center [218, 309] width 272 height 15
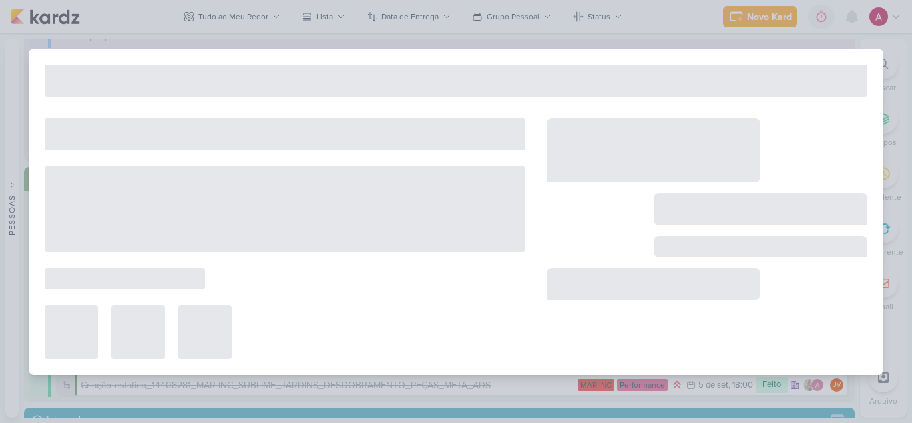
type input "Alterações AB_ 2409051_GRUPO GODOI_PROPOSTA NOVO KV"
type input "12 de setembro de 2025 às 23:59"
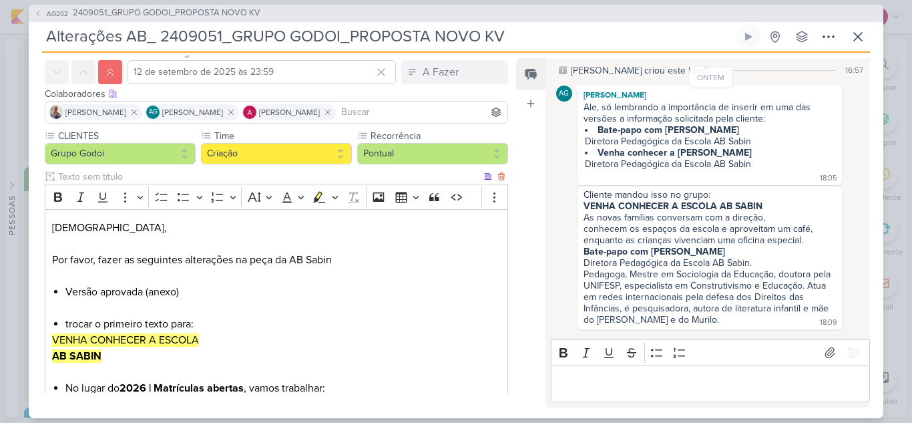
scroll to position [67, 0]
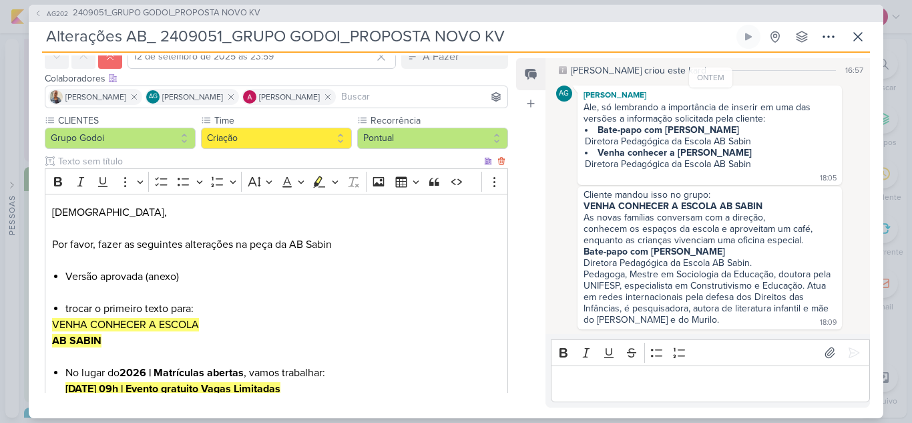
click at [121, 290] on p "Editor editing area: main" at bounding box center [276, 292] width 449 height 16
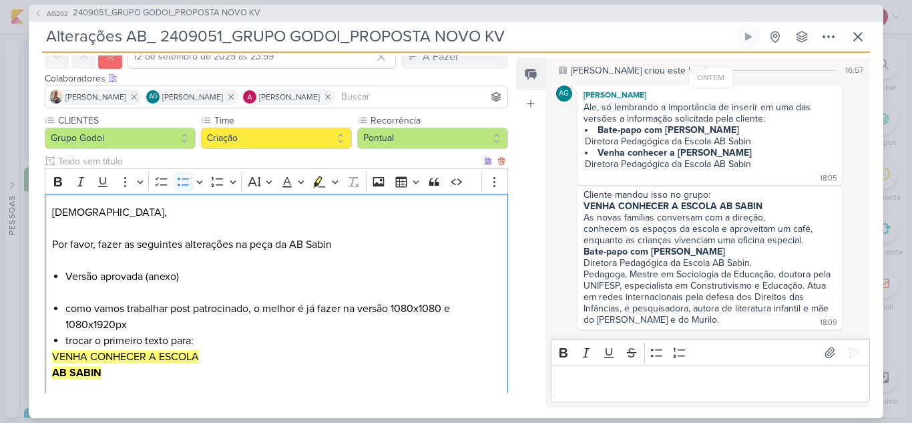
click at [117, 325] on li "como vamos trabalhar post patrocinado, o melhor é já fazer na versão 1080x1080 …" at bounding box center [282, 316] width 435 height 32
click at [443, 307] on li "como vamos trabalhar post patrocinado, o melhor é já fazer na versão 1080x1080 …" at bounding box center [282, 316] width 435 height 32
click at [423, 312] on li "como vamos trabalhar post patrocinado, o melhor é já fazer na versão 1080x1080 …" at bounding box center [282, 316] width 435 height 32
click at [418, 309] on li "como vamos trabalhar post patrocinado, o melhor é já fazer na versão 1080x 1080…" at bounding box center [282, 316] width 435 height 32
click at [96, 326] on li "como vamos trabalhar post patrocinado, o melhor é já fazer na versão 1080 x 108…" at bounding box center [282, 316] width 435 height 32
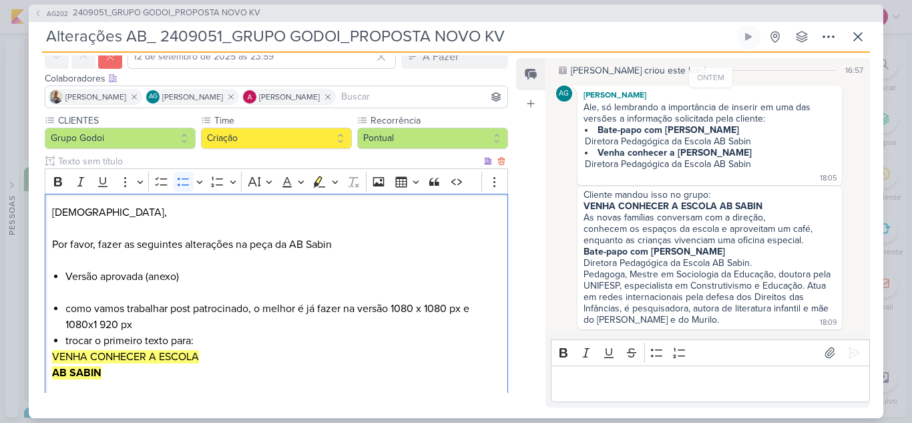
click at [89, 327] on li "como vamos trabalhar post patrocinado, o melhor é já fazer na versão 1080 x 108…" at bounding box center [282, 316] width 435 height 32
click at [97, 324] on li "como vamos trabalhar post patrocinado, o melhor é já fazer na versão 1080 x 108…" at bounding box center [282, 316] width 435 height 32
click at [109, 322] on li "como vamos trabalhar post patrocinado, o melhor é já fazer na versão 1080 x 108…" at bounding box center [282, 316] width 435 height 32
click at [159, 323] on li "como vamos trabalhar post patrocinado, o melhor é já fazer na versão 1080 x 108…" at bounding box center [282, 316] width 435 height 32
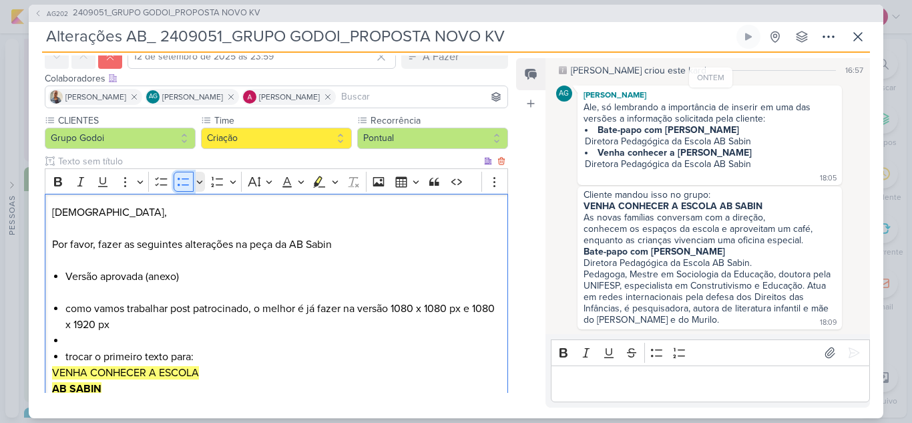
click at [182, 177] on icon "Editor toolbar" at bounding box center [183, 181] width 13 height 13
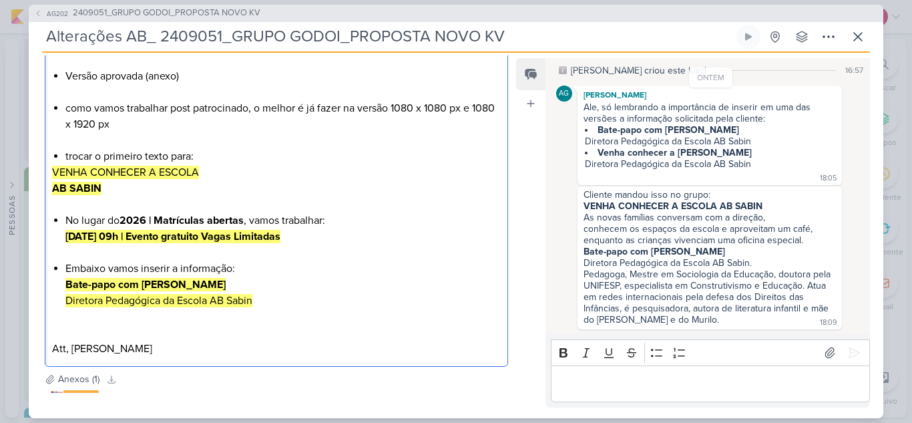
scroll to position [134, 0]
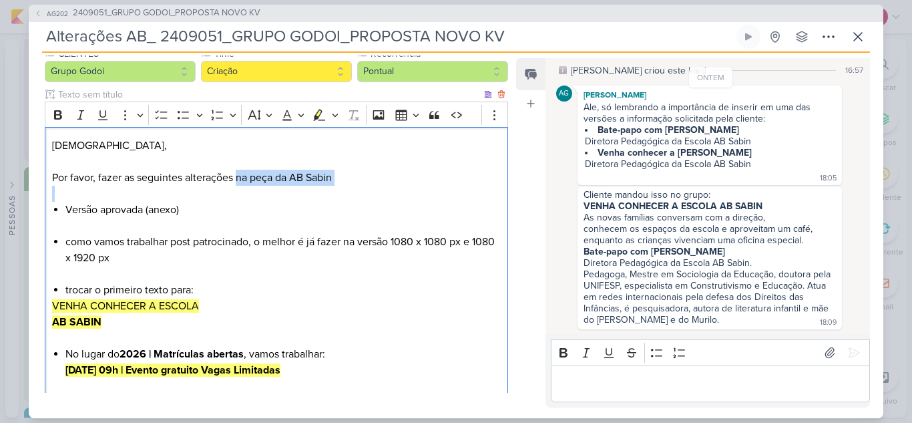
drag, startPoint x: 237, startPoint y: 175, endPoint x: 328, endPoint y: 184, distance: 91.9
click at [328, 184] on p "Por favor, fazer as seguintes alterações na peça da AB Sabin" at bounding box center [276, 178] width 449 height 16
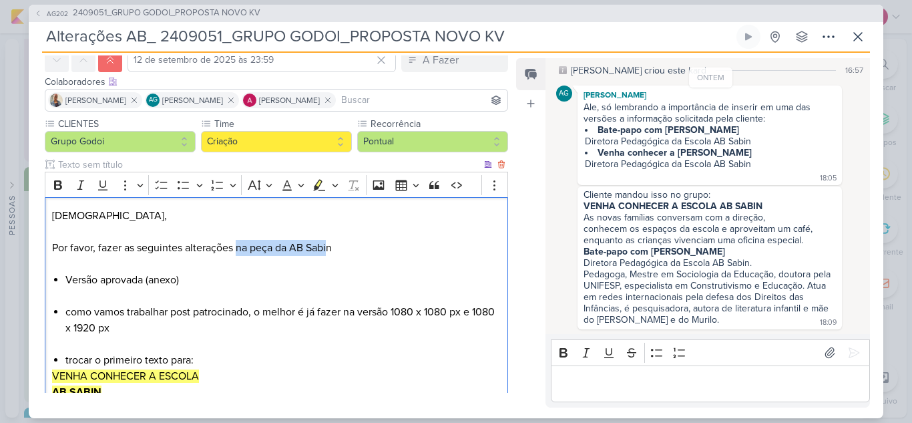
scroll to position [0, 0]
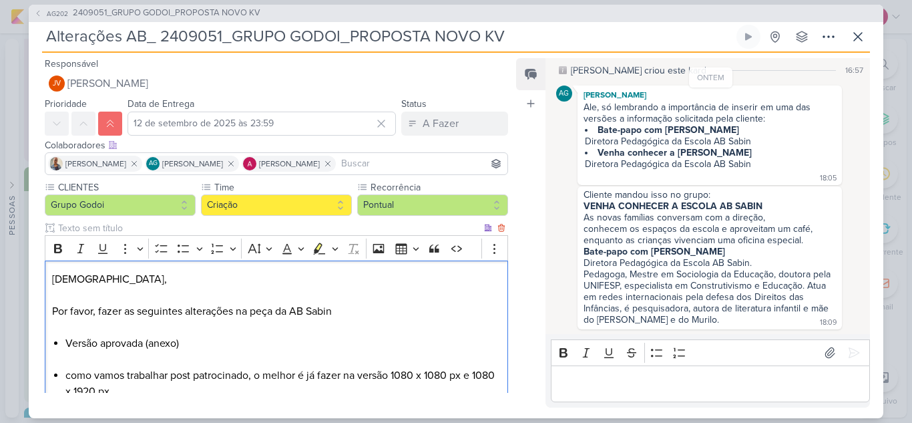
click at [356, 299] on p "Editor editing area: main" at bounding box center [276, 295] width 449 height 16
drag, startPoint x: 354, startPoint y: 314, endPoint x: 238, endPoint y: 310, distance: 116.9
click at [238, 310] on p "Por favor, fazer as seguintes alterações na peça da AB Sabin" at bounding box center [276, 311] width 449 height 16
click at [314, 246] on icon "Editor toolbar" at bounding box center [318, 248] width 13 height 13
click at [54, 248] on icon "Editor toolbar" at bounding box center [58, 248] width 8 height 9
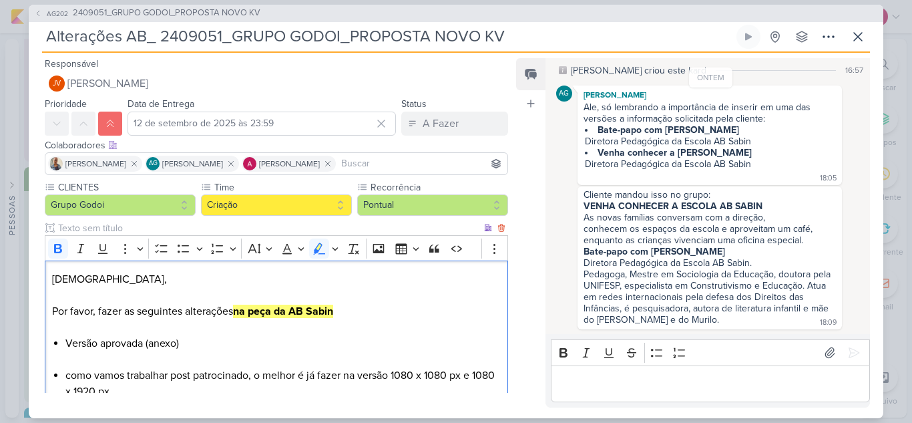
click at [339, 307] on p "Por favor, fazer as seguintes alterações na peça da AB Sabin" at bounding box center [276, 311] width 449 height 16
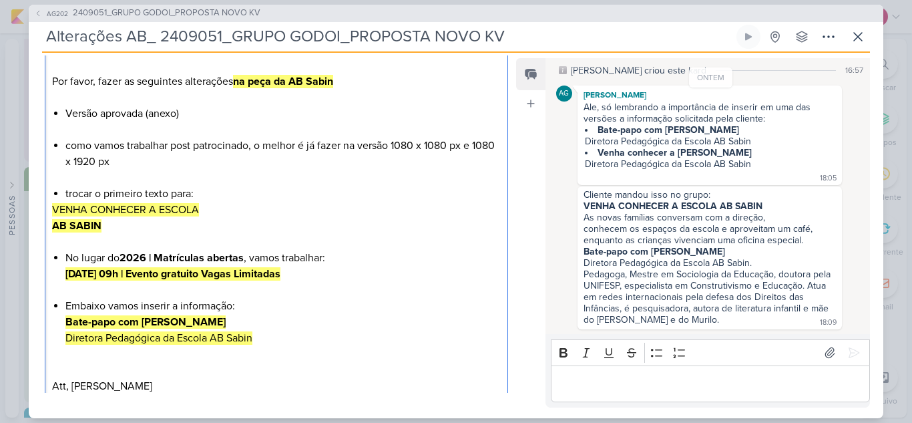
scroll to position [267, 0]
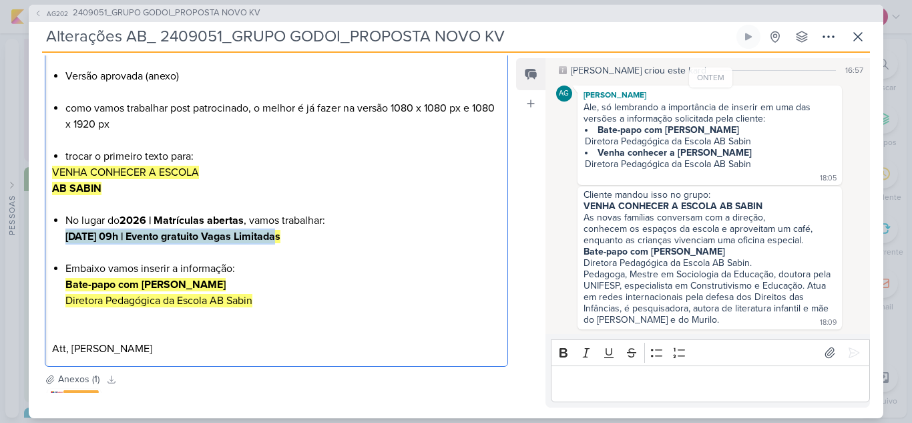
drag, startPoint x: 285, startPoint y: 238, endPoint x: 64, endPoint y: 241, distance: 221.0
click at [64, 241] on div "Jôney, Por favor, fazer as seguintes alterações na peça da AB Sabin Versão apro…" at bounding box center [276, 179] width 463 height 373
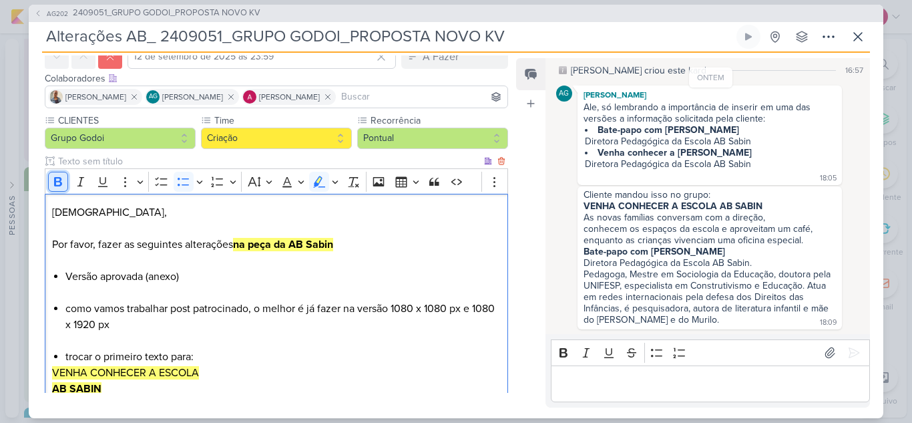
click at [62, 181] on icon "Editor toolbar" at bounding box center [57, 181] width 13 height 13
click at [313, 366] on p "VENHA CONHECER A ESCOLA" at bounding box center [276, 372] width 449 height 16
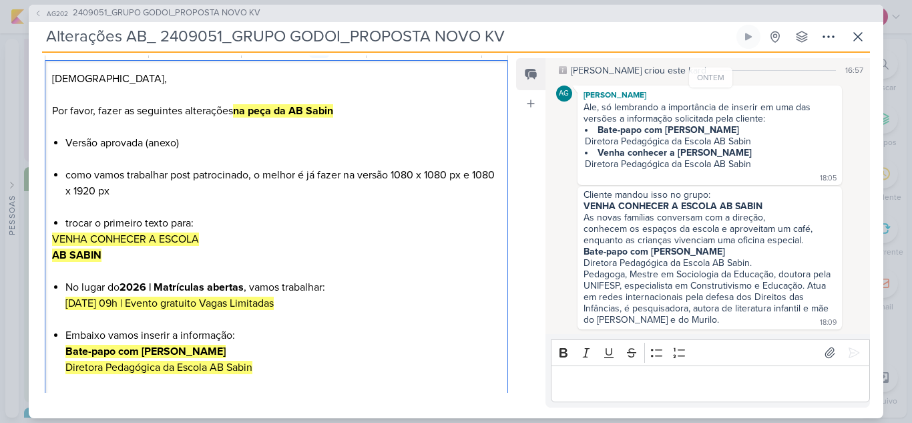
scroll to position [267, 0]
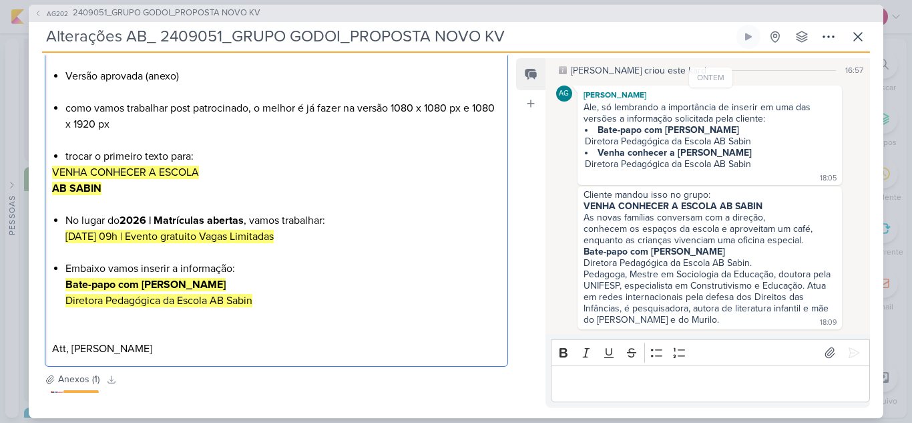
click at [108, 270] on li "Embaixo vamos inserir a informação: Bate-papo com [PERSON_NAME] Diretora Pedagó…" at bounding box center [282, 284] width 435 height 48
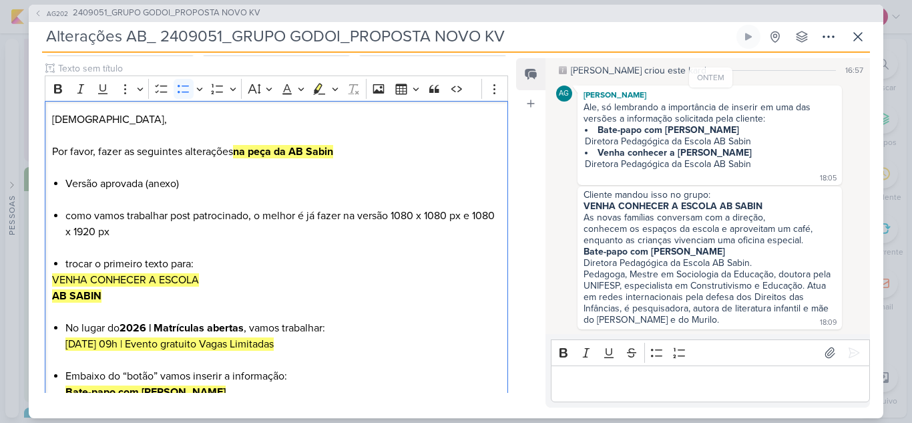
scroll to position [393, 0]
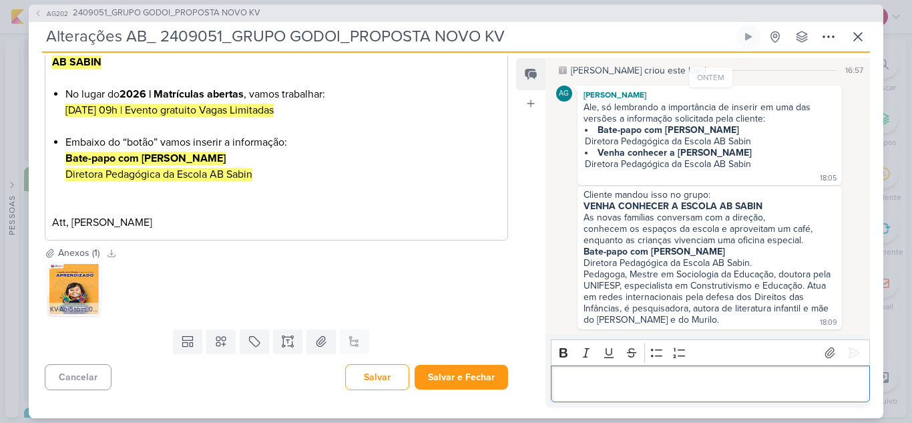
click at [617, 381] on p "Editor editing area: main" at bounding box center [709, 383] width 305 height 16
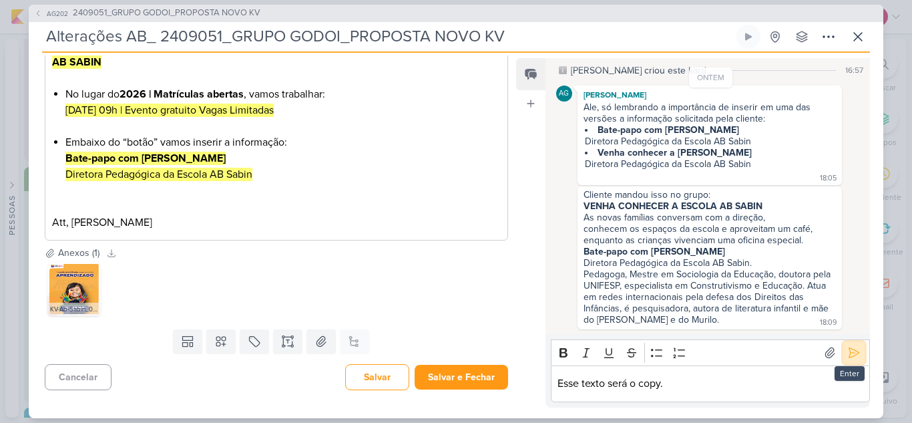
click at [848, 354] on icon at bounding box center [853, 352] width 13 height 13
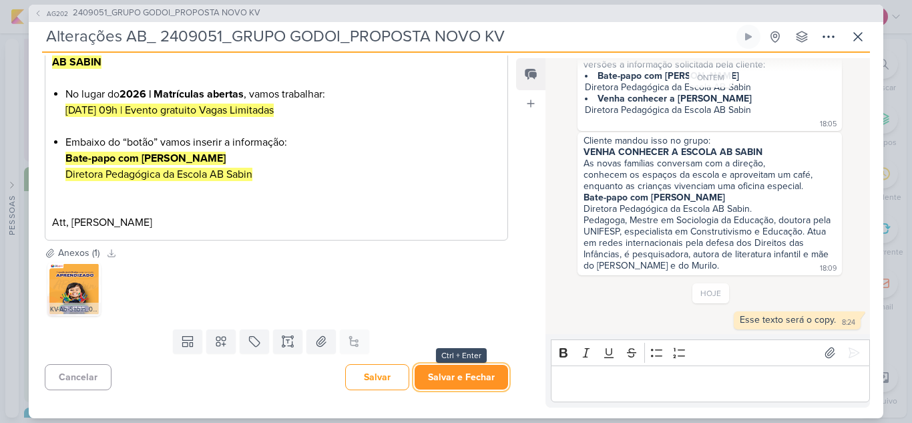
click at [461, 373] on button "Salvar e Fechar" at bounding box center [461, 376] width 93 height 25
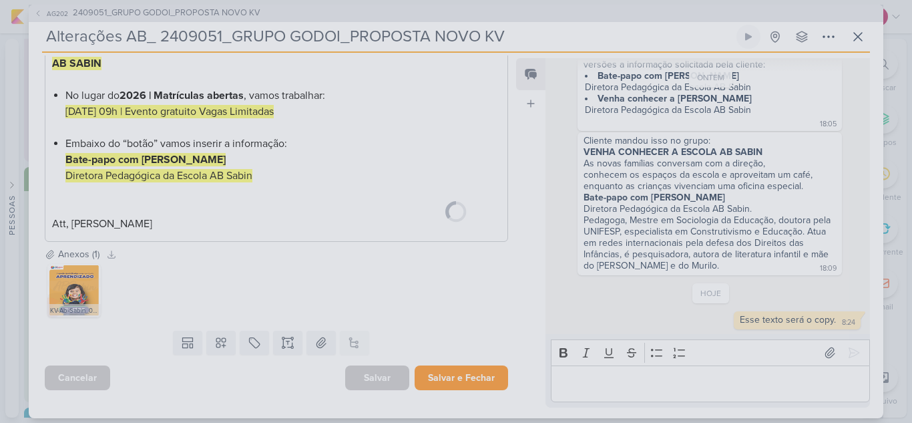
scroll to position [392, 0]
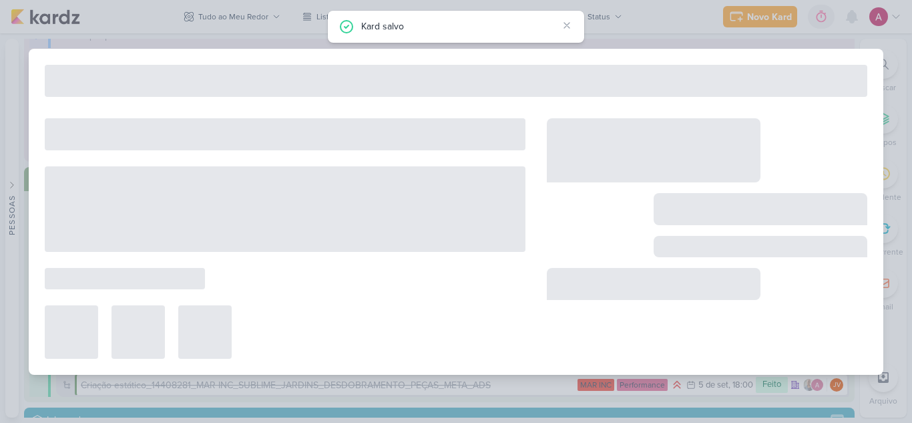
type input "2409051_GRUPO GODOI_PROPOSTA NOVO KV"
type input "15 de setembro de 2025 às 23:59"
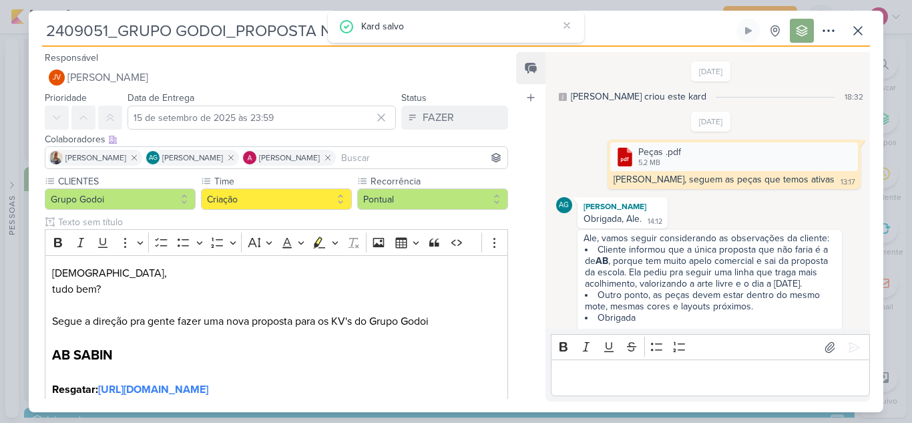
scroll to position [174, 0]
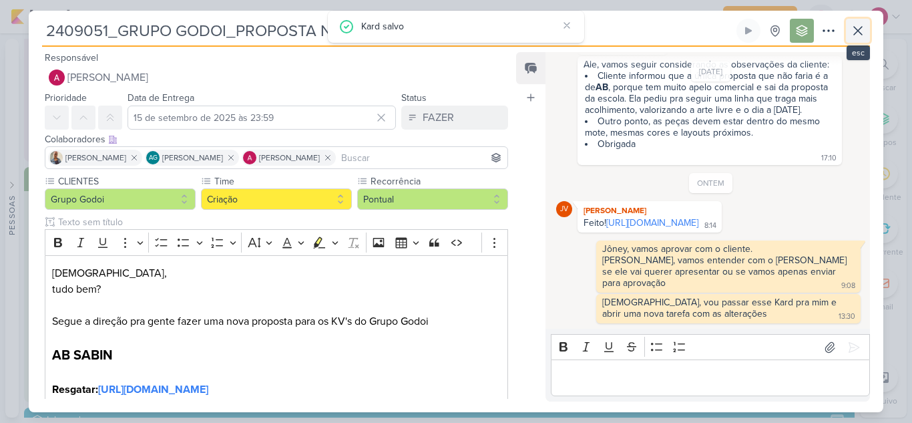
click at [865, 33] on icon at bounding box center [858, 31] width 16 height 16
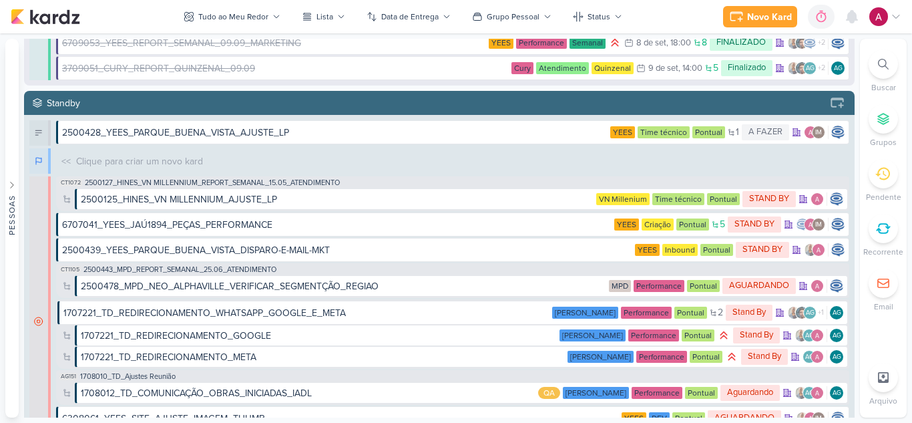
scroll to position [3605, 0]
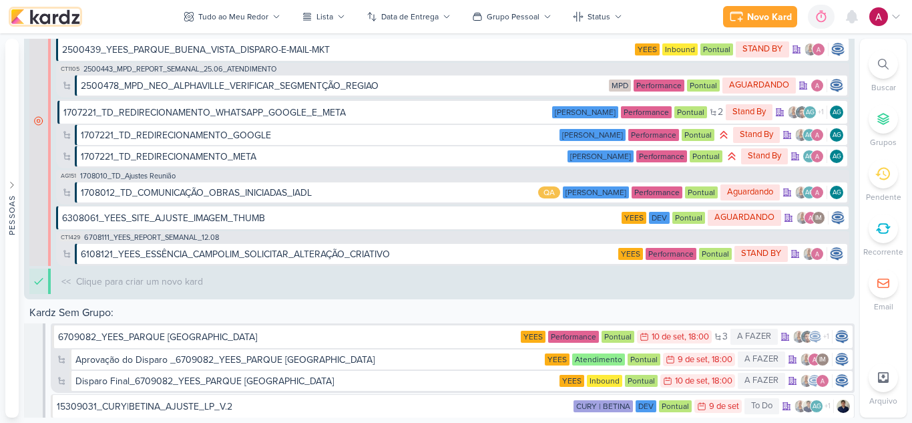
click at [55, 17] on img at bounding box center [45, 17] width 69 height 16
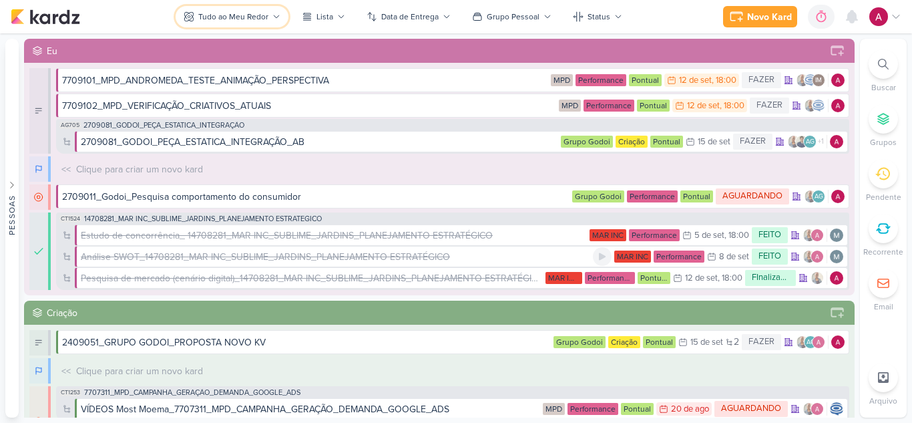
click at [244, 16] on div "Tudo ao Meu Redor" at bounding box center [233, 17] width 70 height 12
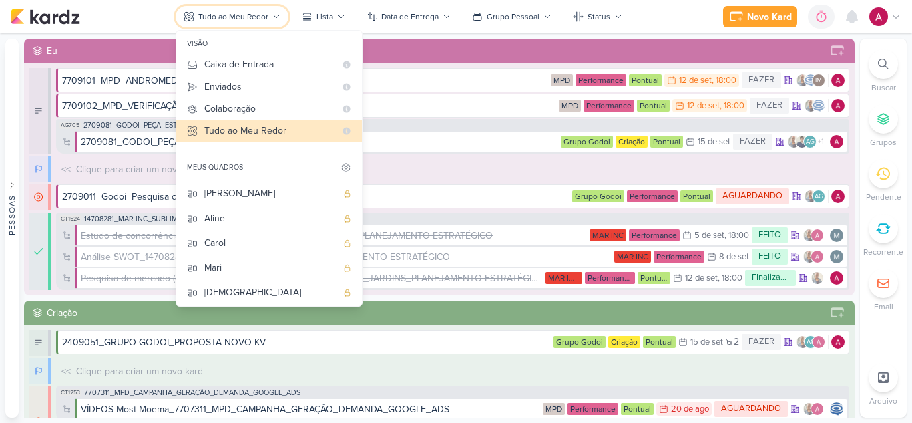
scroll to position [100, 0]
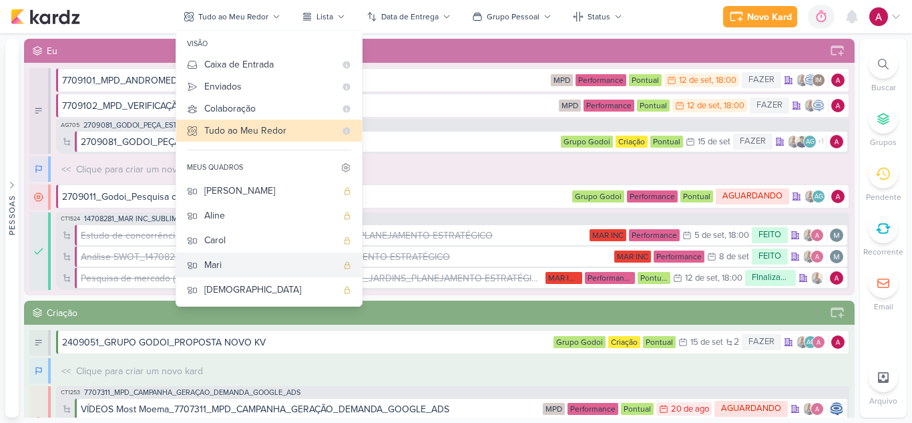
click at [205, 265] on button "Mari" at bounding box center [269, 264] width 186 height 25
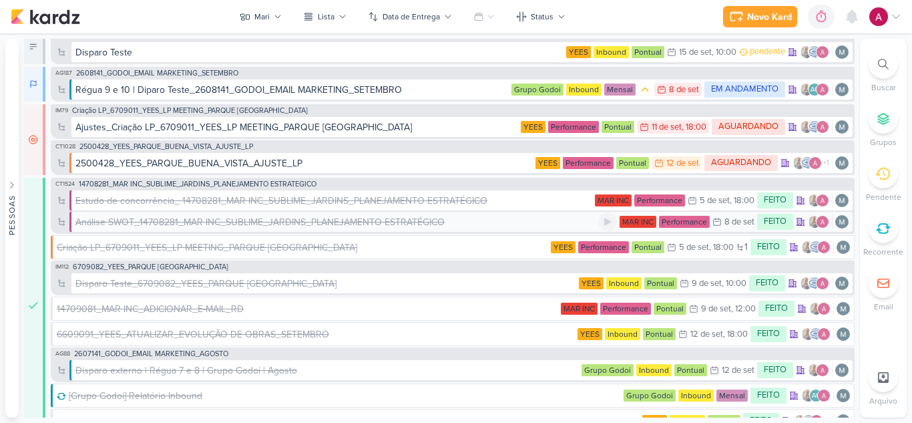
scroll to position [0, 0]
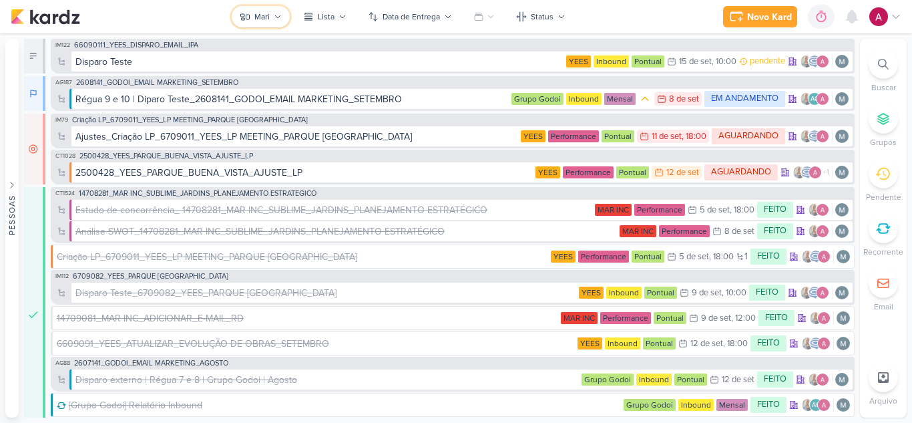
click at [278, 13] on icon at bounding box center [278, 17] width 8 height 8
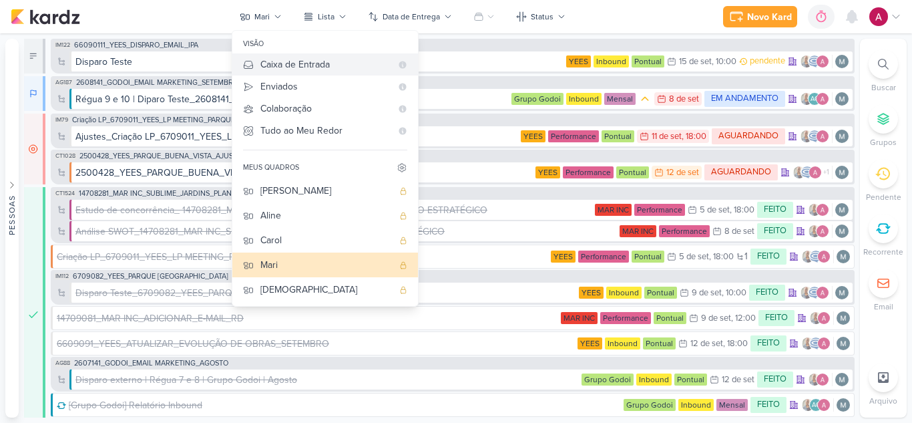
click at [272, 63] on div "Caixa de Entrada" at bounding box center [325, 64] width 131 height 14
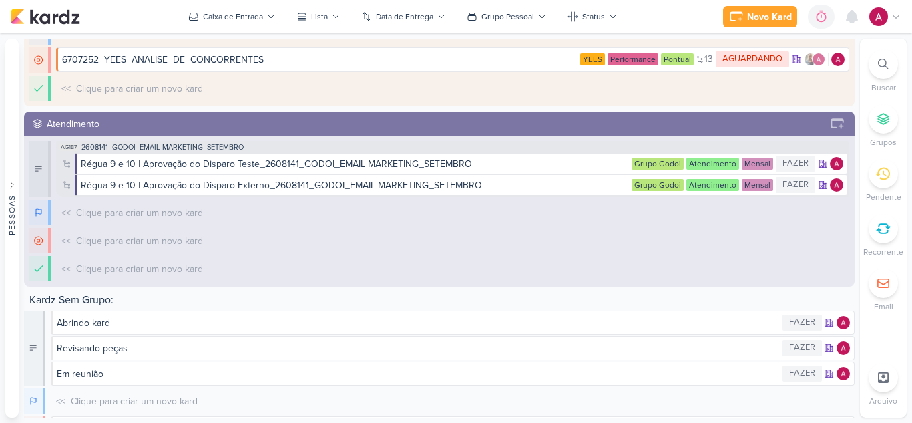
scroll to position [851, 0]
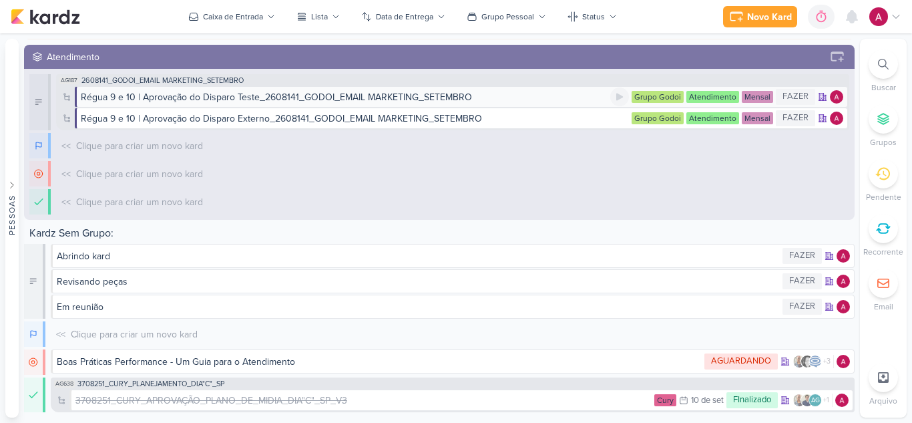
click at [265, 99] on div "Régua 9 e 10 | Aprovação do Disparo Teste_2608141_GODOI_EMAIL MARKETING_SETEMBRO" at bounding box center [276, 97] width 391 height 14
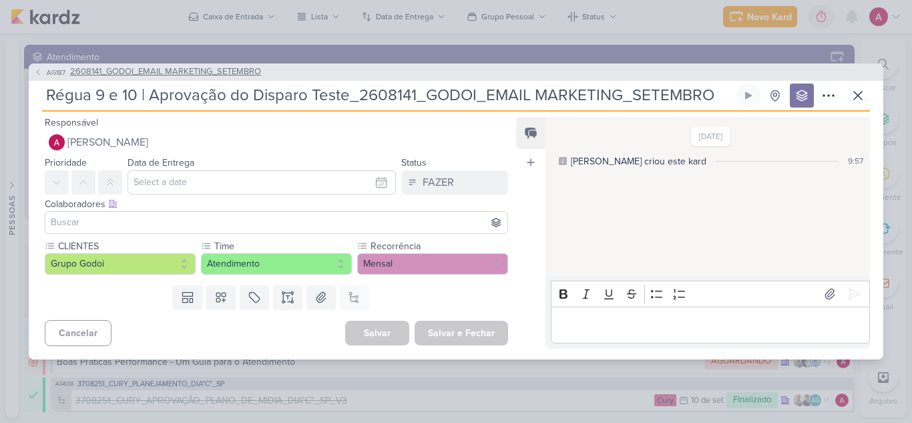
click at [143, 74] on span "2608141_GODOI_EMAIL MARKETING_SETEMBRO" at bounding box center [165, 71] width 191 height 13
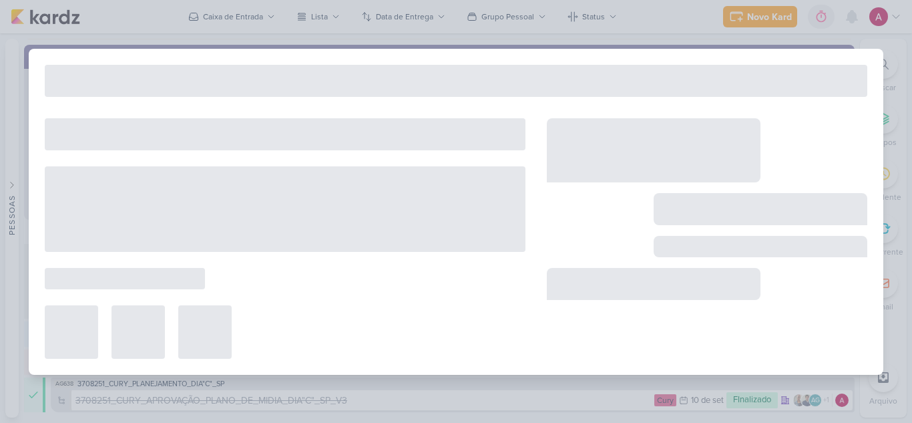
type input "2608141_GODOI_EMAIL MARKETING_SETEMBRO"
type input "12 de setembro de 2025 às 18:00"
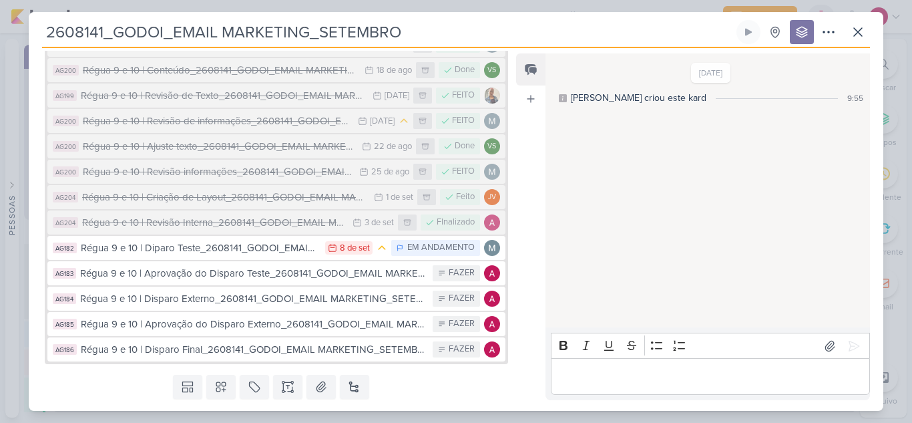
scroll to position [240, 0]
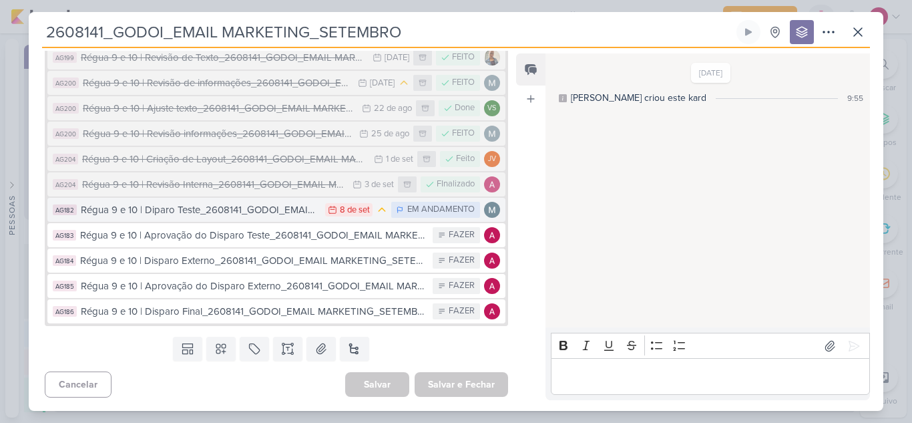
click at [240, 212] on div "Régua 9 e 10 | Diparo Teste_2608141_GODOI_EMAIL MARKETING_SETEMBRO" at bounding box center [200, 209] width 238 height 15
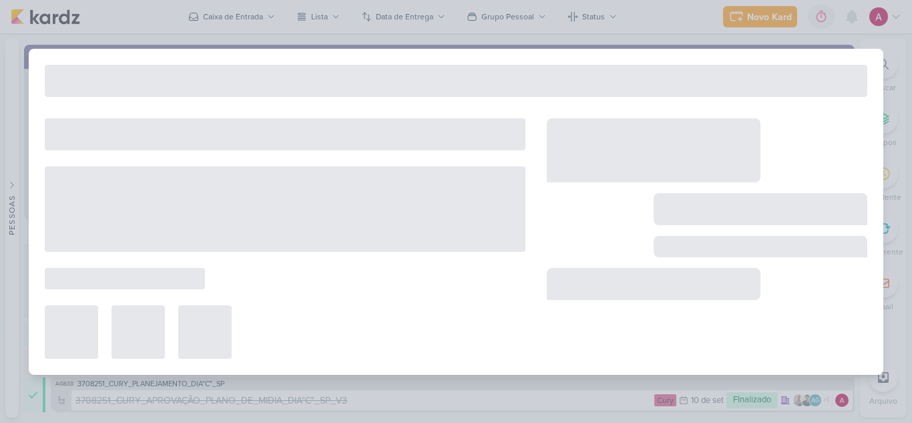
type input "Régua 9 e 10 | Diparo Teste_2608141_GODOI_EMAIL MARKETING_SETEMBRO"
type input "8 de setembro de 2025 às 23:59"
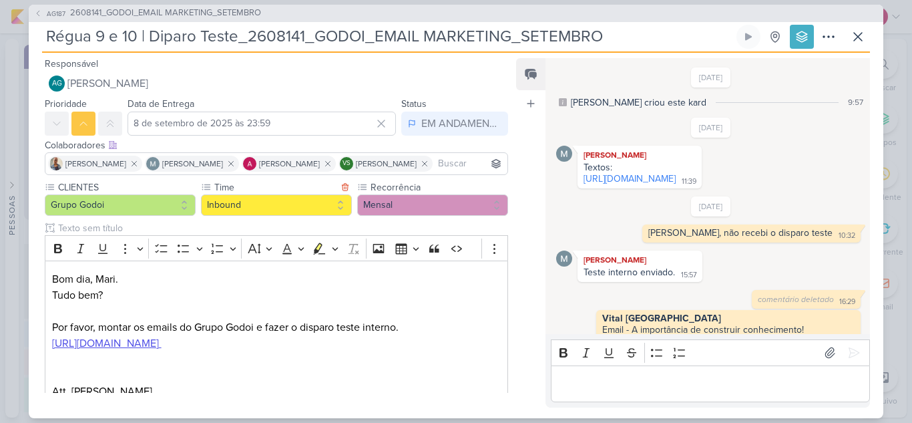
scroll to position [336, 0]
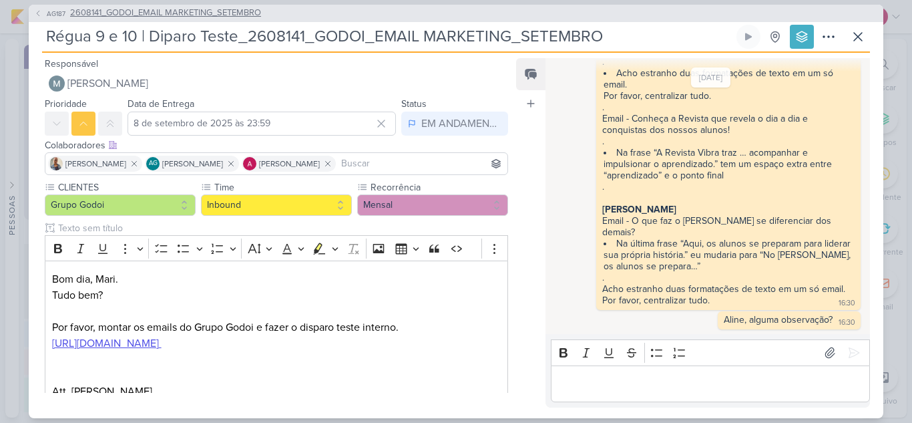
click at [53, 14] on span "AG187" at bounding box center [56, 14] width 23 height 10
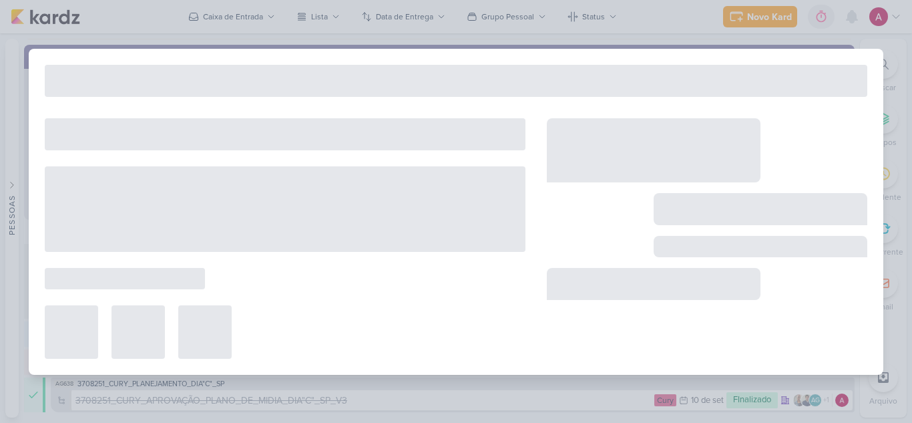
type input "2608141_GODOI_EMAIL MARKETING_SETEMBRO"
type input "12 de setembro de 2025 às 18:00"
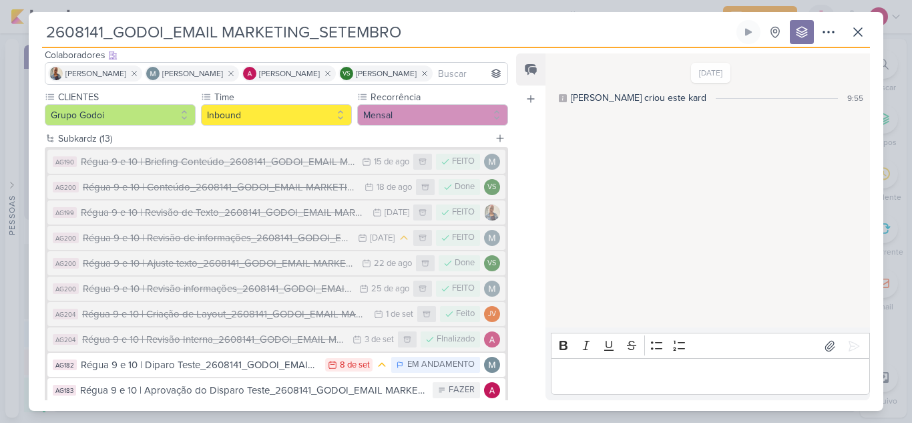
scroll to position [240, 0]
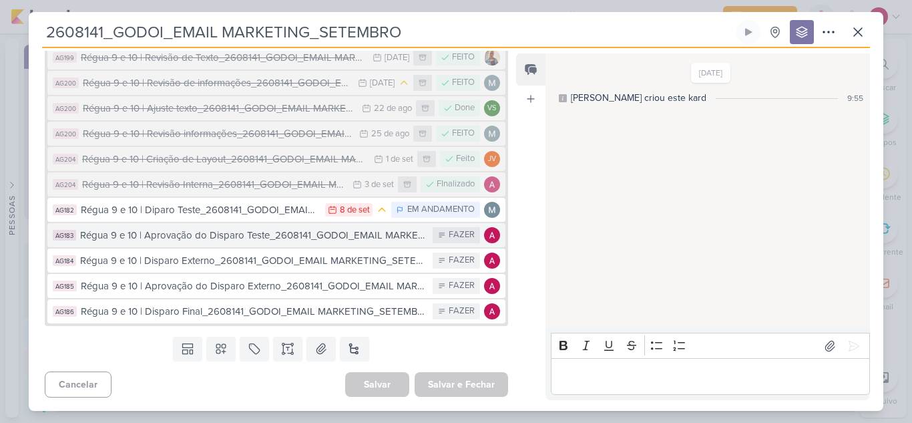
click at [223, 234] on div "Régua 9 e 10 | Aprovação do Disparo Teste_2608141_GODOI_EMAIL MARKETING_SETEMBRO" at bounding box center [253, 235] width 346 height 15
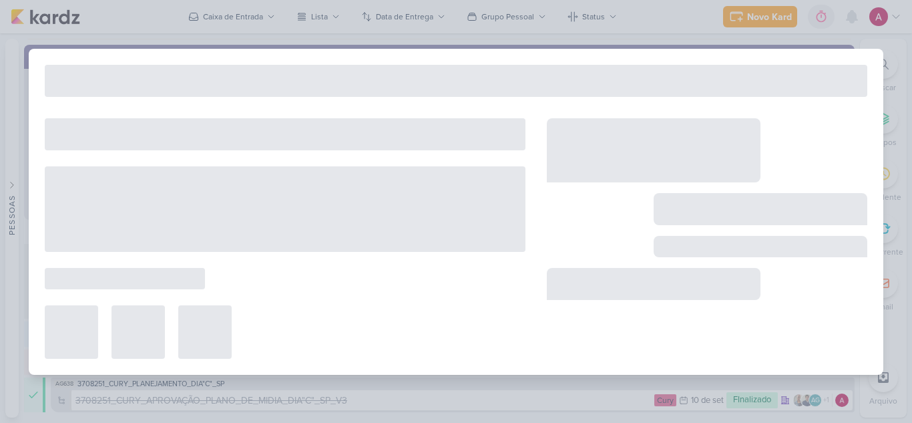
type input "Régua 9 e 10 | Aprovação do Disparo Teste_2608141_GODOI_EMAIL MARKETING_SETEMBRO"
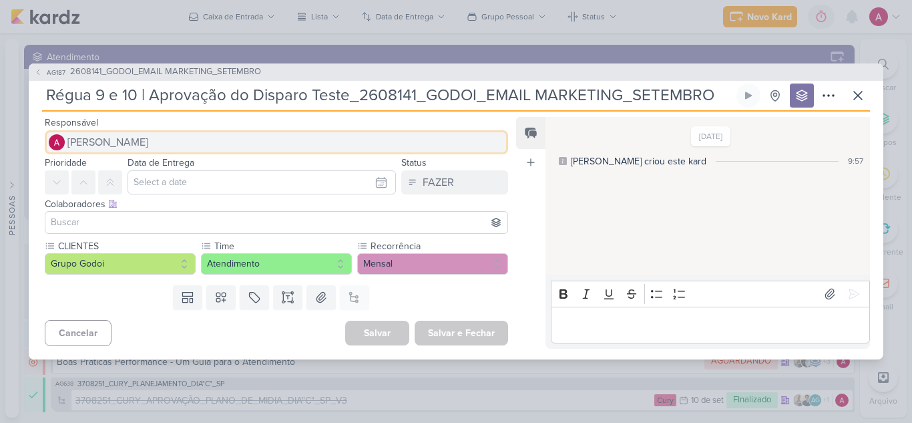
click at [86, 150] on span "[PERSON_NAME]" at bounding box center [107, 142] width 81 height 16
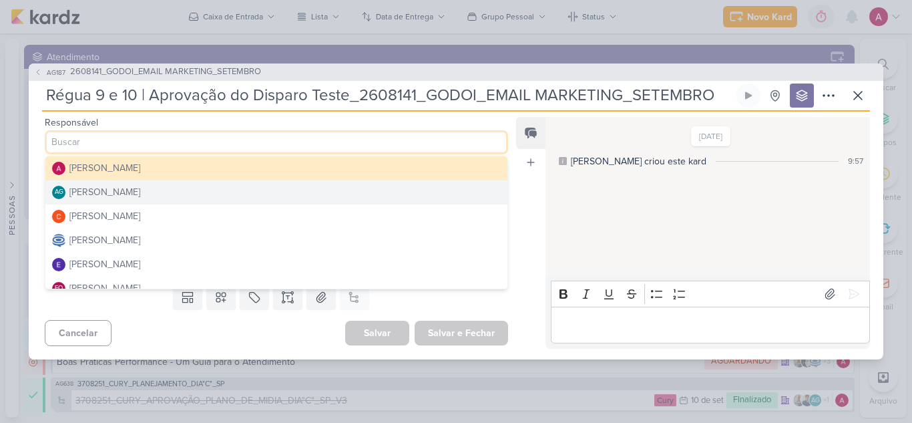
click at [113, 195] on div "[PERSON_NAME]" at bounding box center [104, 192] width 71 height 14
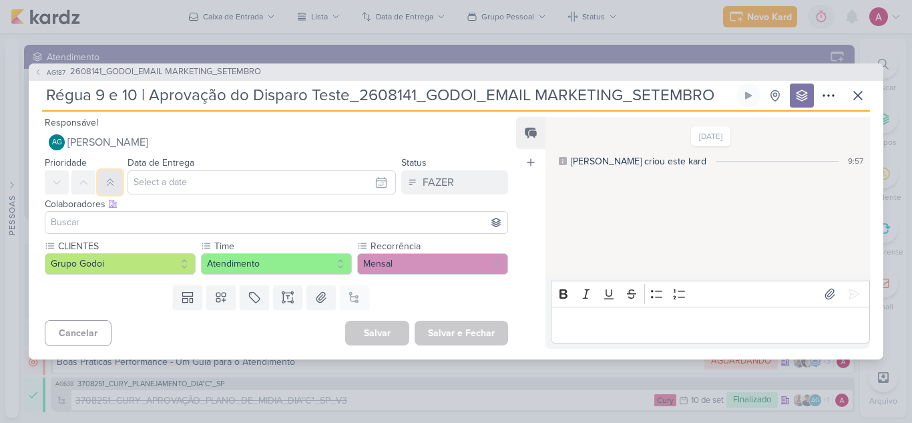
click at [117, 184] on button at bounding box center [110, 182] width 24 height 24
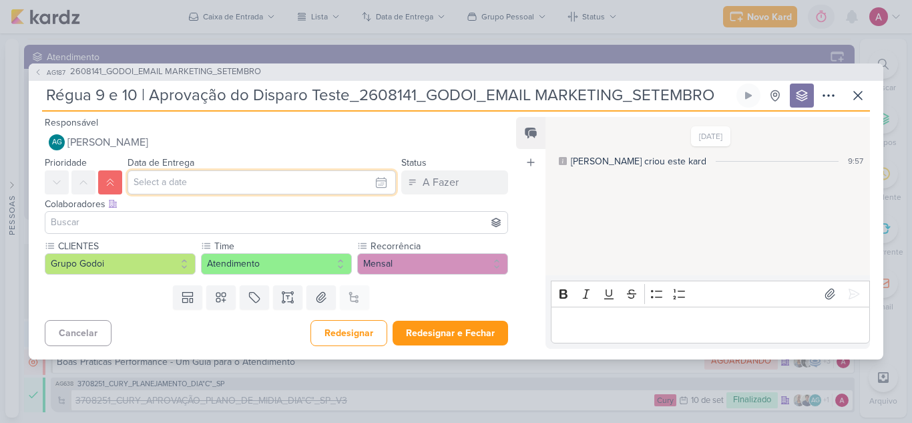
click at [166, 180] on input "text" at bounding box center [262, 182] width 268 height 24
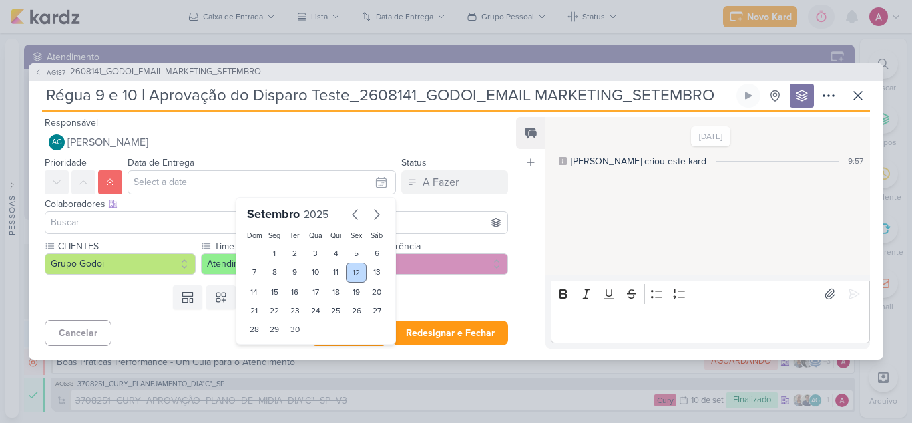
click at [346, 272] on div "12" at bounding box center [356, 272] width 21 height 20
type input "12 de setembro de 2025 às 23:59"
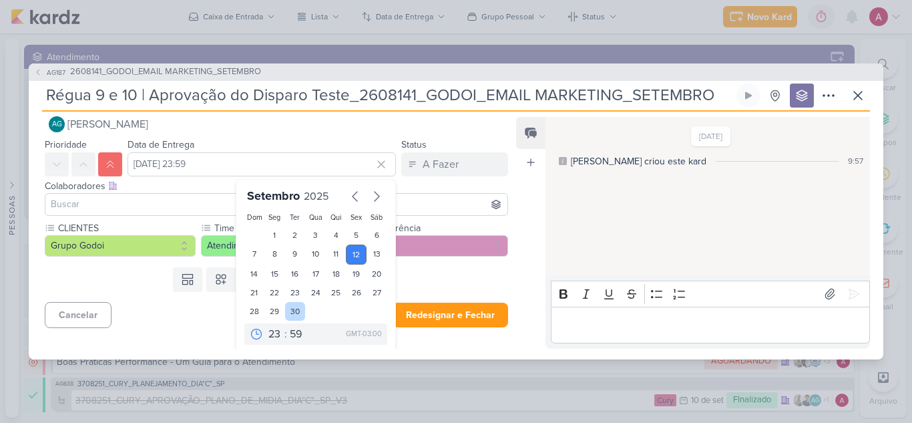
scroll to position [23, 0]
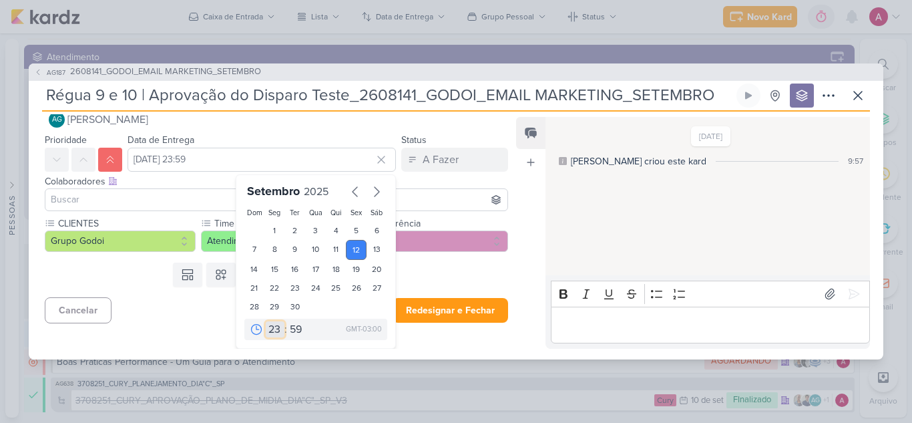
click at [268, 328] on select "00 01 02 03 04 05 06 07 08 09 10 11 12 13 14 15 16 17 18 19 20 21 22 23" at bounding box center [275, 329] width 19 height 16
select select "12"
click at [266, 321] on select "00 01 02 03 04 05 06 07 08 09 10 11 12 13 14 15 16 17 18 19 20 21 22 23" at bounding box center [275, 329] width 19 height 16
type input "12 de setembro de 2025 às 12:59"
click at [290, 330] on select "00 05 10 15 20 25 30 35 40 45 50 55 59" at bounding box center [296, 329] width 19 height 16
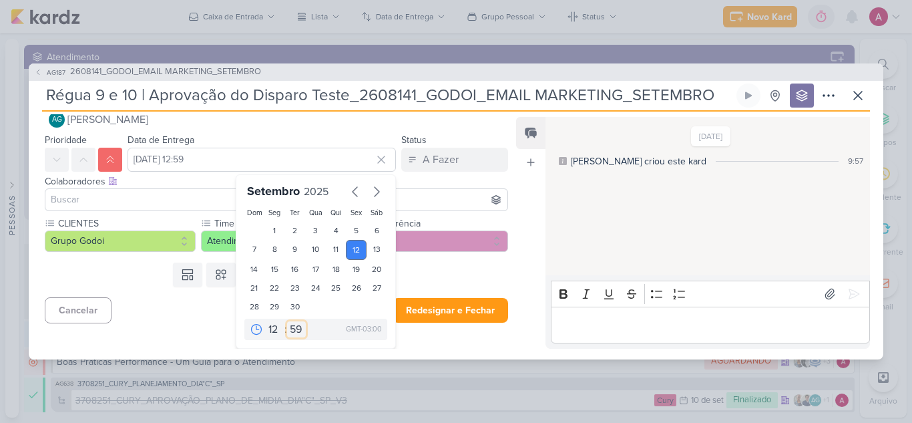
select select "0"
click at [287, 321] on select "00 05 10 15 20 25 30 35 40 45 50 55 59" at bounding box center [296, 329] width 19 height 16
type input "12 de setembro de 2025 às 12:00"
click at [463, 314] on button "Redesignar e Fechar" at bounding box center [450, 310] width 115 height 25
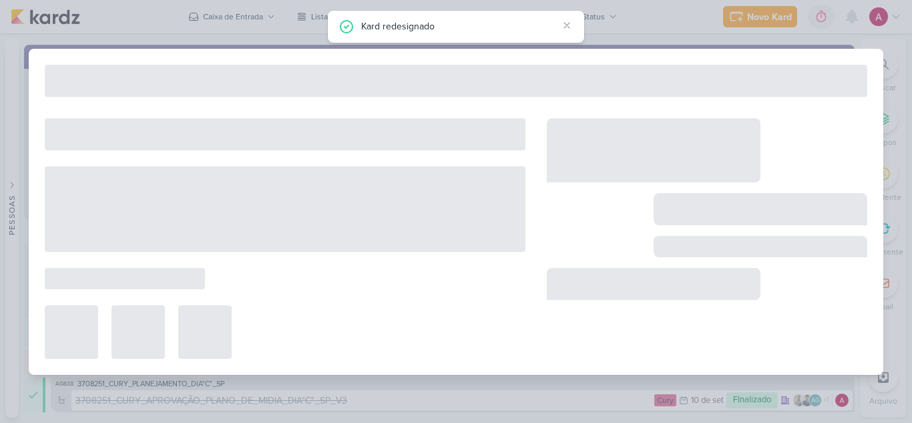
scroll to position [830, 0]
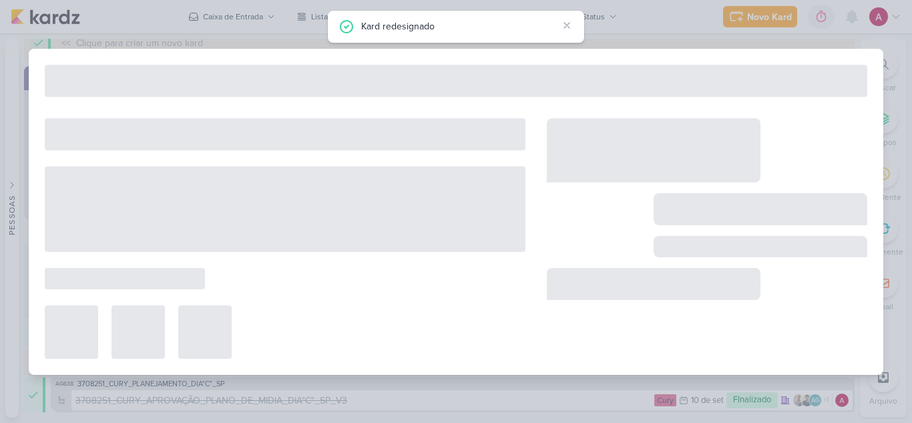
type input "2608141_GODOI_EMAIL MARKETING_SETEMBRO"
type input "12 de setembro de 2025 às 18:00"
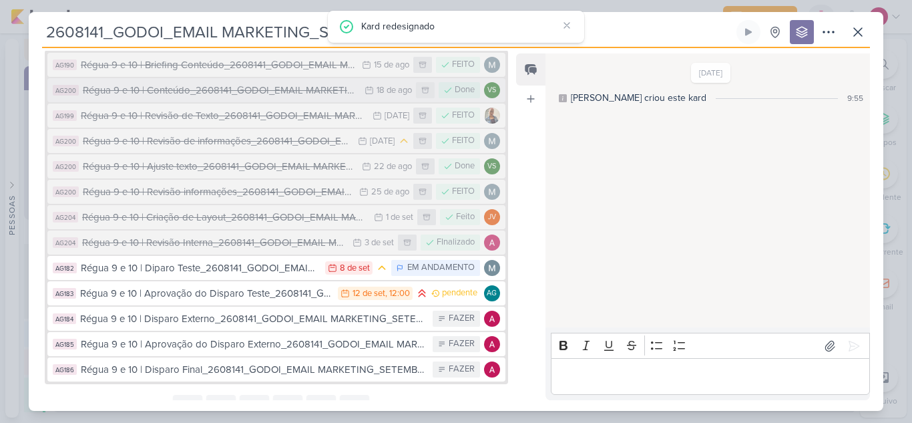
scroll to position [240, 0]
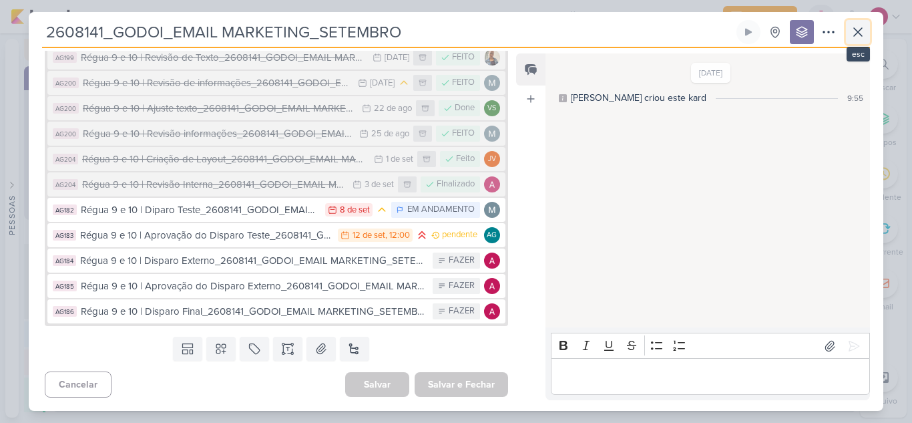
click at [856, 33] on icon at bounding box center [858, 32] width 16 height 16
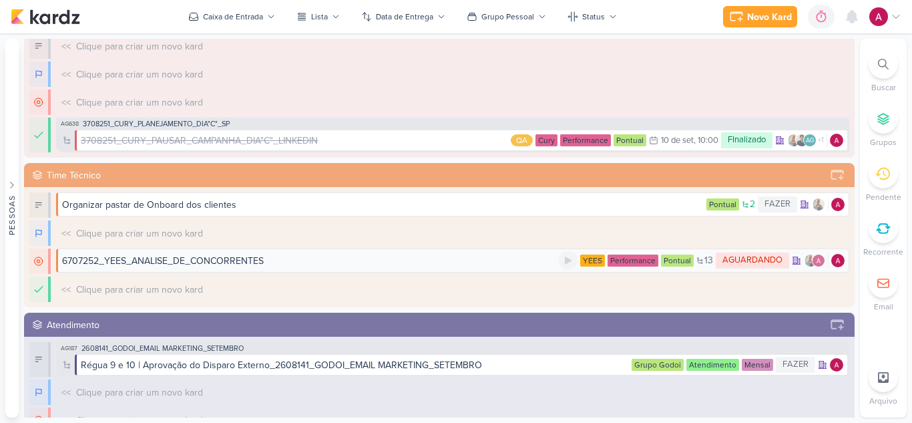
scroll to position [563, 0]
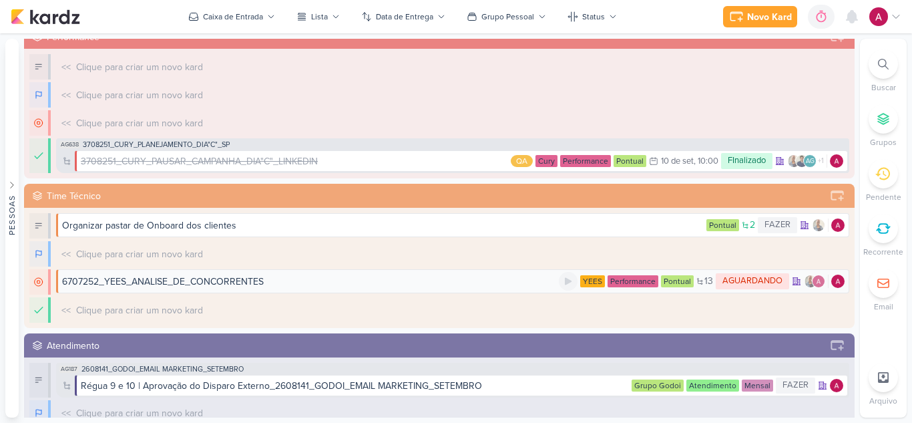
click at [275, 278] on div "6707252_YEES_ANALISE_DE_CONCORRENTES" at bounding box center [310, 281] width 497 height 14
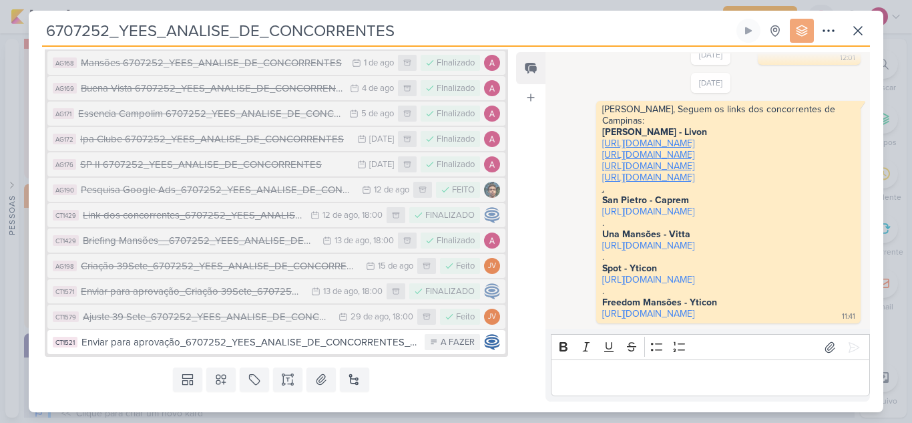
scroll to position [418, 0]
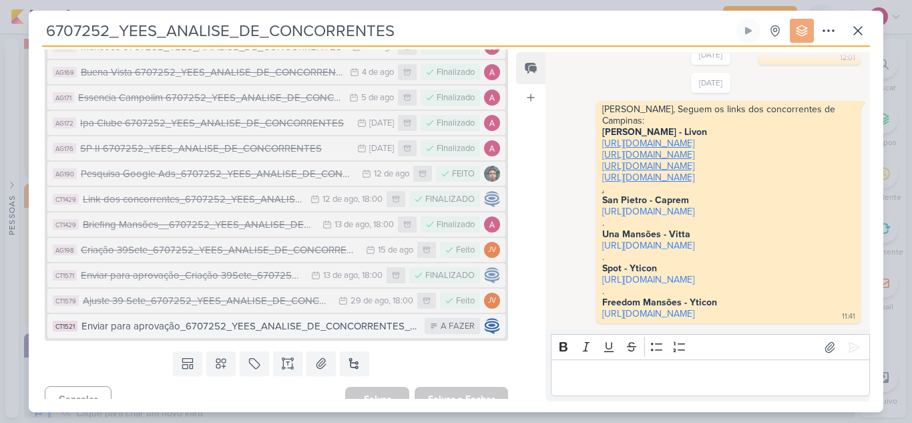
click at [329, 318] on div "Enviar para aprovação_6707252_YEES_ANALISE_DE_CONCORRENTES_v2" at bounding box center [249, 325] width 336 height 15
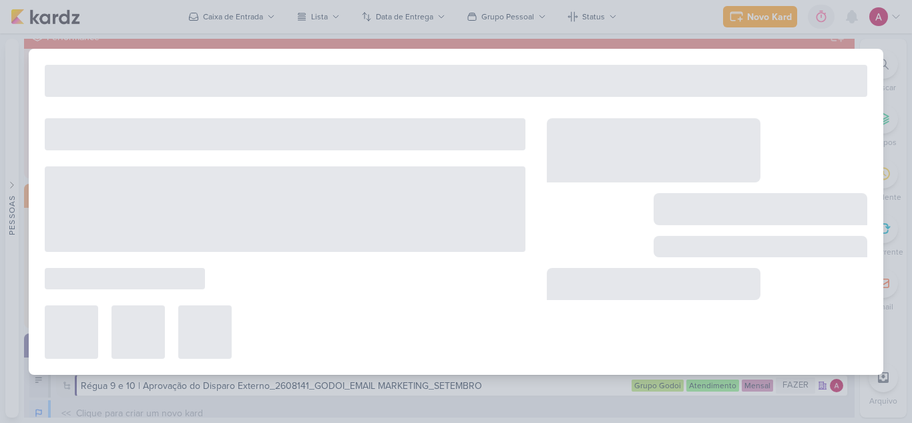
type input "Enviar para aprovação_6707252_YEES_ANALISE_DE_CONCORRENTES_v2"
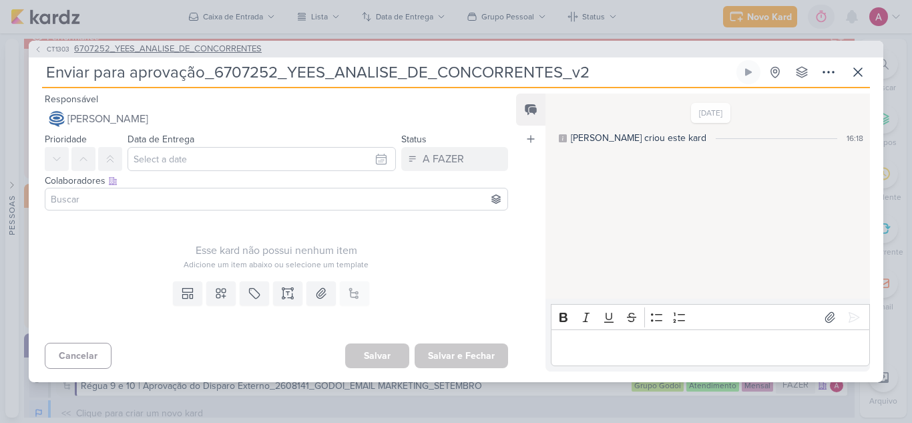
click at [39, 45] on icon at bounding box center [38, 49] width 8 height 8
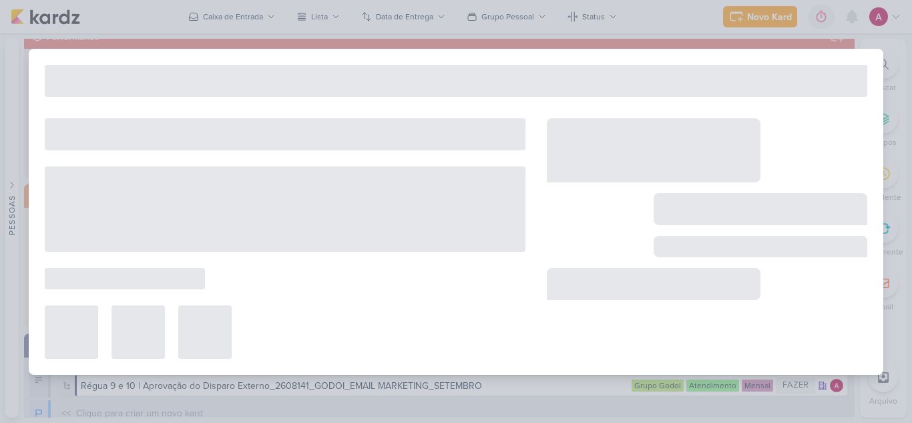
type input "6707252_YEES_ANALISE_DE_CONCORRENTES"
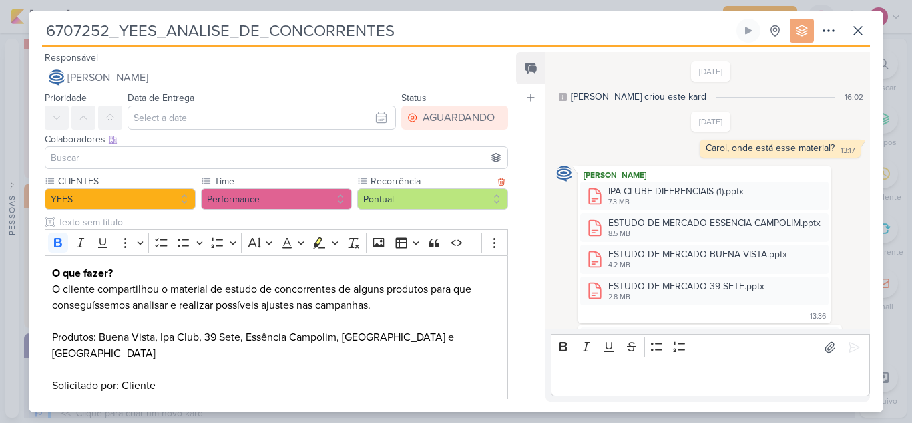
scroll to position [947, 0]
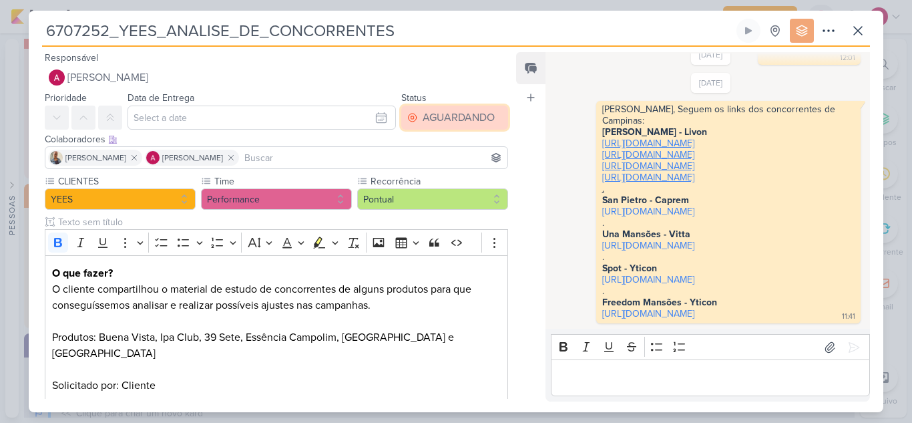
click at [441, 116] on div "AGUARDANDO" at bounding box center [459, 117] width 72 height 16
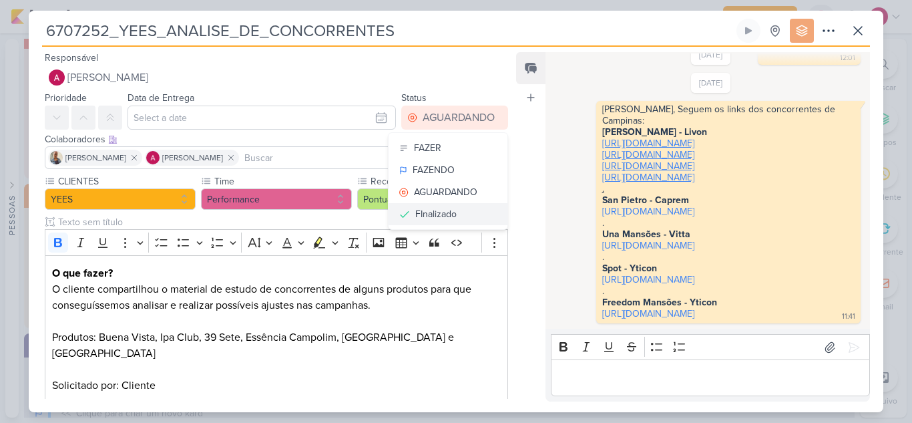
click at [431, 217] on div "FInalizado" at bounding box center [435, 214] width 41 height 14
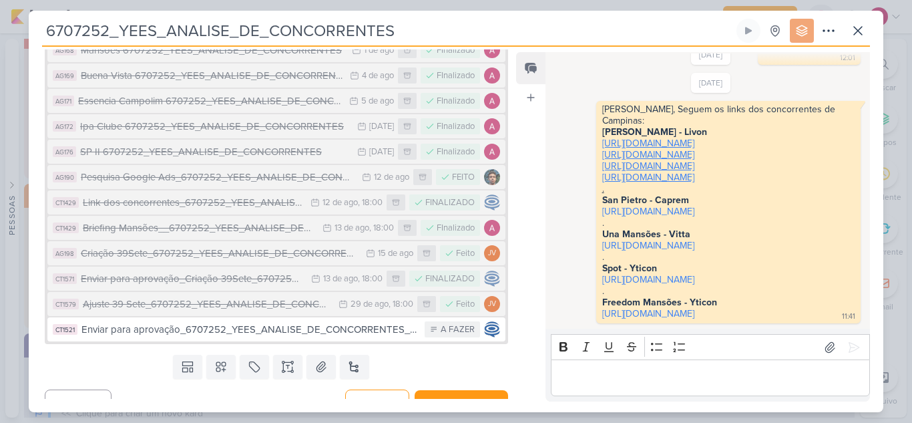
scroll to position [418, 0]
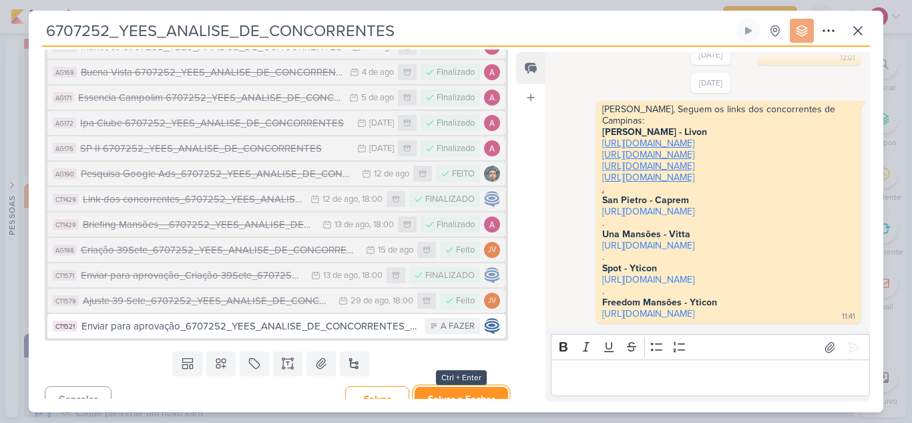
click at [461, 387] on button "Salvar e Fechar" at bounding box center [461, 399] width 93 height 25
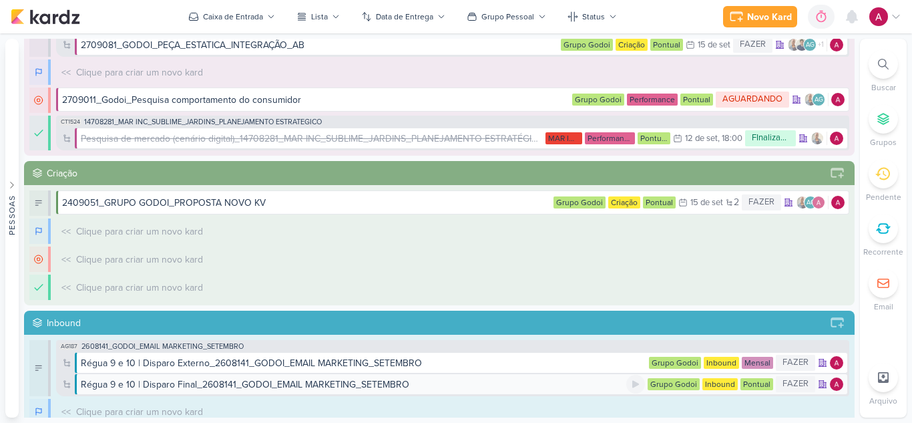
scroll to position [95, 0]
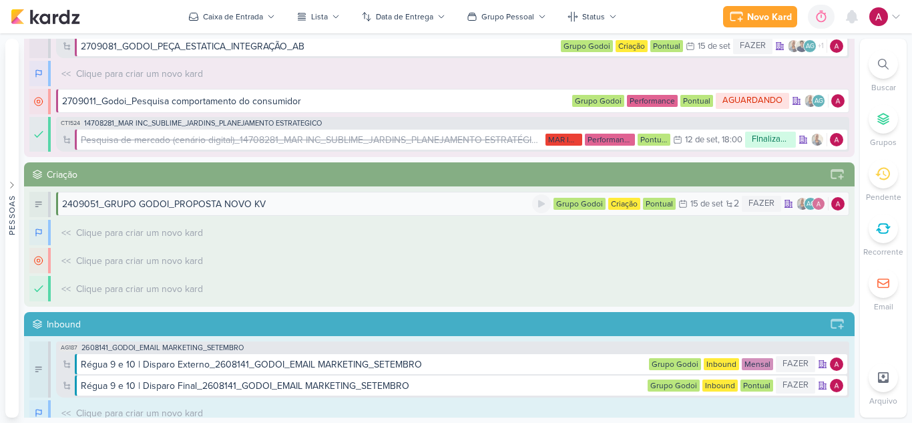
click at [298, 206] on div "2409051_GRUPO GODOI_PROPOSTA NOVO KV" at bounding box center [297, 204] width 470 height 14
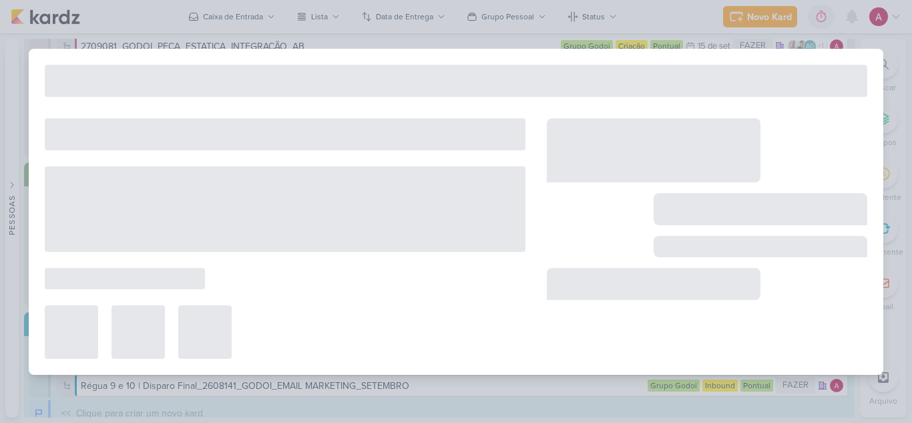
type input "2409051_GRUPO GODOI_PROPOSTA NOVO KV"
type input "15 de setembro de 2025 às 23:59"
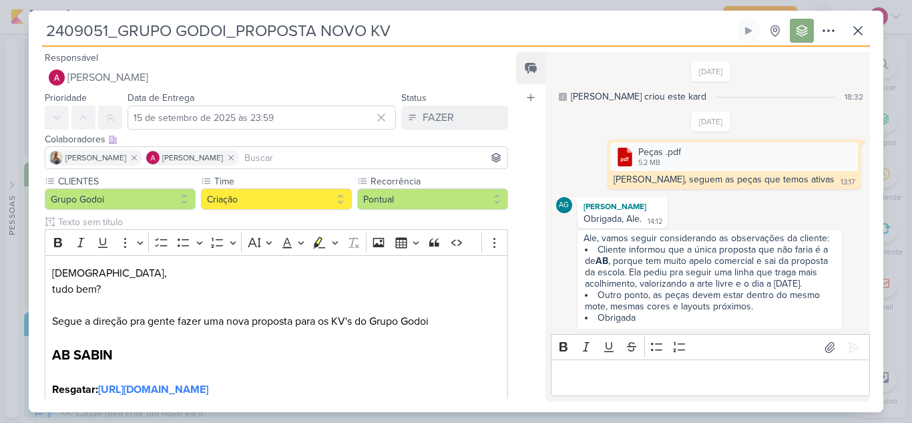
scroll to position [174, 0]
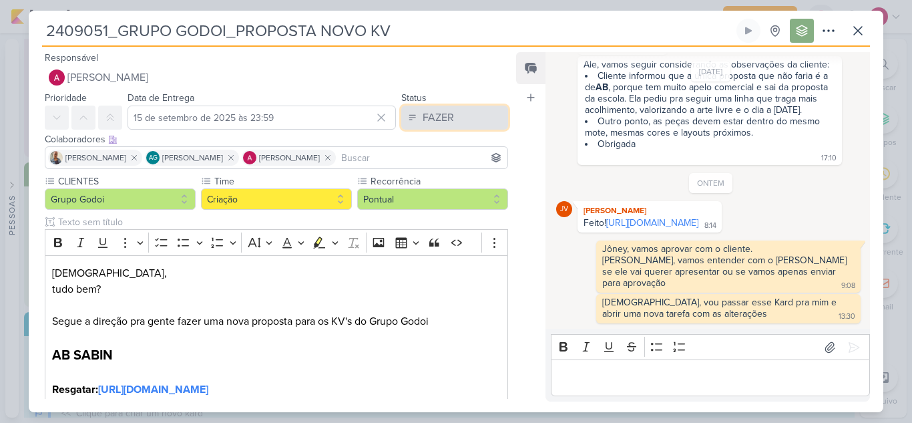
click at [437, 124] on div "FAZER" at bounding box center [438, 117] width 31 height 16
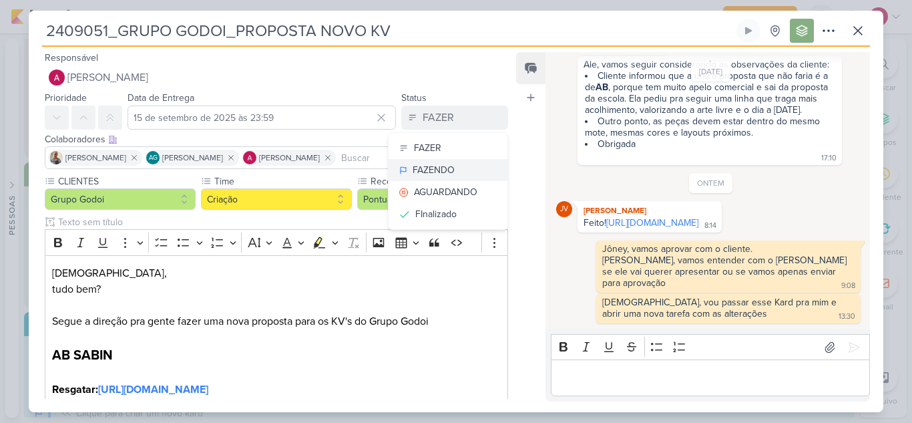
click at [439, 170] on div "FAZENDO" at bounding box center [434, 170] width 42 height 14
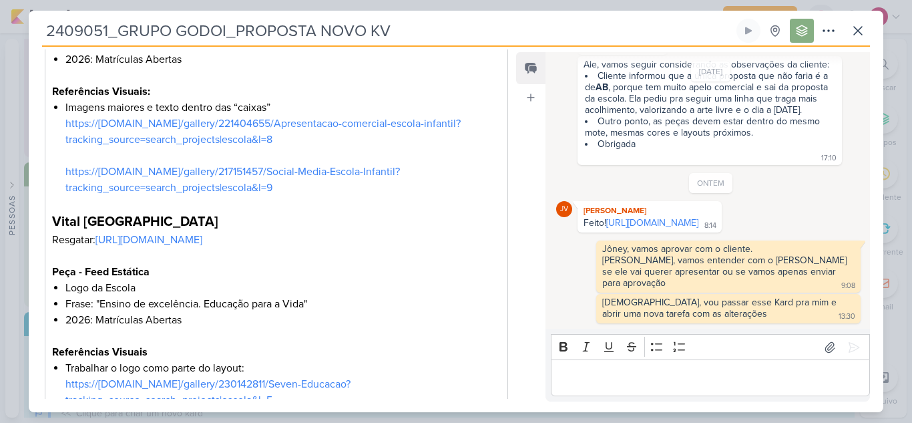
scroll to position [1016, 0]
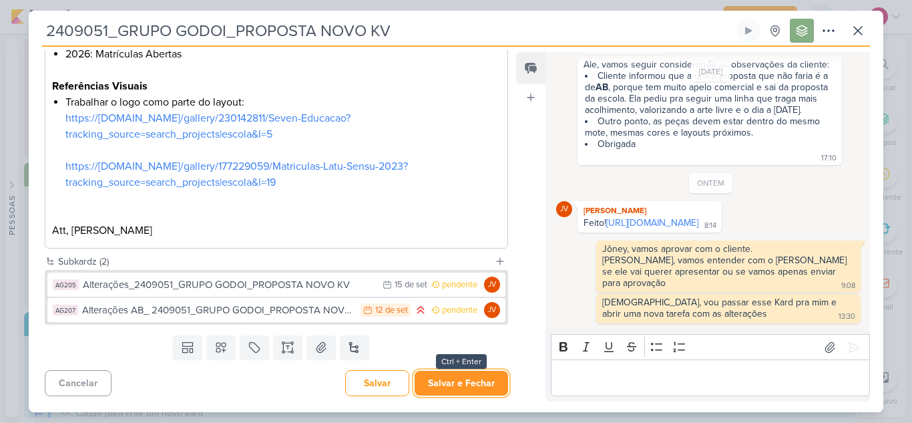
click at [459, 379] on button "Salvar e Fechar" at bounding box center [461, 383] width 93 height 25
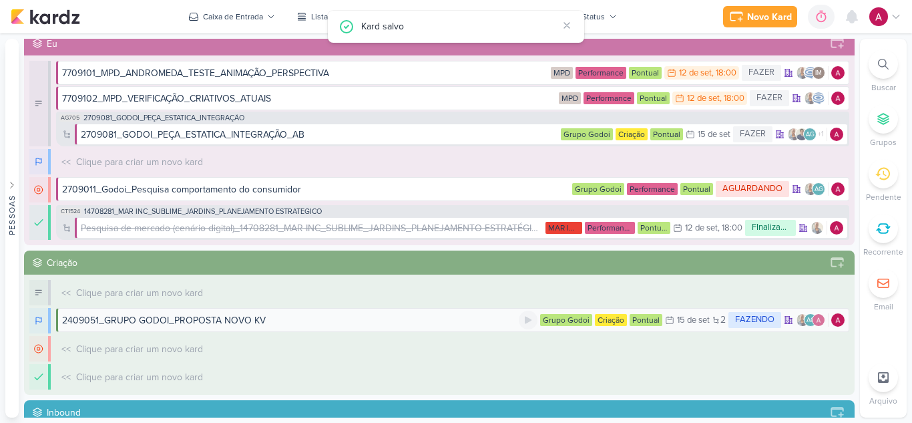
scroll to position [0, 0]
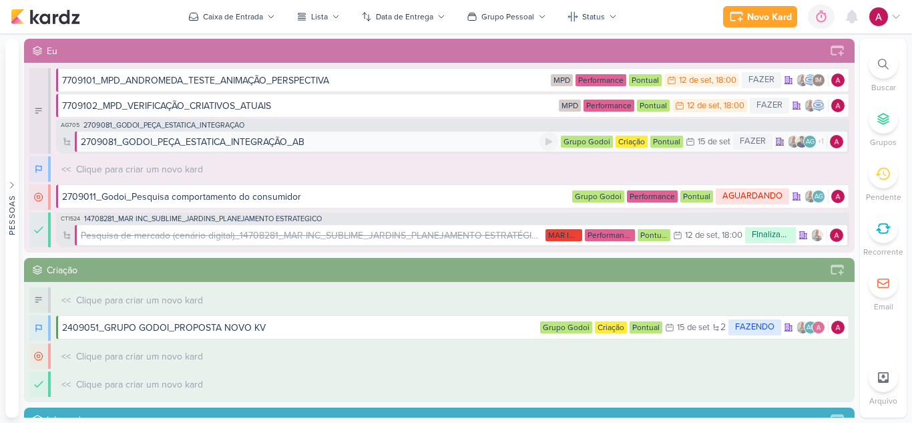
click at [200, 144] on div "2709081_GODOI_PEÇA_ESTATICA_INTEGRAÇÃO_AB" at bounding box center [193, 142] width 224 height 14
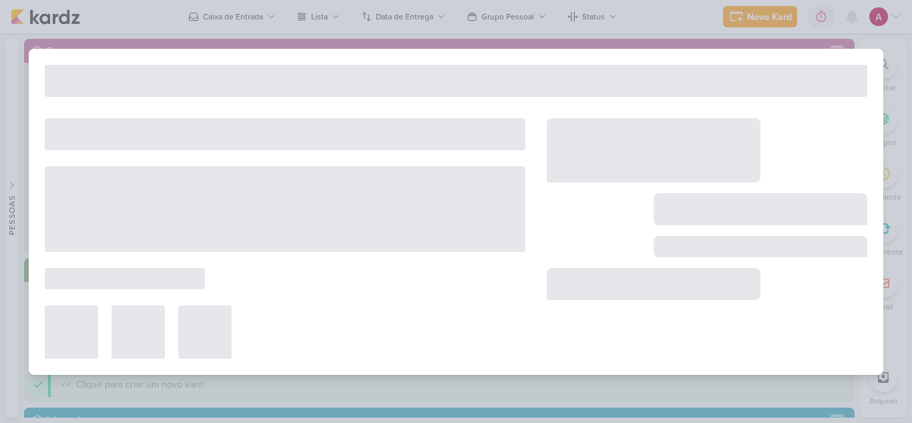
type input "2709081_GODOI_PEÇA_ESTATICA_INTEGRAÇÃO_AB"
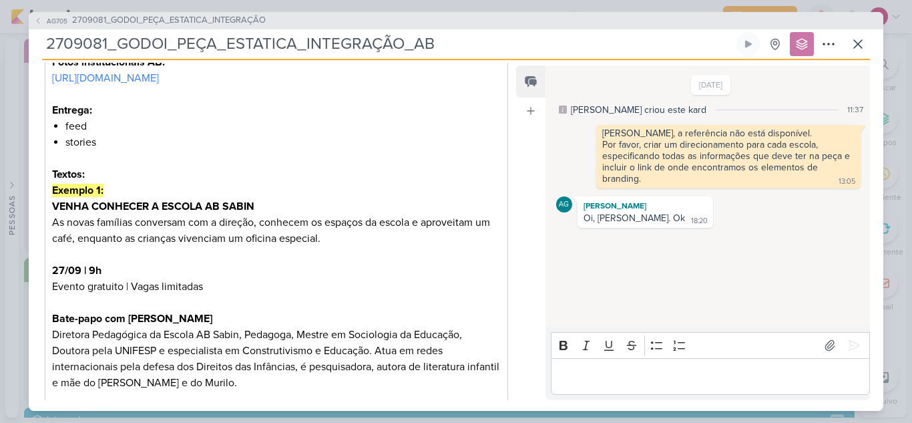
scroll to position [534, 0]
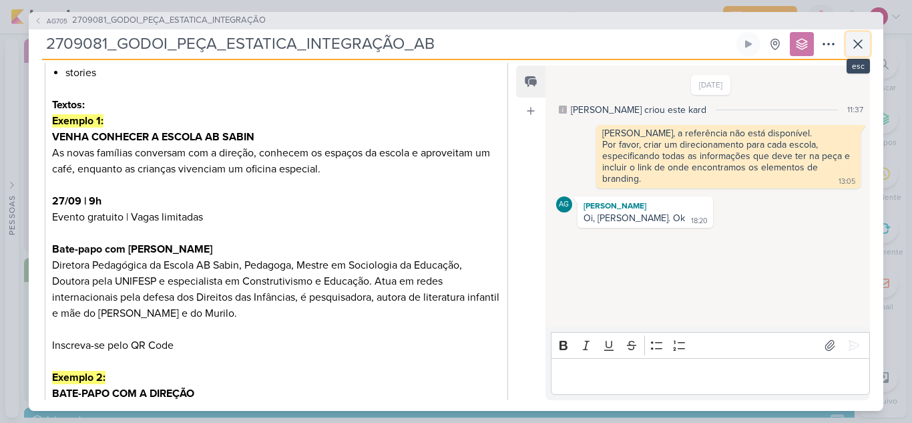
click at [865, 49] on icon at bounding box center [858, 44] width 16 height 16
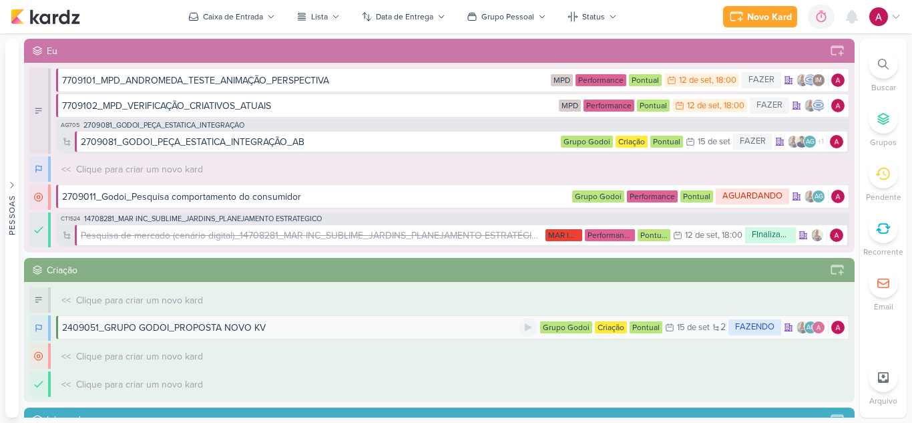
click at [201, 327] on div "2409051_GRUPO GODOI_PROPOSTA NOVO KV" at bounding box center [164, 327] width 204 height 14
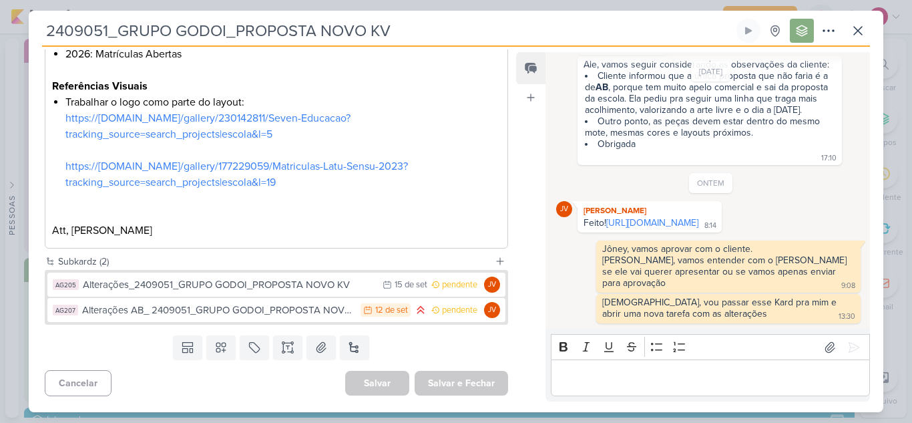
scroll to position [1016, 0]
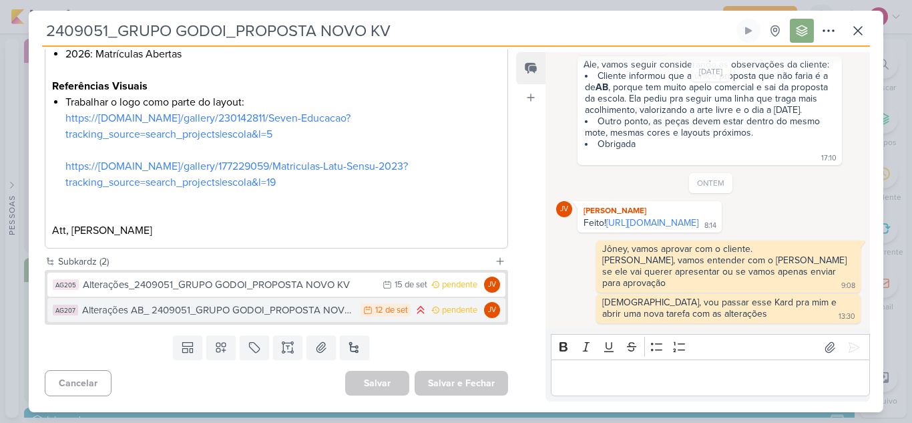
click at [232, 312] on div "Alterações AB_ 2409051_GRUPO GODOI_PROPOSTA NOVO KV" at bounding box center [218, 309] width 272 height 15
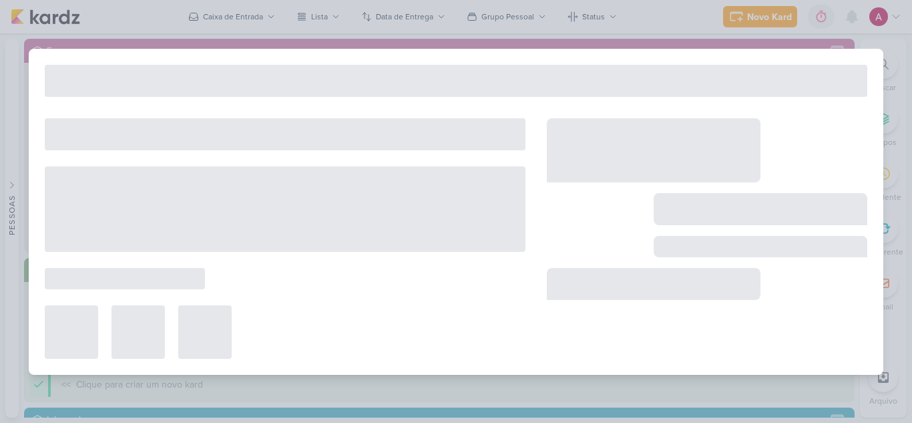
type input "Alterações AB_ 2409051_GRUPO GODOI_PROPOSTA NOVO KV"
type input "12 de setembro de 2025 às 23:59"
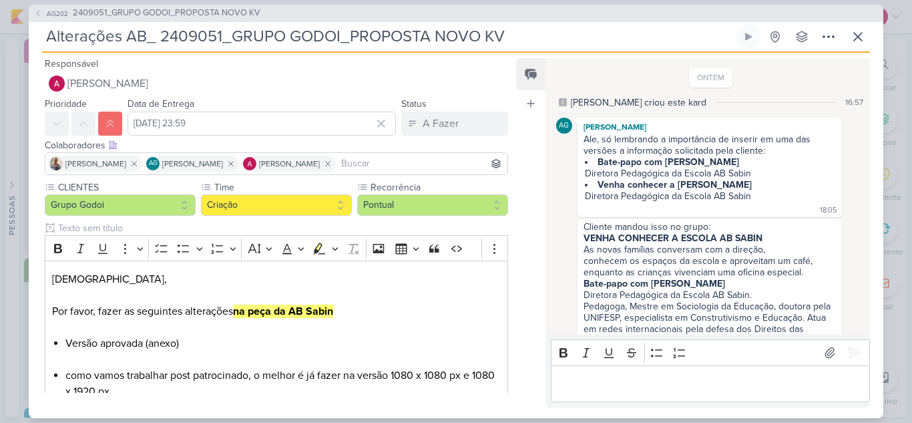
scroll to position [86, 0]
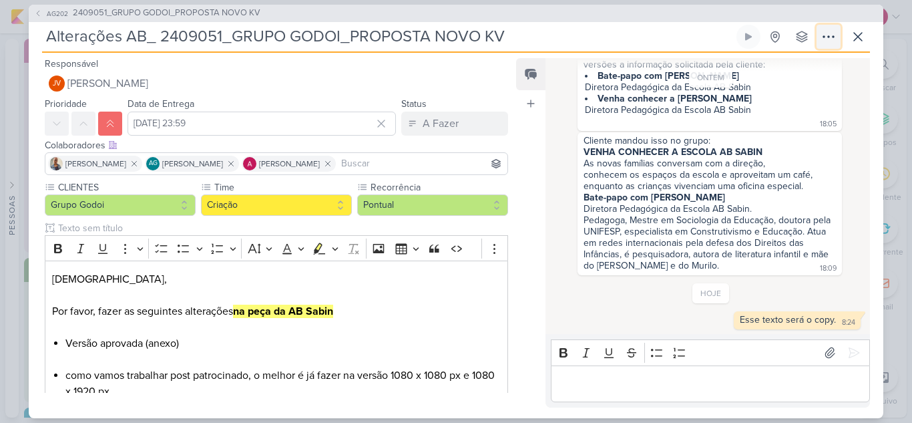
click at [831, 35] on icon at bounding box center [828, 37] width 16 height 16
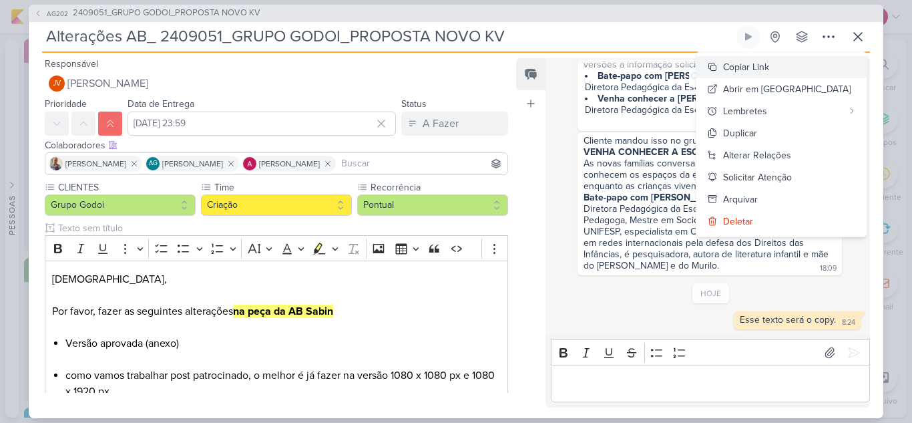
click at [769, 71] on div "Copiar Link" at bounding box center [746, 67] width 46 height 14
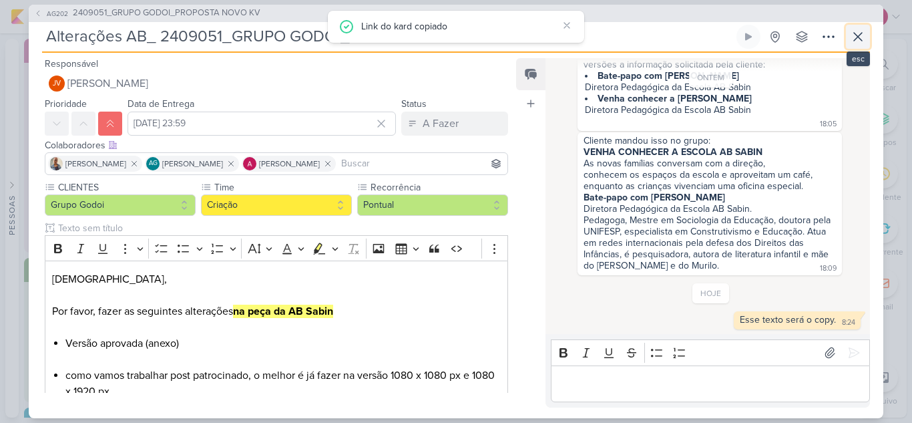
click at [856, 41] on icon at bounding box center [858, 37] width 16 height 16
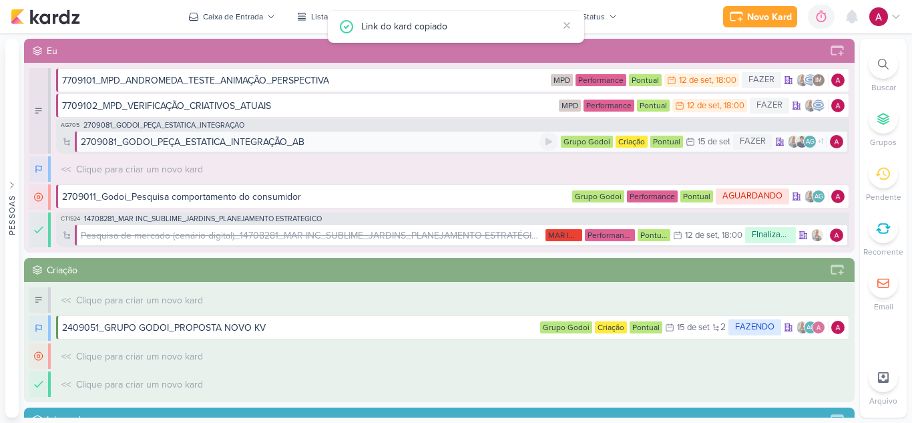
click at [220, 146] on div "2709081_GODOI_PEÇA_ESTATICA_INTEGRAÇÃO_AB" at bounding box center [193, 142] width 224 height 14
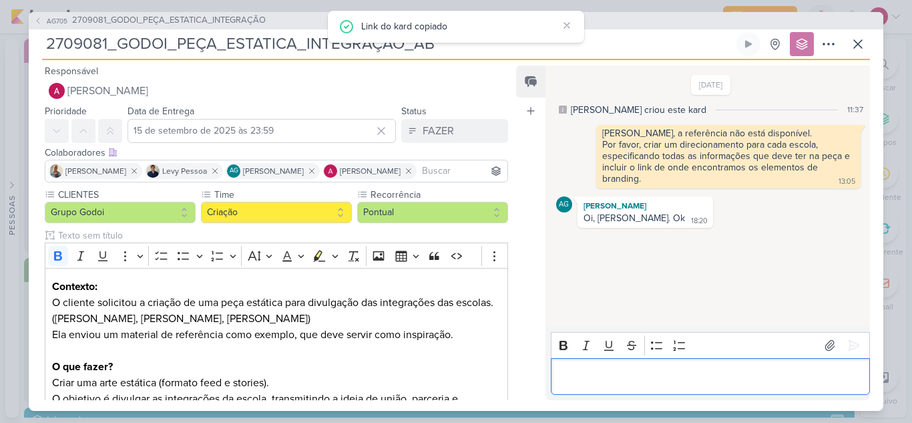
click at [605, 369] on p "Editor editing area: main" at bounding box center [709, 376] width 305 height 16
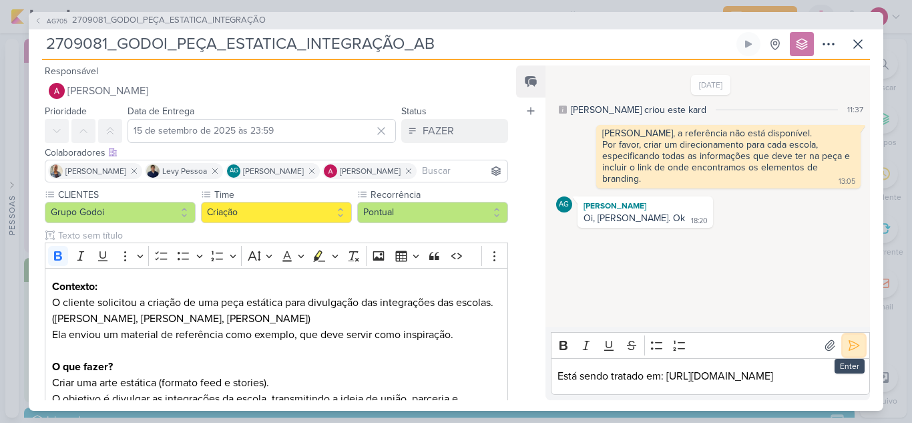
click at [850, 338] on icon at bounding box center [853, 344] width 13 height 13
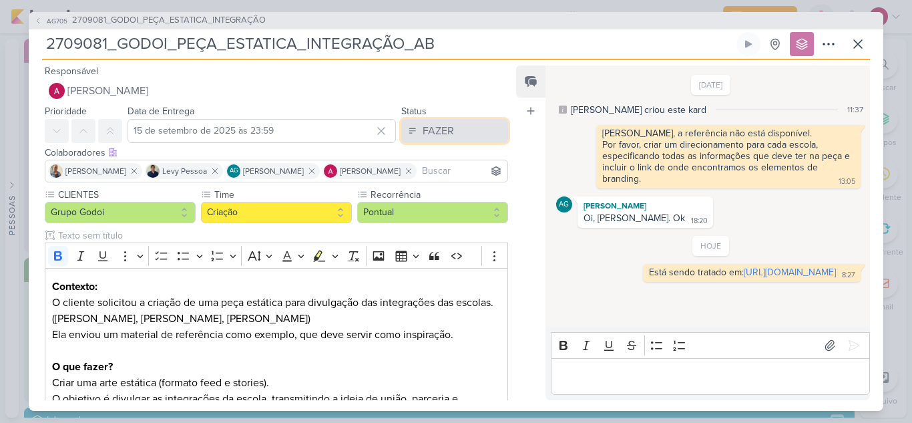
click at [428, 127] on div "FAZER" at bounding box center [438, 131] width 31 height 16
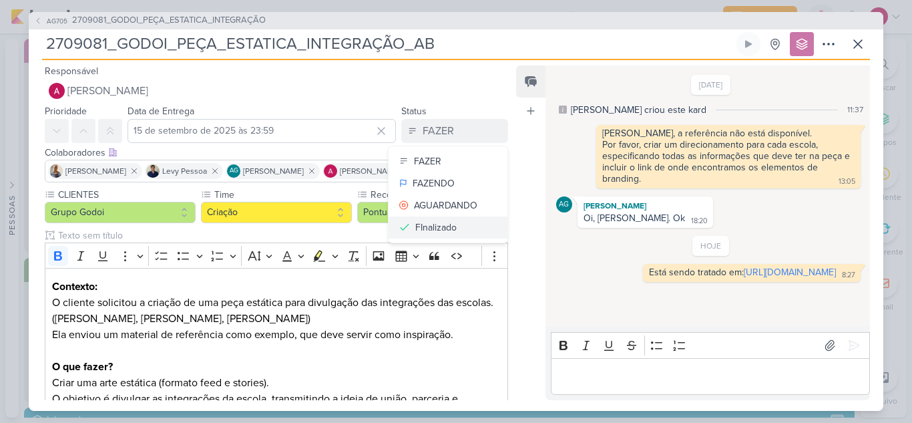
click at [441, 231] on div "FInalizado" at bounding box center [435, 227] width 41 height 14
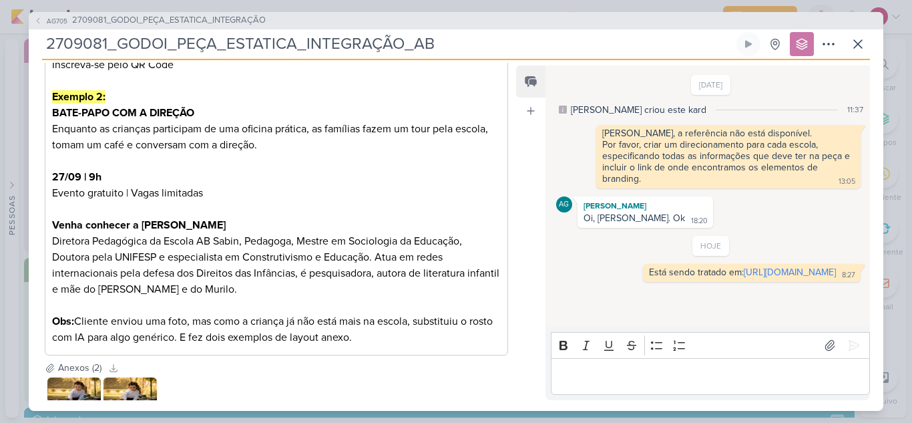
scroll to position [906, 0]
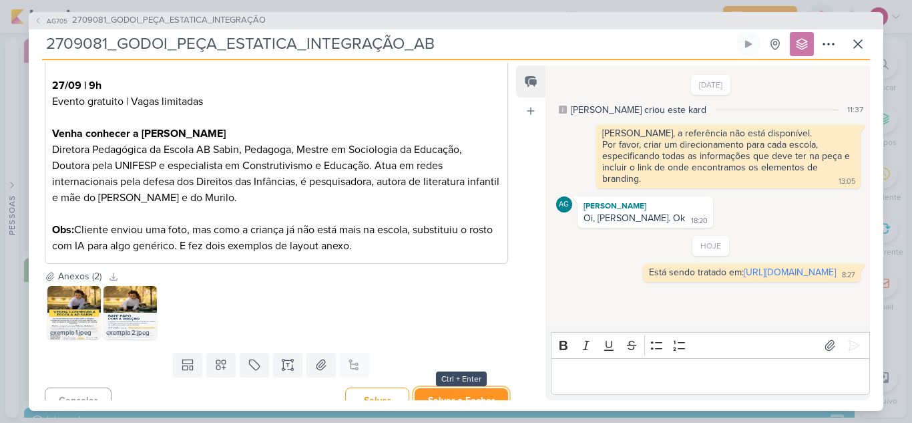
click at [475, 388] on button "Salvar e Fechar" at bounding box center [461, 400] width 93 height 25
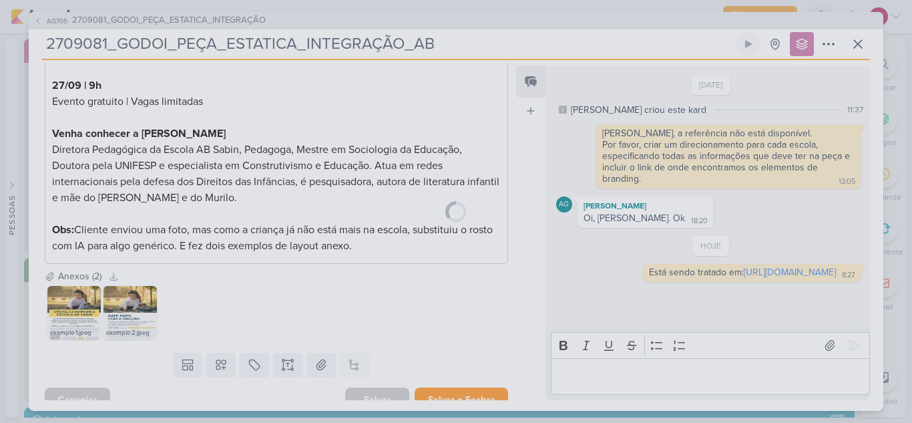
scroll to position [905, 0]
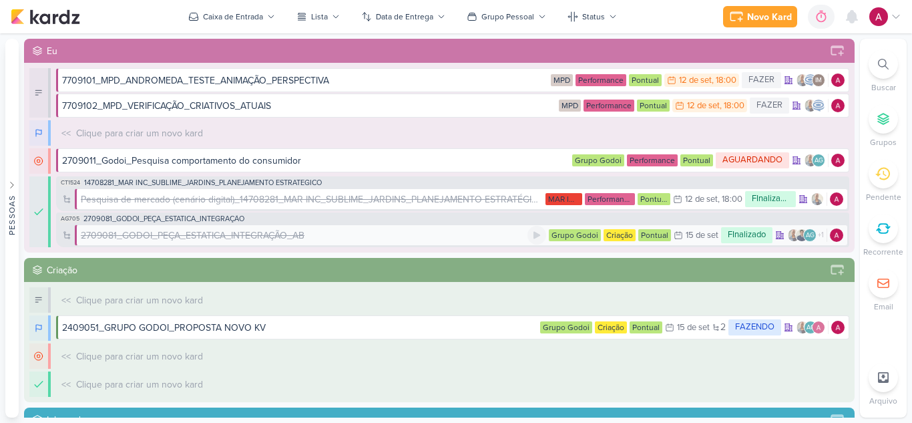
click at [254, 235] on div "2709081_GODOI_PEÇA_ESTATICA_INTEGRAÇÃO_AB" at bounding box center [193, 235] width 224 height 14
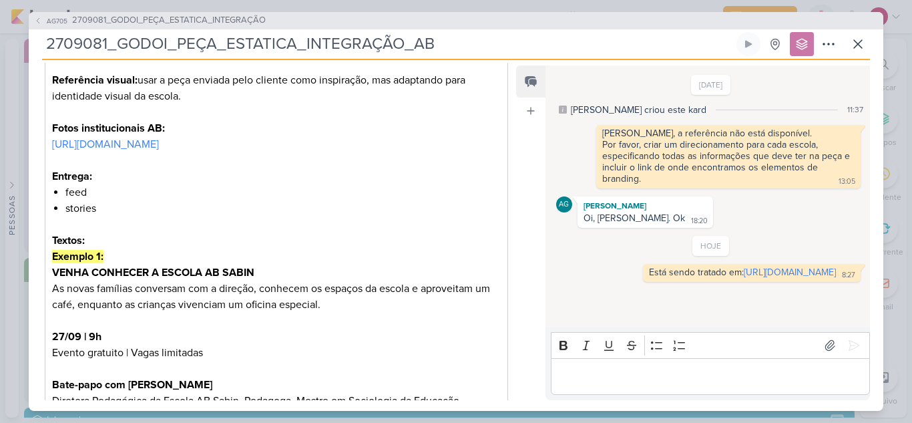
scroll to position [371, 0]
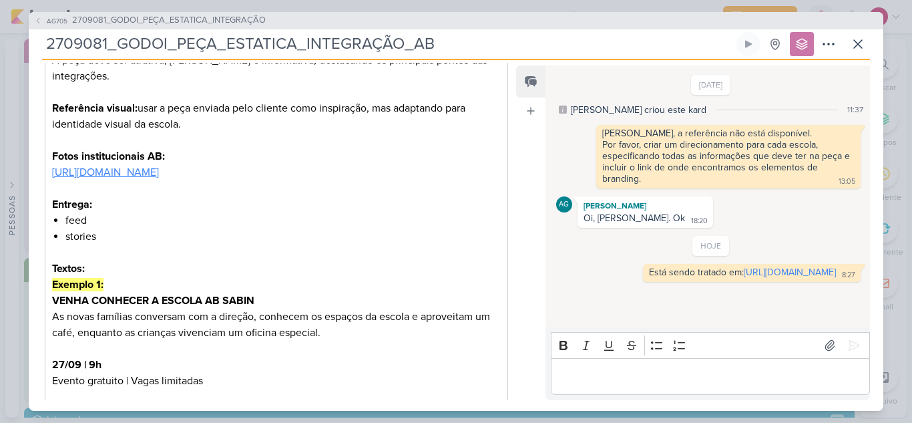
click at [159, 166] on link "[URL][DOMAIN_NAME]" at bounding box center [105, 172] width 107 height 13
click at [744, 278] on link "https://app.kardz.app/kard-window/fuMGi7iIQ5o30OOFavB3cn1ETGBOBegiy3HAIDhpc8ef5…" at bounding box center [790, 271] width 92 height 11
click at [854, 45] on icon at bounding box center [858, 44] width 16 height 16
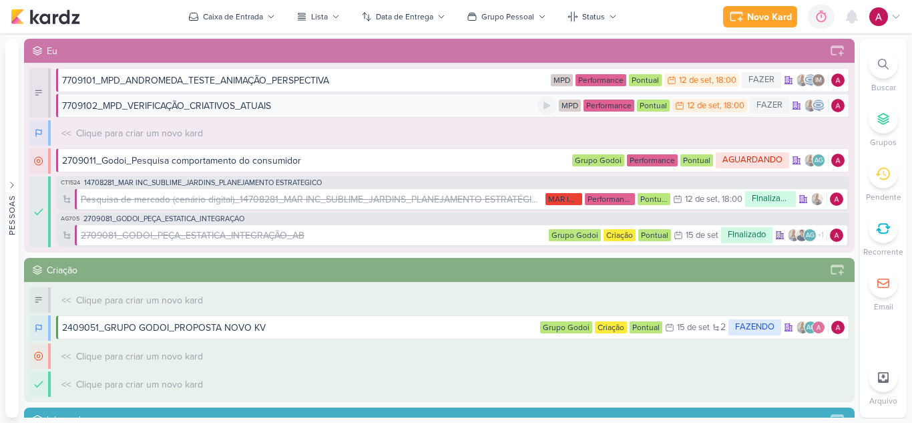
click at [317, 107] on div "7709102_MPD_VERIFICAÇÃO_CRIATIVOS_ATUAIS" at bounding box center [299, 106] width 475 height 14
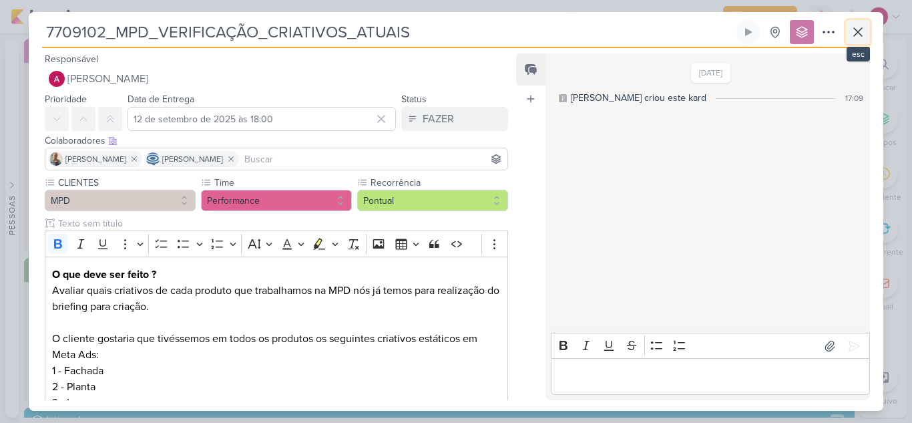
click at [854, 35] on icon at bounding box center [858, 32] width 16 height 16
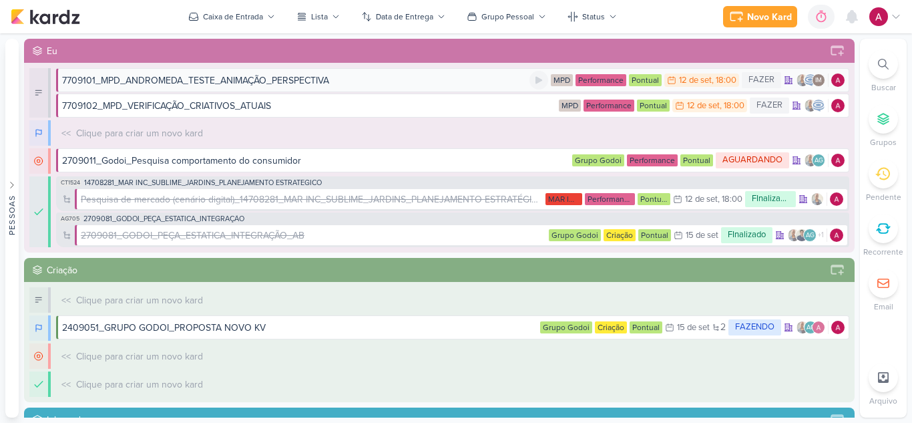
click at [318, 82] on div "7709101_MPD_ANDROMEDA_TESTE_ANIMAÇÃO_PERSPECTIVA" at bounding box center [195, 80] width 267 height 14
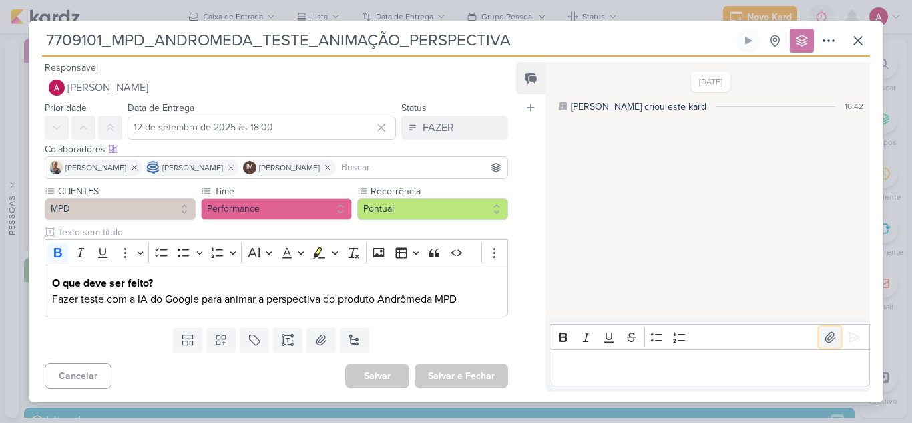
click at [826, 340] on icon at bounding box center [829, 337] width 9 height 10
drag, startPoint x: 103, startPoint y: 39, endPoint x: 31, endPoint y: 41, distance: 72.1
click at [31, 41] on div "7709101_MPD_ANDROMEDA_TESTE_ANIMAÇÃO_PERSPECTIVA Criado por Isabella nenhum gru…" at bounding box center [456, 215] width 854 height 373
drag, startPoint x: 518, startPoint y: 43, endPoint x: 35, endPoint y: 27, distance: 482.9
click at [35, 27] on div "7709101_MPD_ANDROMEDA_TESTE_ANIMAÇÃO_PERSPECTIVA Criado por Isabella" at bounding box center [456, 211] width 854 height 381
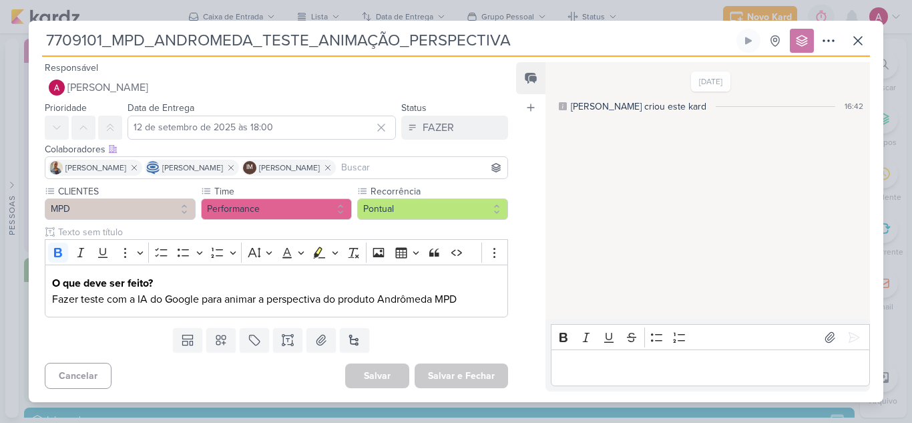
click at [613, 369] on p "Editor editing area: main" at bounding box center [709, 368] width 305 height 16
click at [843, 326] on button at bounding box center [853, 336] width 21 height 21
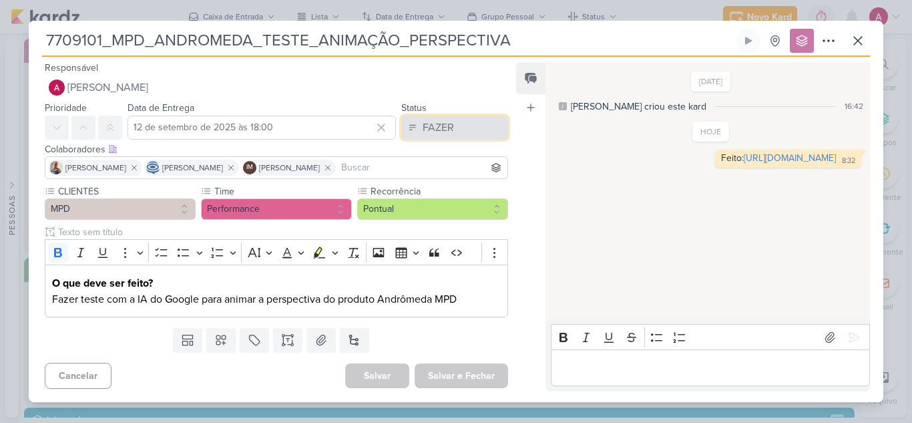
click at [427, 132] on div "FAZER" at bounding box center [438, 127] width 31 height 16
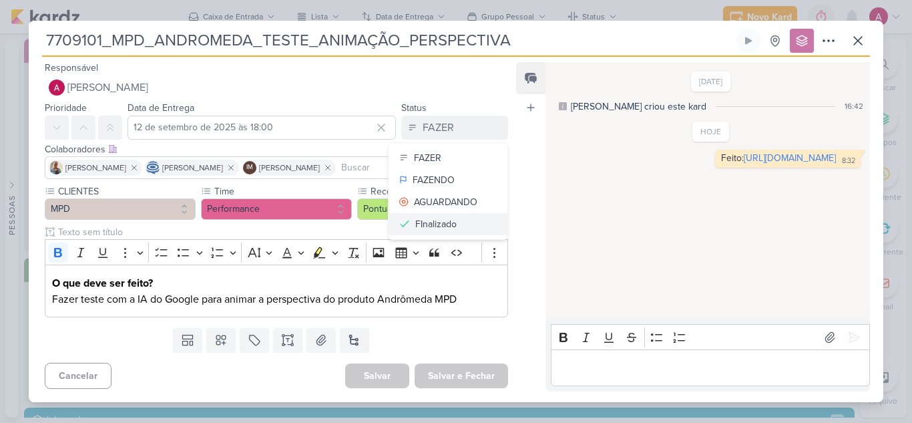
click at [444, 223] on div "FInalizado" at bounding box center [435, 224] width 41 height 14
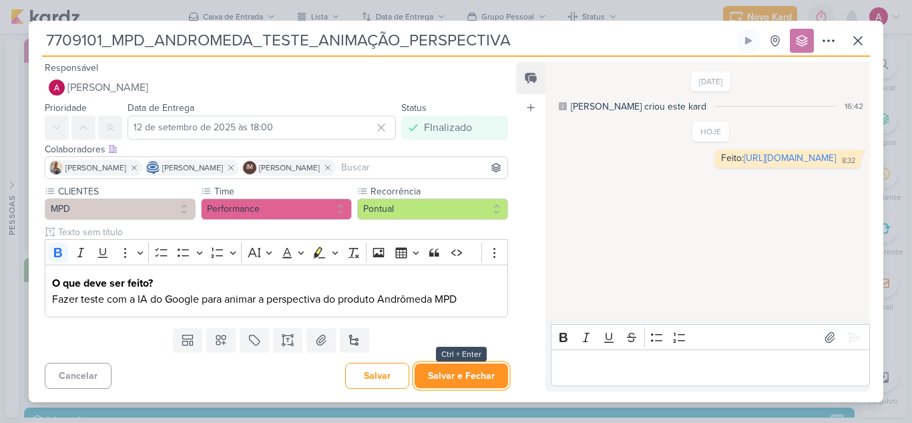
click at [460, 375] on button "Salvar e Fechar" at bounding box center [461, 375] width 93 height 25
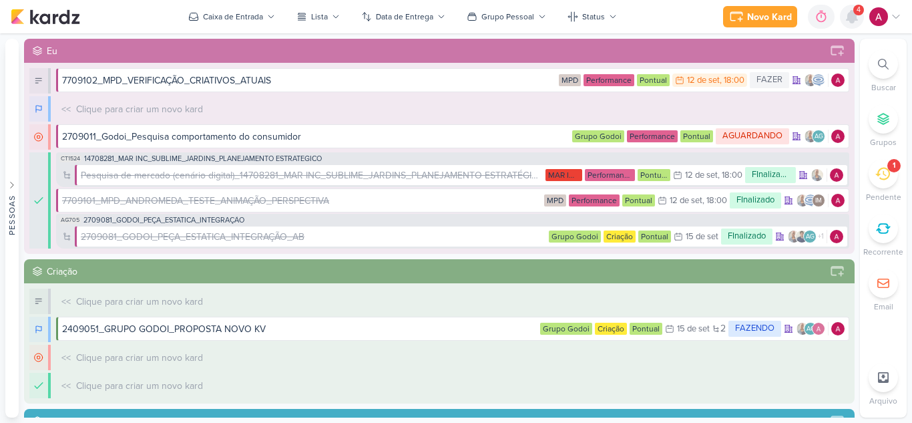
click at [854, 21] on icon at bounding box center [852, 17] width 16 height 16
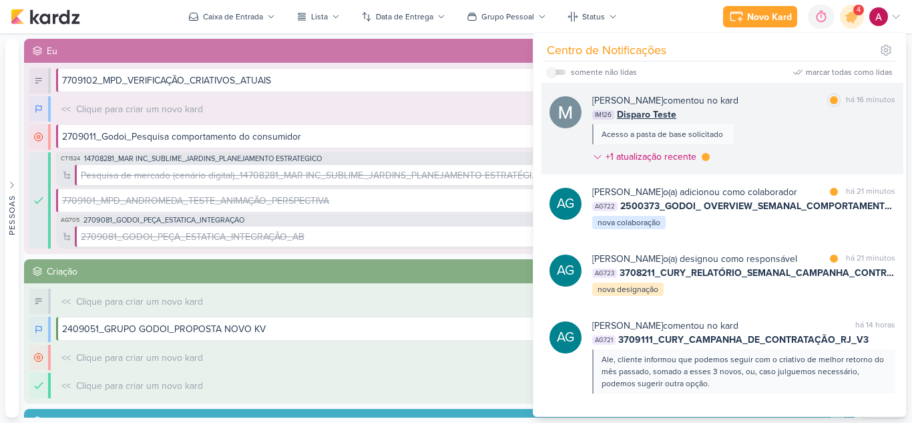
click at [804, 132] on div "Mariana Amorim comentou no kard marcar como lida há 16 minutos IM126 Disparo Te…" at bounding box center [743, 130] width 303 height 75
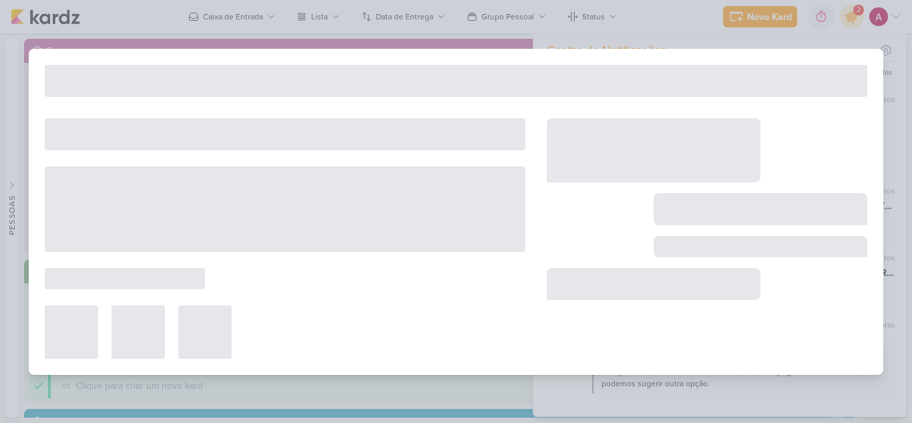
type input "Disparo Teste"
type input "[DATE] 10:00"
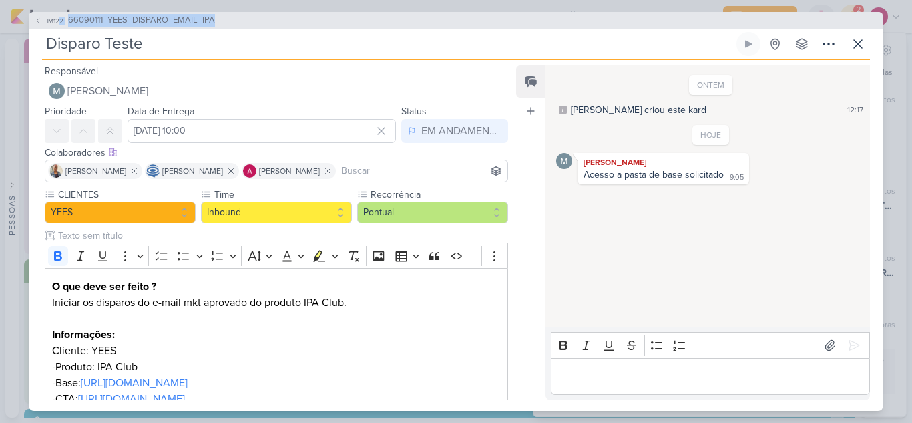
drag, startPoint x: 235, startPoint y: 19, endPoint x: 59, endPoint y: 11, distance: 175.8
click at [59, 11] on div "IM122 66090111_YEES_DISPARO_EMAIL_IPA Disparo Teste" at bounding box center [456, 211] width 912 height 423
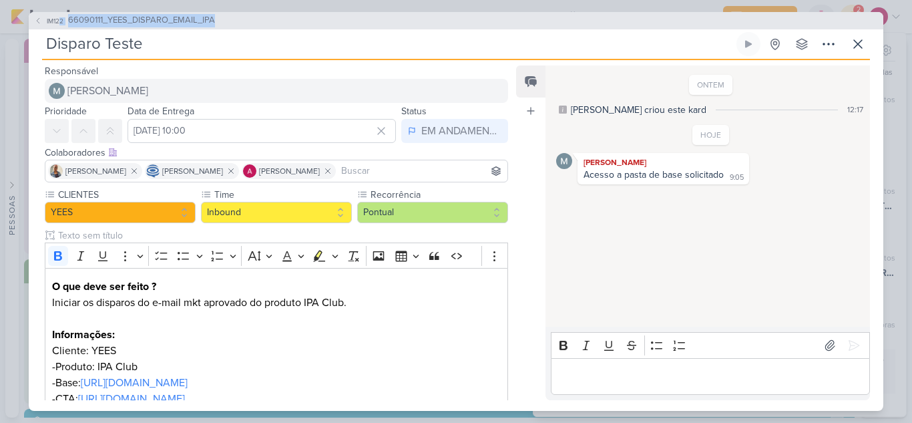
copy button "2 66090111_YEES_DISPARO_EMAIL_IPA"
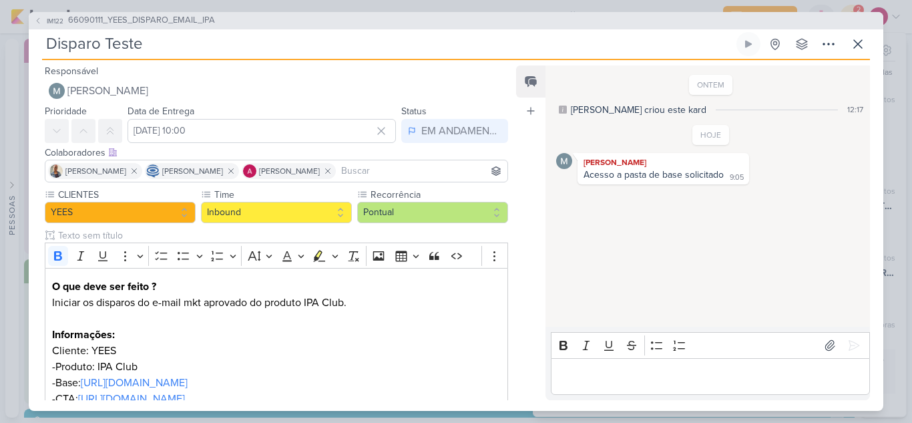
click at [213, 43] on input "Disparo Teste" at bounding box center [388, 44] width 692 height 24
paste input "2 66090111_YEES_DISPARO_EMAIL_IPA"
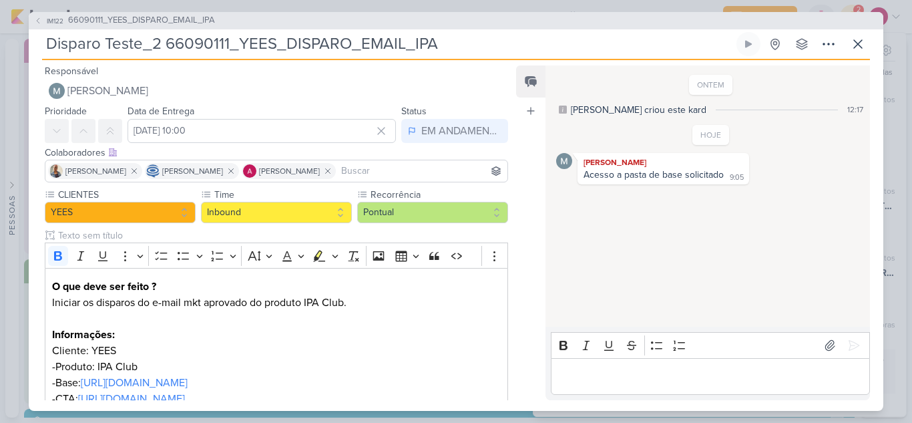
drag, startPoint x: 168, startPoint y: 45, endPoint x: 154, endPoint y: 45, distance: 14.7
click at [154, 45] on input "Disparo Teste_2 66090111_YEES_DISPARO_EMAIL_IPA" at bounding box center [388, 44] width 692 height 24
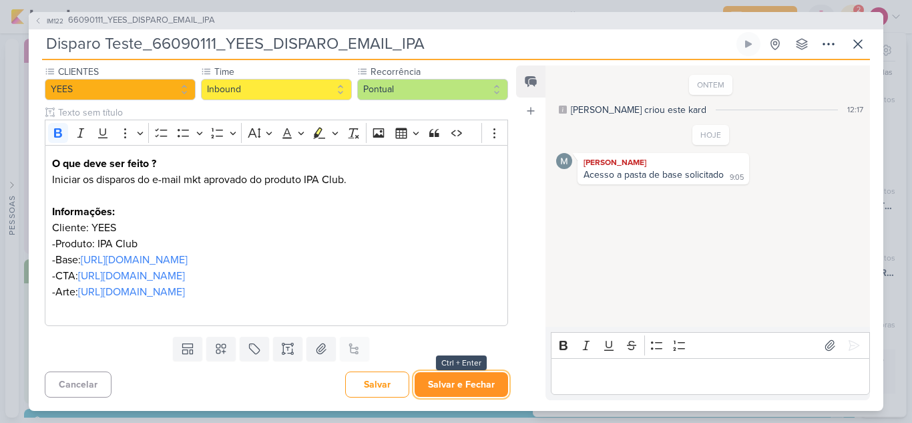
click at [463, 383] on button "Salvar e Fechar" at bounding box center [461, 384] width 93 height 25
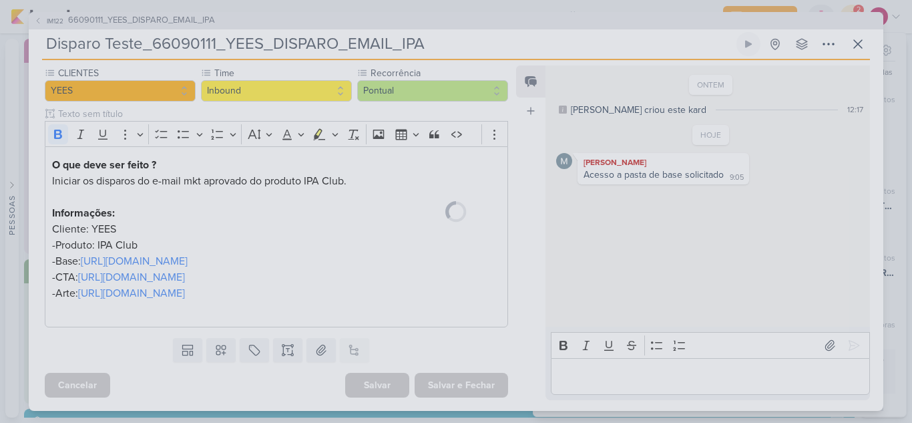
scroll to position [170, 0]
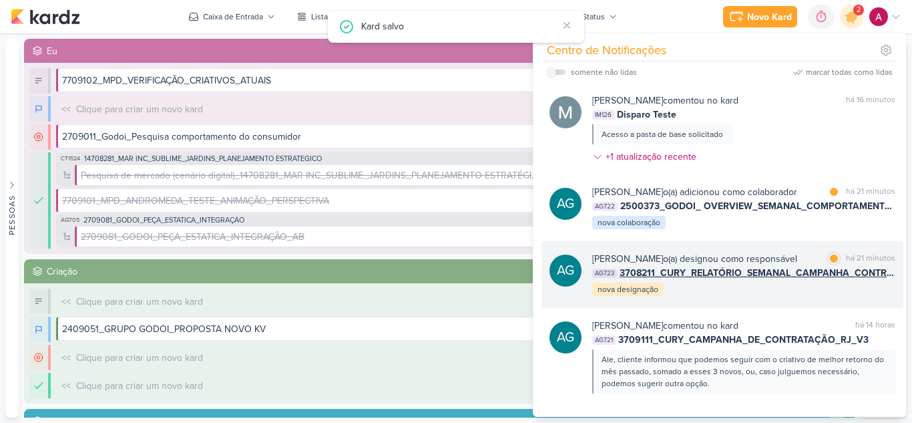
click at [761, 308] on div "AG Aline Gimenez Graciano o(a) designou como responsável marcar como lida há 21…" at bounding box center [722, 274] width 362 height 67
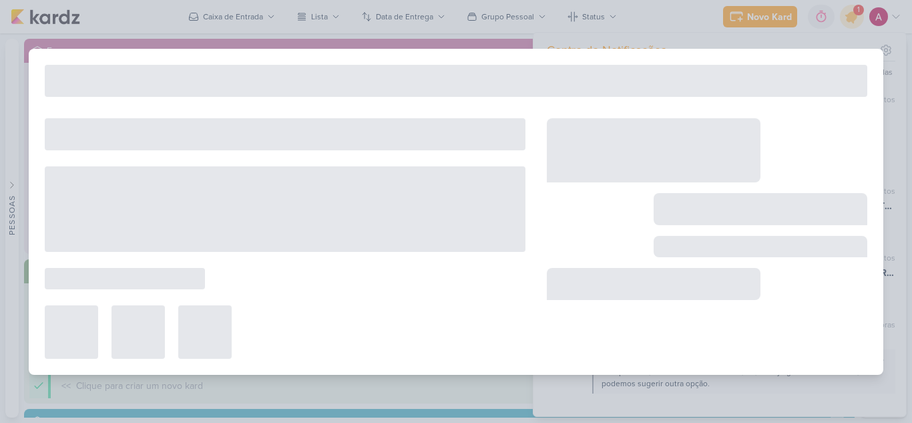
type input "3708211_CURY_RELATÓRIO_SEMANAL_CAMPANHA_CONTRATAÇÃO_RJ"
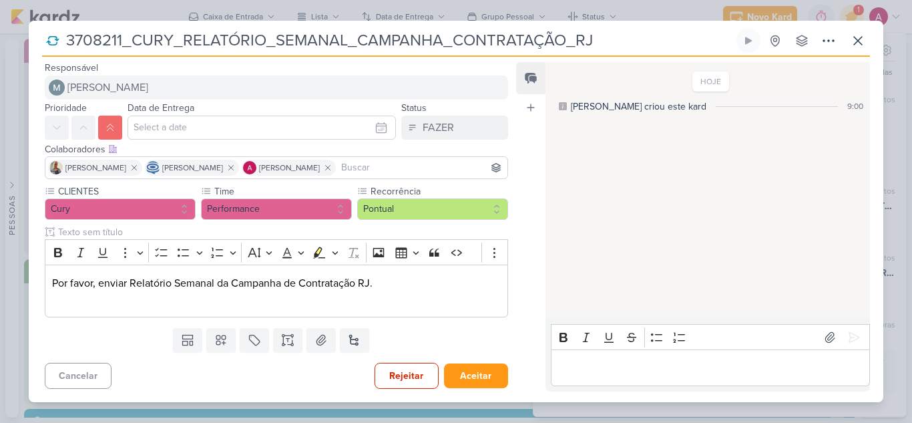
scroll to position [0, 0]
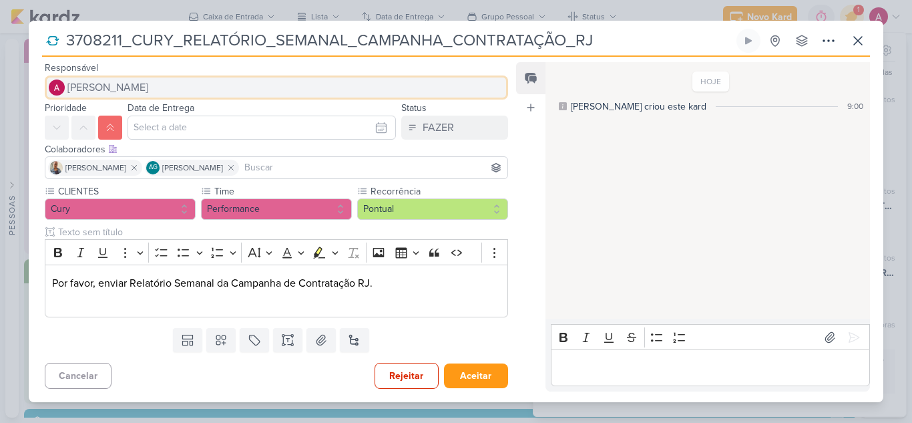
click at [98, 87] on span "[PERSON_NAME]" at bounding box center [107, 87] width 81 height 16
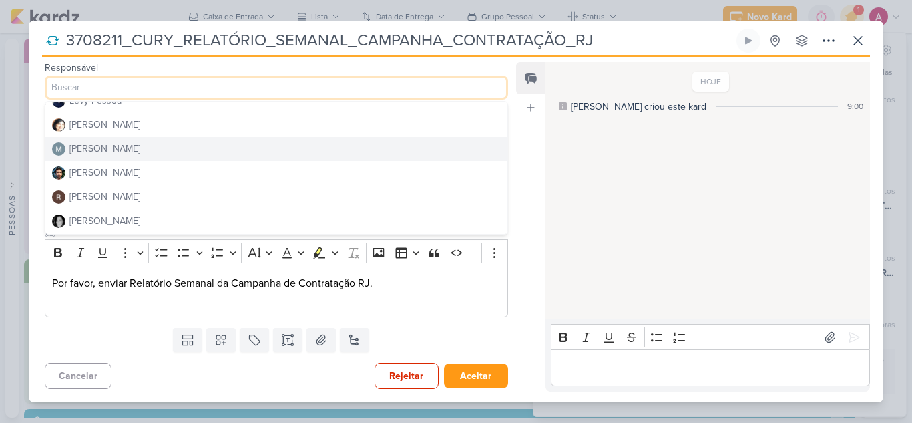
scroll to position [252, 0]
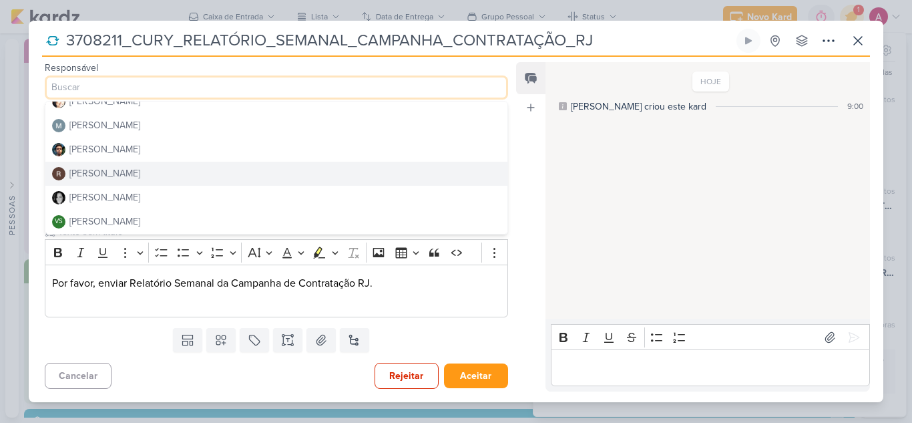
click at [104, 180] on div "[PERSON_NAME]" at bounding box center [104, 173] width 71 height 14
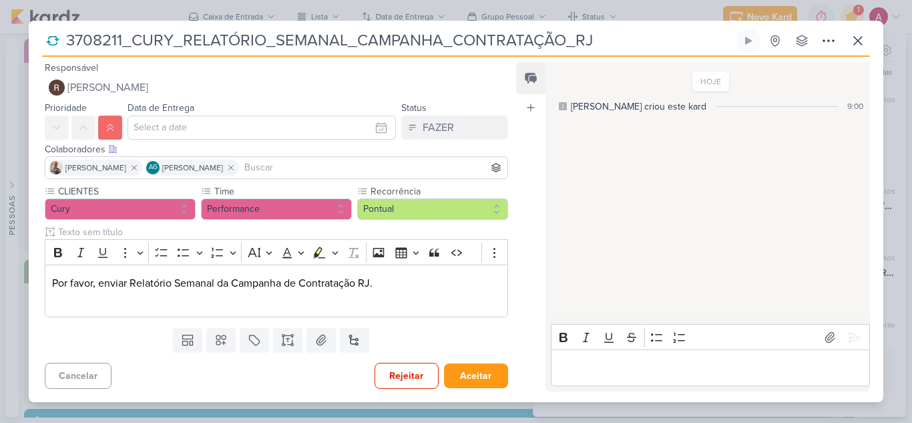
click at [290, 171] on input at bounding box center [373, 168] width 263 height 16
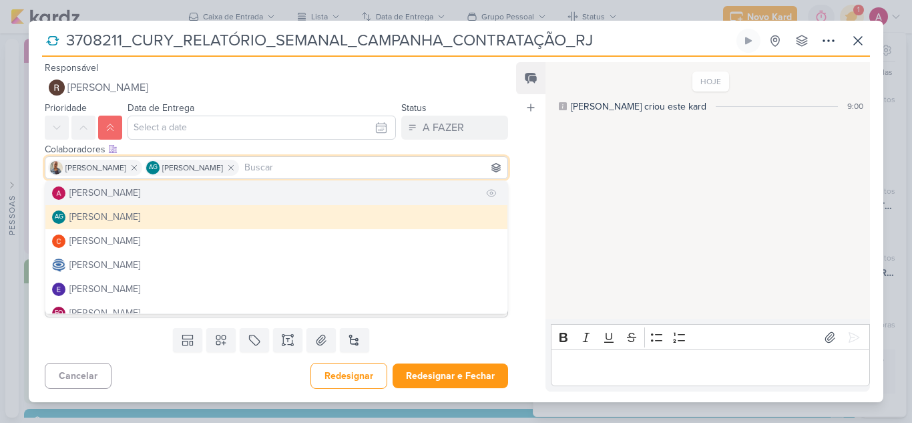
click at [126, 194] on div "[PERSON_NAME]" at bounding box center [104, 193] width 71 height 14
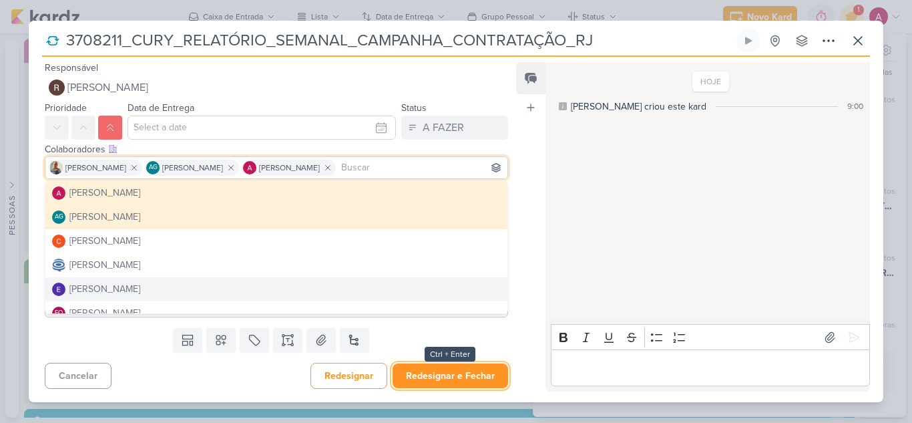
click at [449, 379] on button "Redesignar e Fechar" at bounding box center [450, 375] width 115 height 25
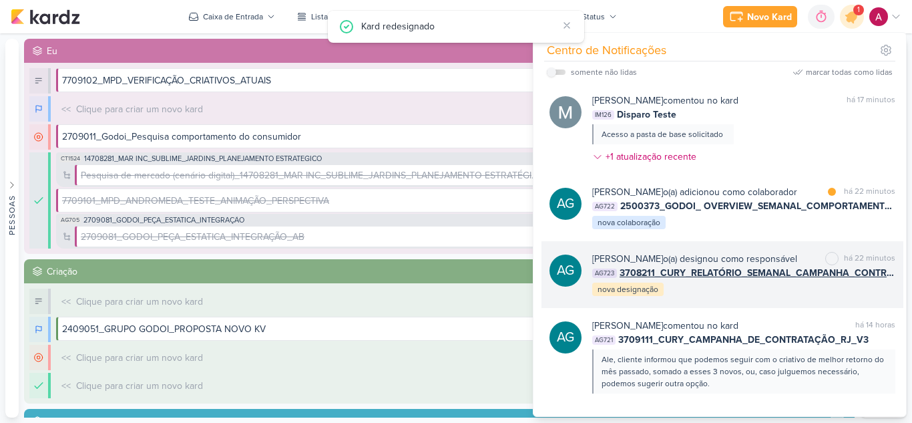
click at [768, 308] on div "AG Aline Gimenez Graciano o(a) designou como responsável marcar como não lida h…" at bounding box center [722, 274] width 362 height 67
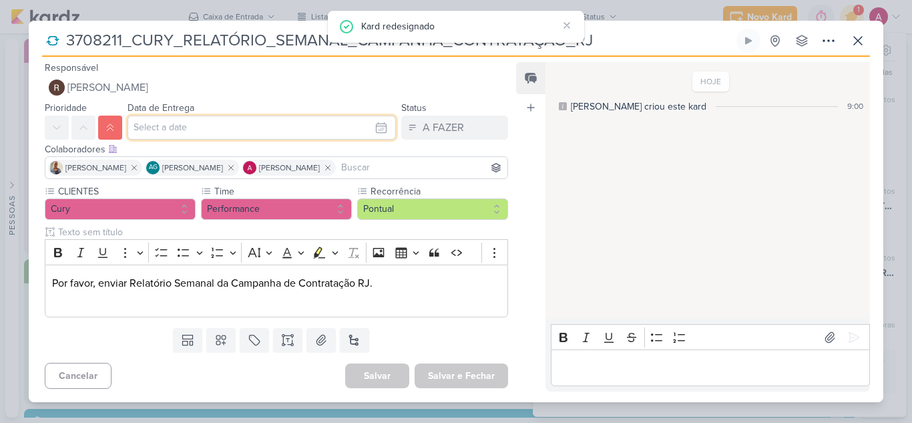
click at [200, 134] on input "text" at bounding box center [262, 127] width 268 height 24
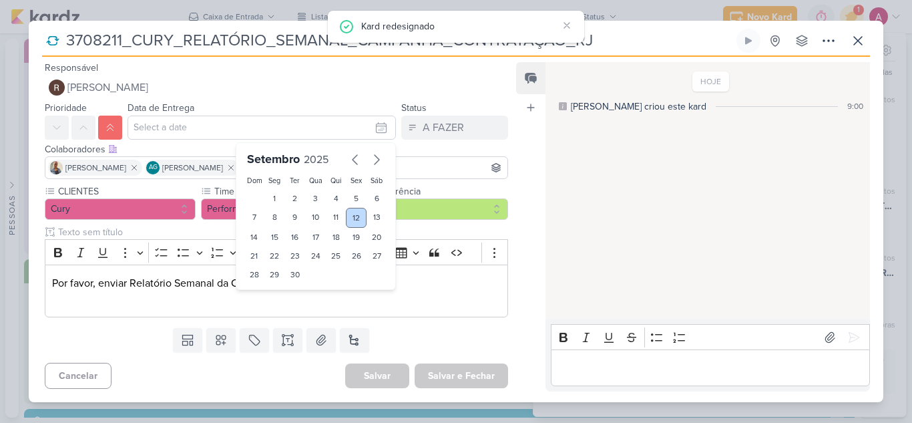
click at [349, 222] on div "12" at bounding box center [356, 218] width 21 height 20
type input "12 de setembro de 2025 às 23:59"
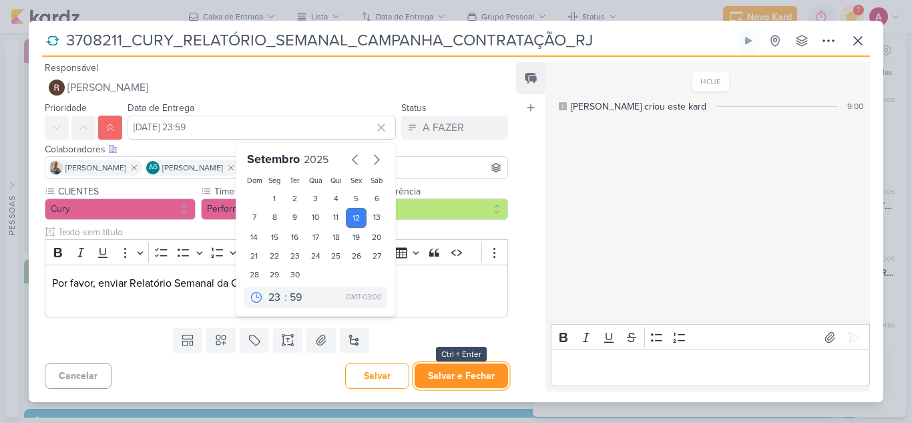
click at [433, 375] on button "Salvar e Fechar" at bounding box center [461, 375] width 93 height 25
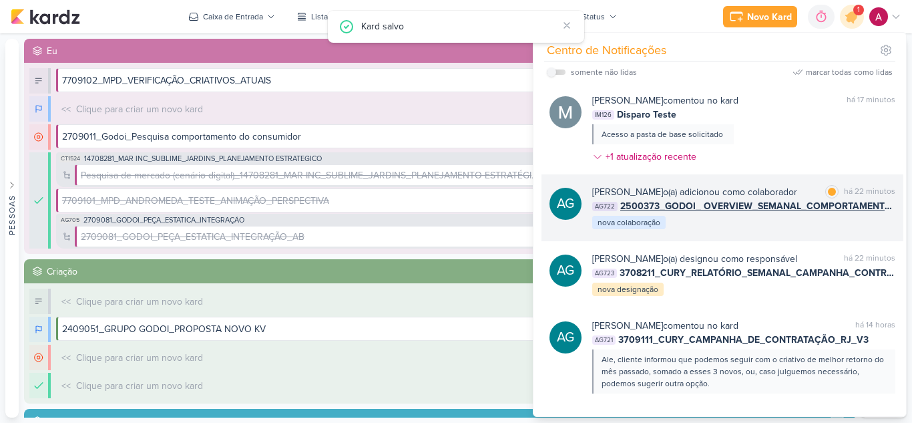
click at [768, 230] on div "Aline Gimenez Graciano o(a) adicionou como colaborador marcar como lida há 22 m…" at bounding box center [743, 207] width 303 height 45
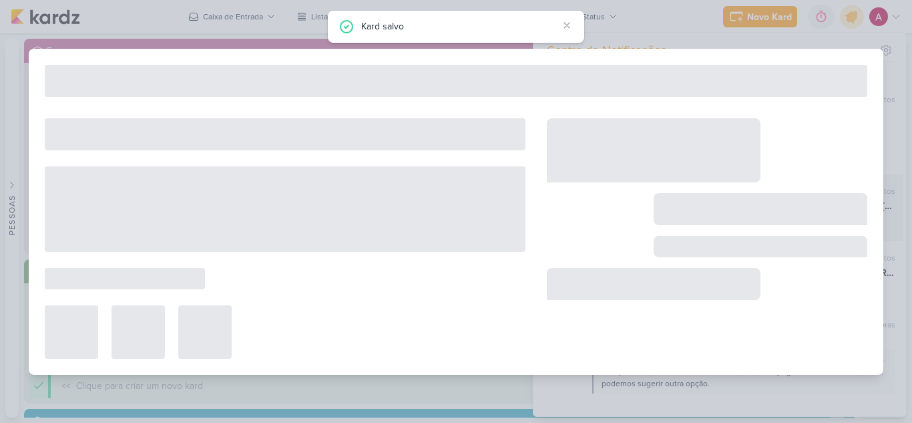
type input "2500373_GODOI_ OVERVIEW_SEMANAL_COMPORTAMENTO_LEADS"
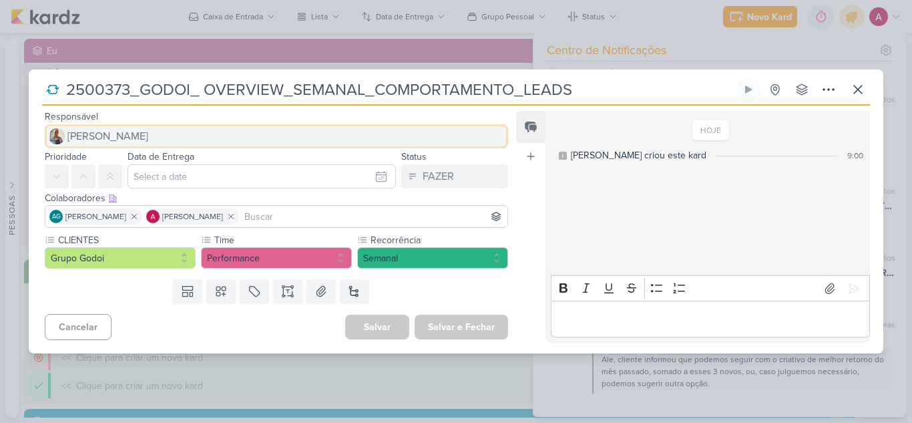
click at [107, 134] on span "[PERSON_NAME]" at bounding box center [107, 136] width 81 height 16
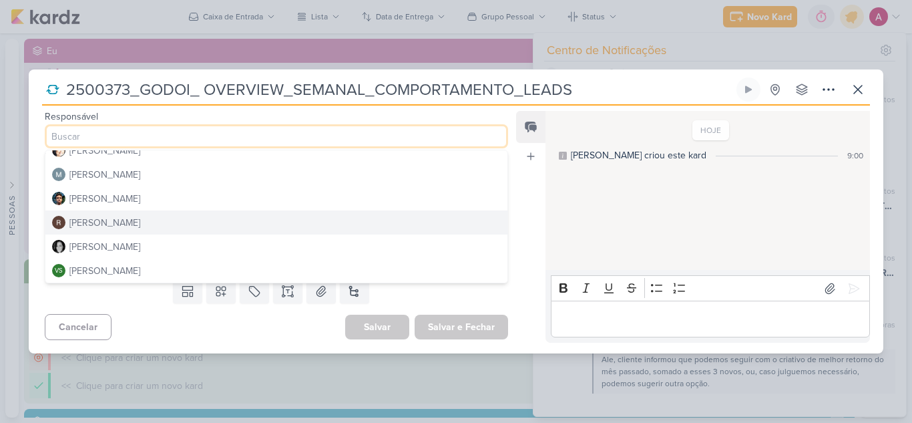
click at [112, 224] on div "[PERSON_NAME]" at bounding box center [104, 223] width 71 height 14
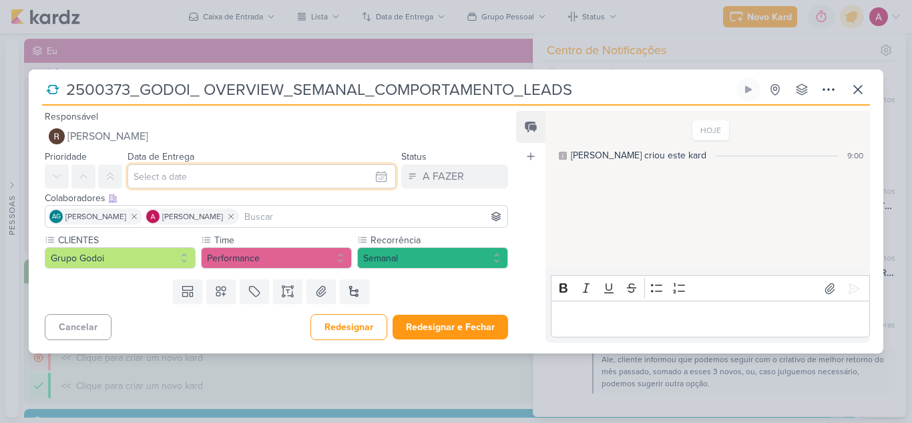
click at [255, 184] on input "text" at bounding box center [262, 176] width 268 height 24
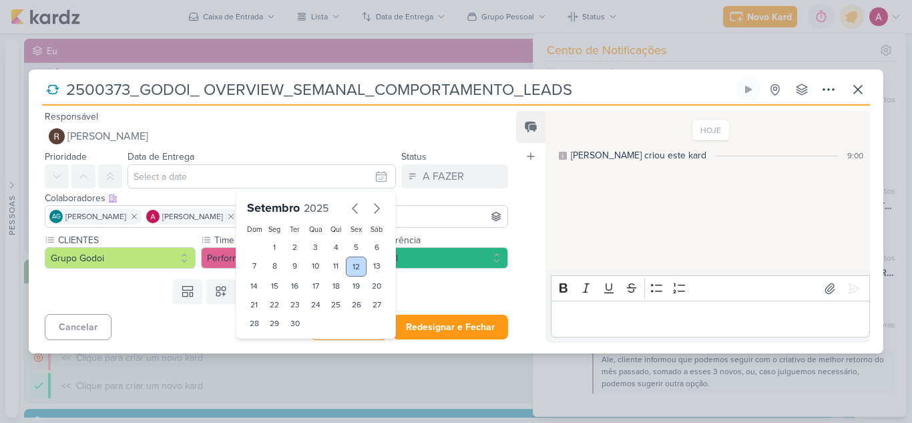
click at [350, 267] on div "12" at bounding box center [356, 266] width 21 height 20
type input "12 de setembro de 2025 às 23:59"
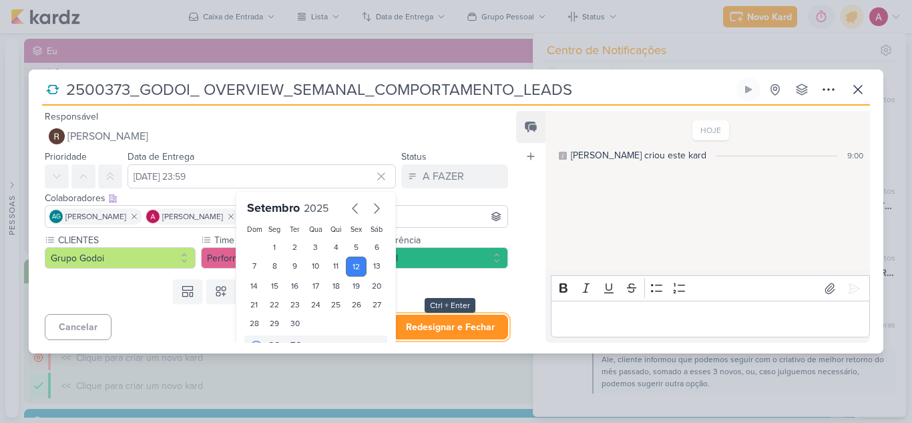
click at [451, 333] on button "Redesignar e Fechar" at bounding box center [450, 326] width 115 height 25
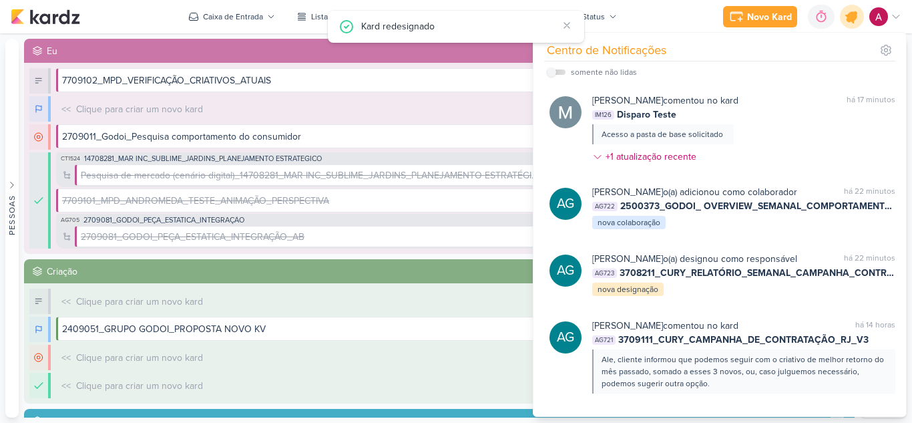
click at [848, 21] on icon at bounding box center [852, 17] width 16 height 16
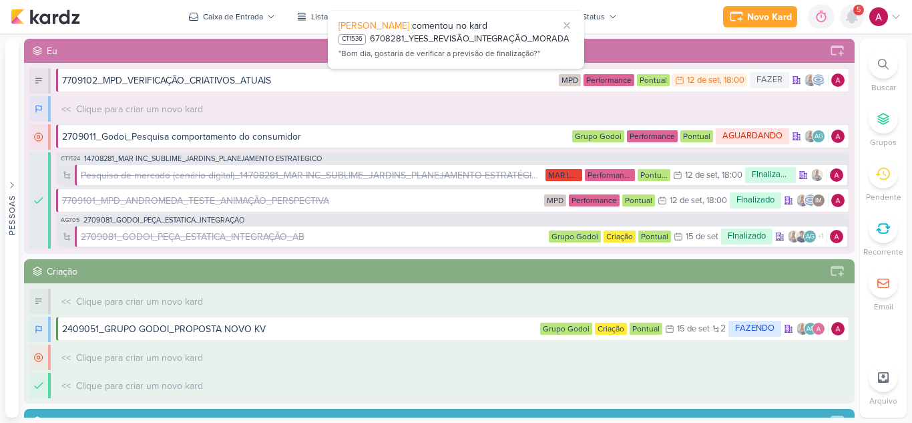
click at [857, 18] on icon at bounding box center [852, 17] width 16 height 16
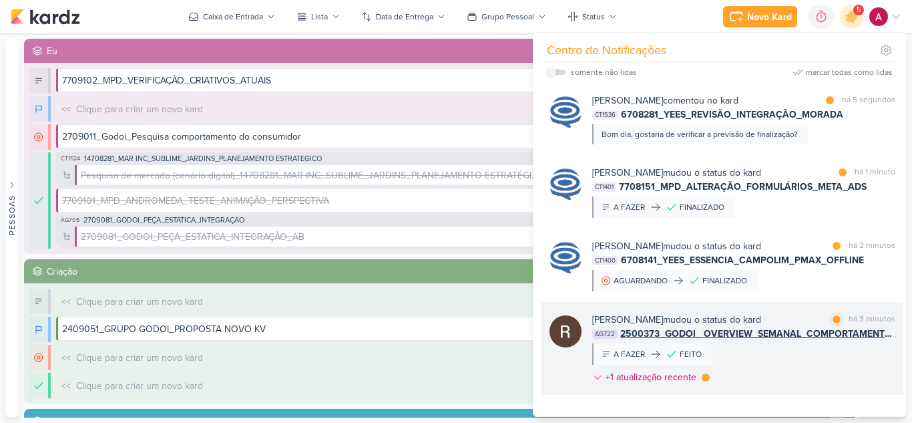
click at [790, 349] on div "Rafael Dornelles mudou o status do kard marcar como lida há 3 minutos AG722 250…" at bounding box center [743, 350] width 303 height 77
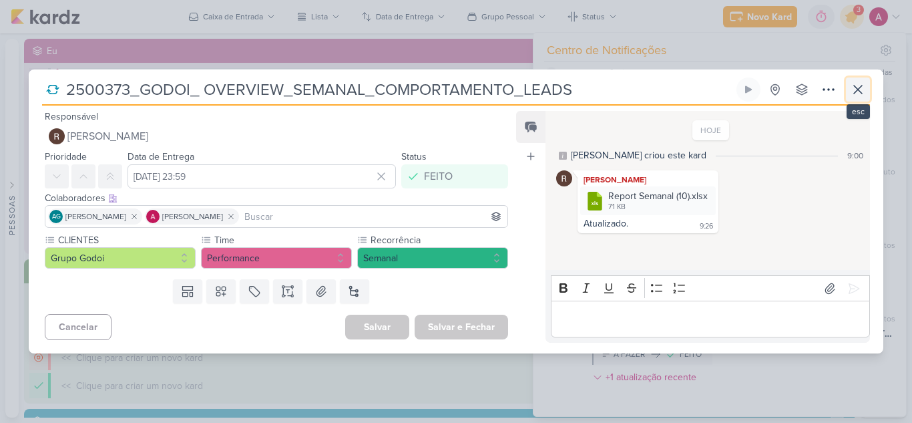
click at [859, 90] on icon at bounding box center [858, 89] width 8 height 8
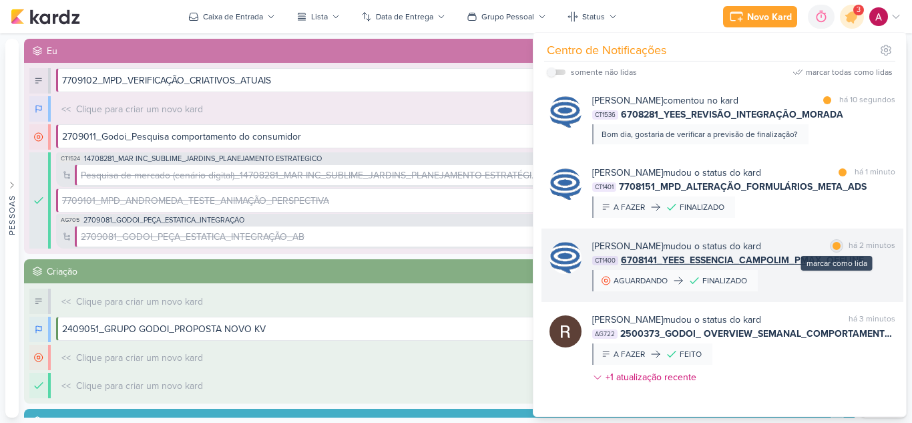
click at [832, 244] on div at bounding box center [836, 246] width 8 height 8
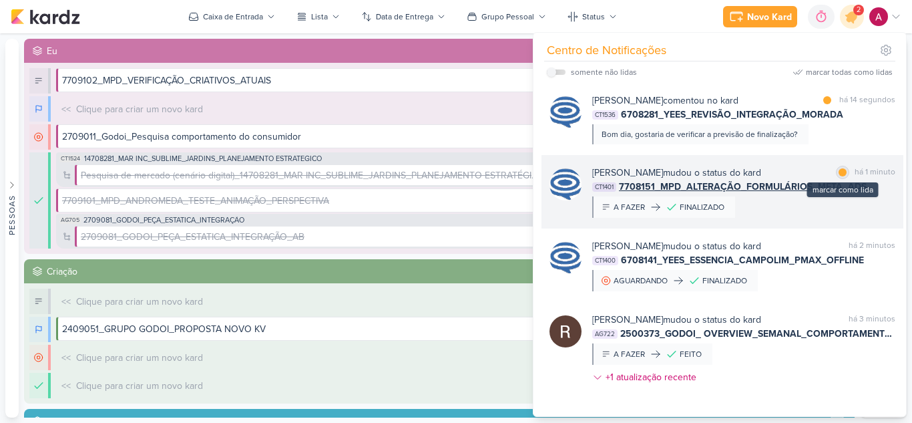
click at [838, 174] on div at bounding box center [842, 172] width 8 height 8
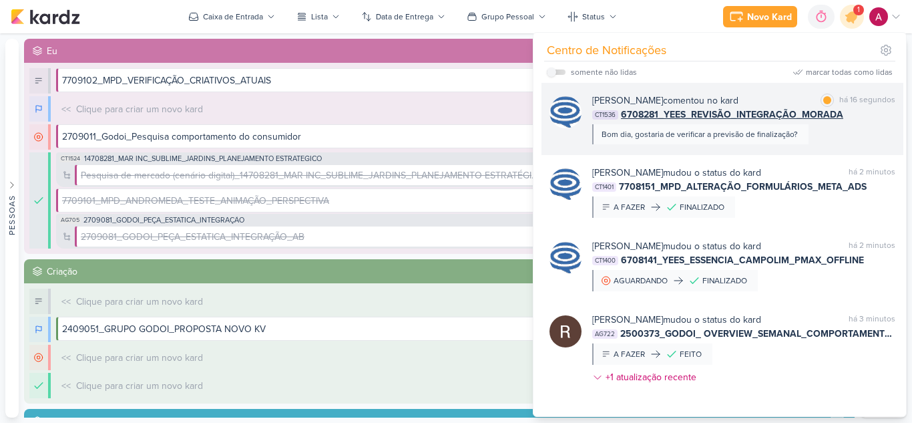
click at [845, 152] on div "Caroline Traven De Andrade comentou no kard marcar como lida há 16 segundos CT1…" at bounding box center [722, 119] width 362 height 72
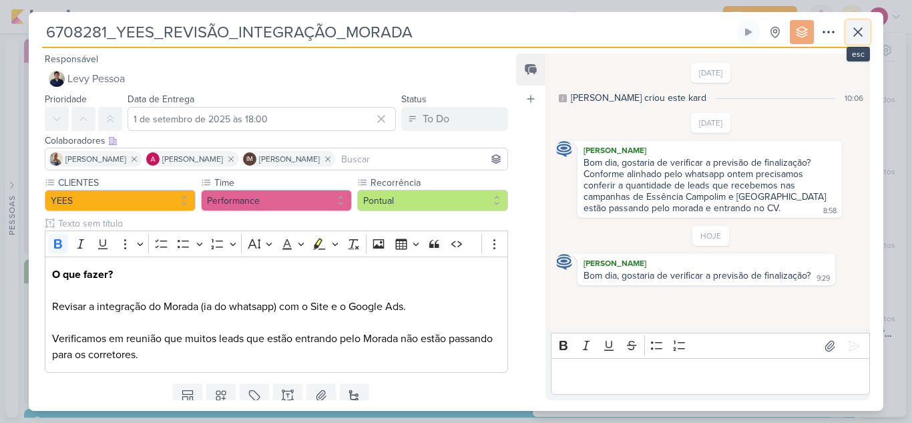
click at [868, 30] on button at bounding box center [858, 32] width 24 height 24
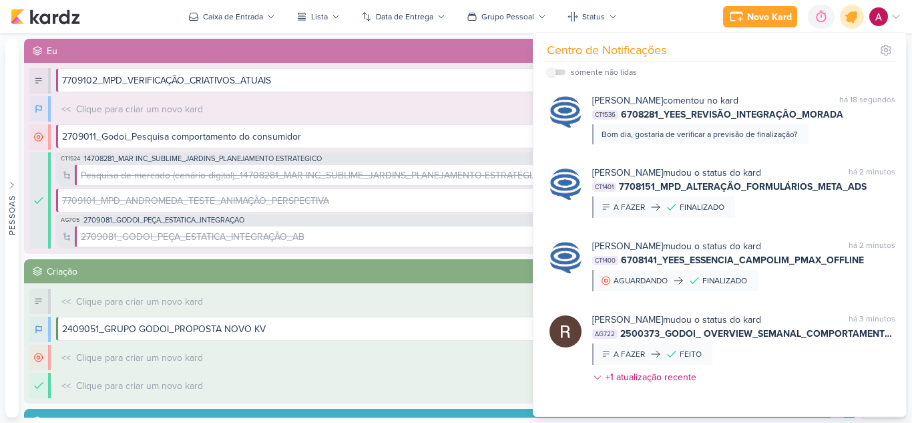
click at [852, 23] on icon at bounding box center [851, 16] width 23 height 23
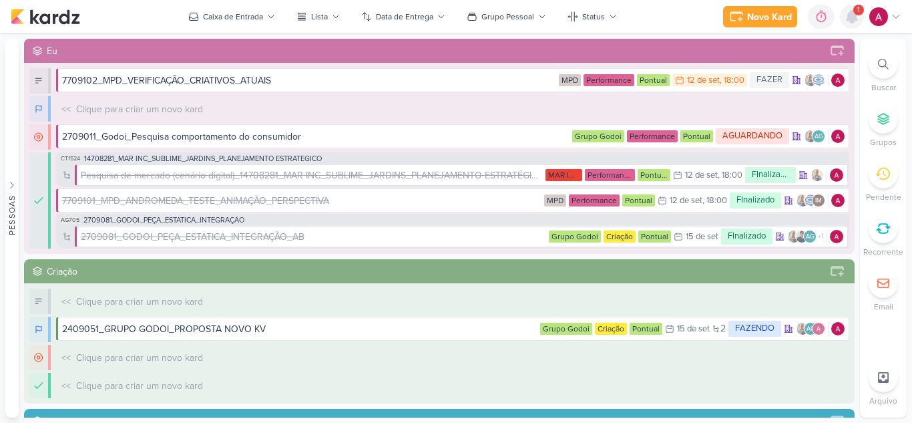
click at [853, 21] on icon at bounding box center [851, 17] width 11 height 12
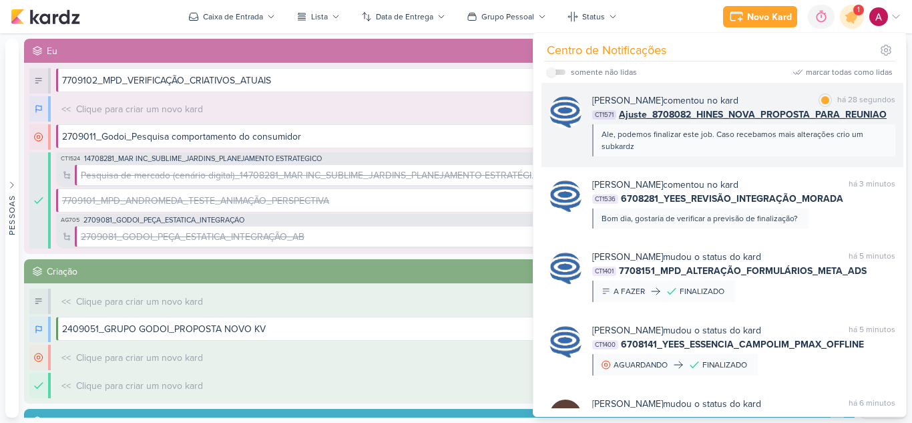
click at [809, 148] on div "Ale, podemos finalizar este job. Caso recebamos mais alterações crio um subkardz" at bounding box center [742, 140] width 283 height 24
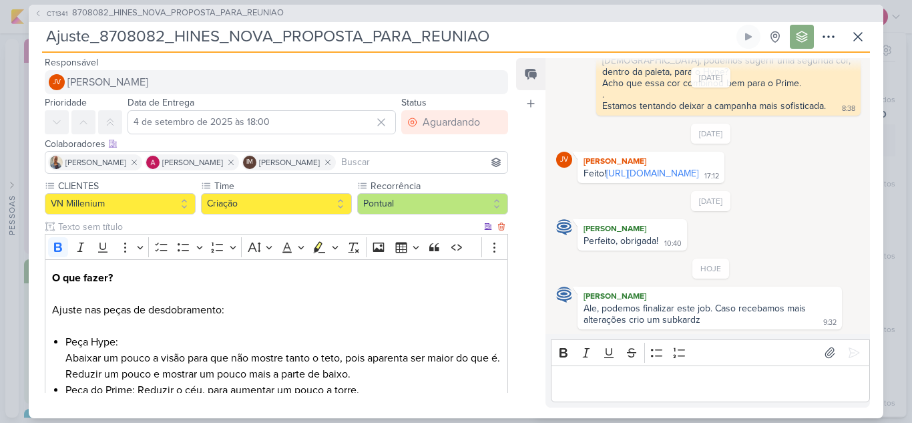
scroll to position [0, 0]
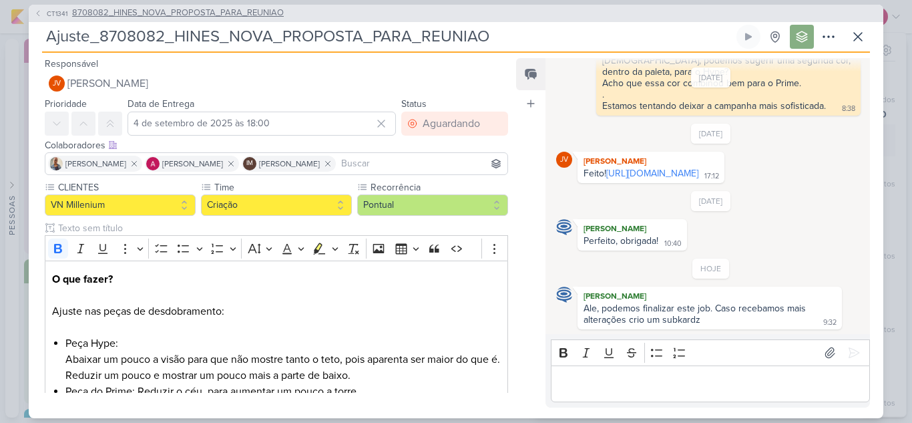
click at [46, 17] on span "CT1341" at bounding box center [57, 14] width 25 height 10
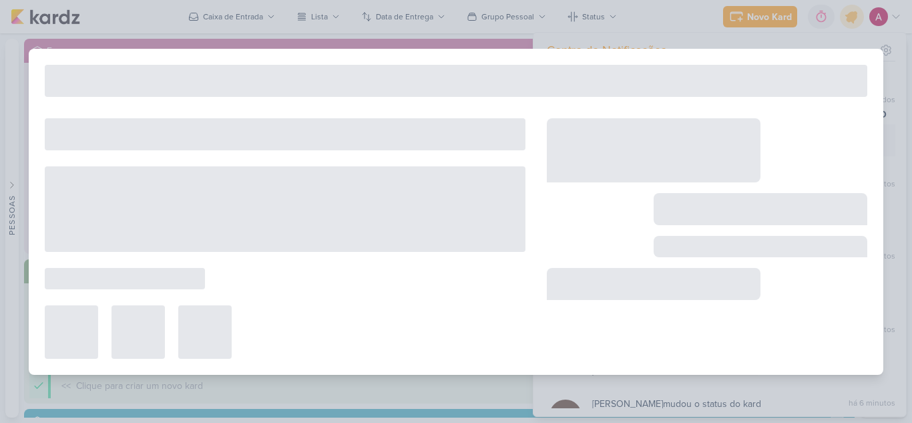
type input "8708082_HINES_NOVA_PROPOSTA_PARA_REUNIAO"
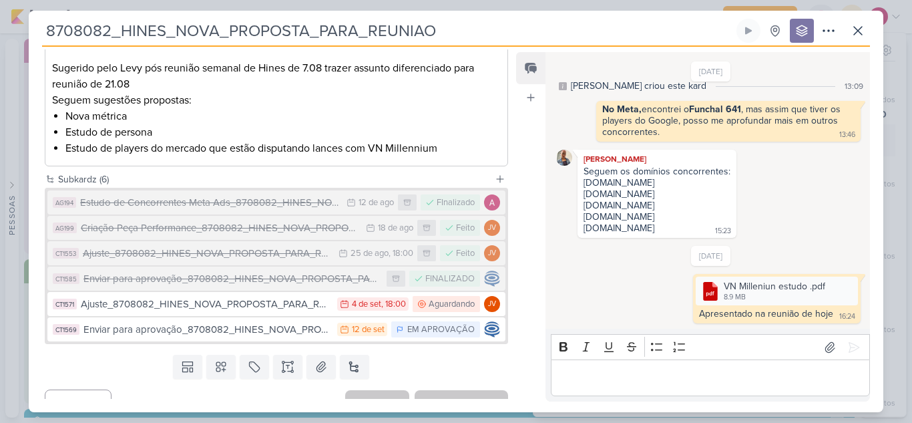
scroll to position [256, 0]
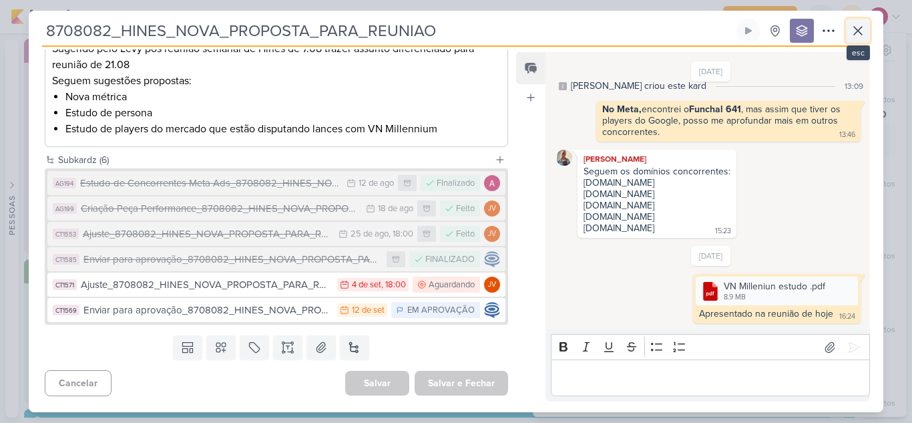
click at [864, 33] on icon at bounding box center [858, 31] width 16 height 16
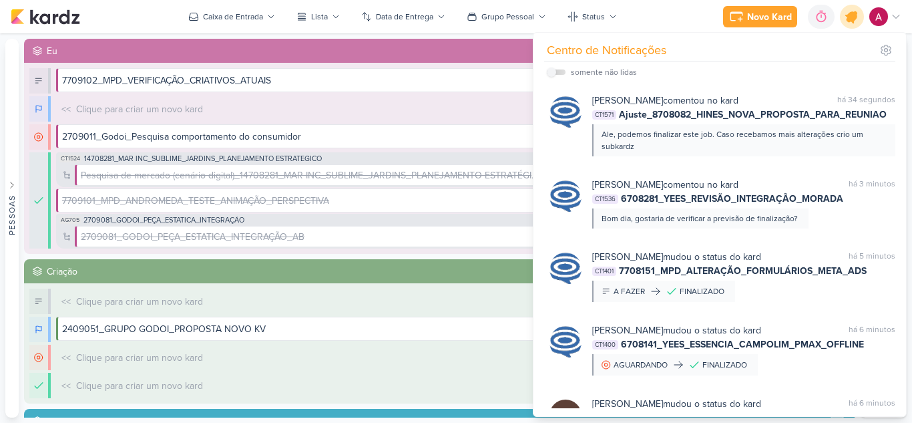
click at [846, 23] on div at bounding box center [852, 17] width 34 height 34
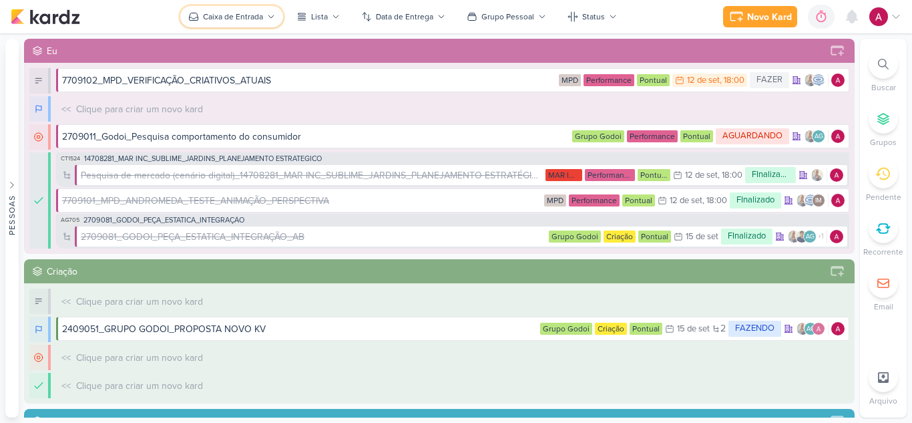
click at [223, 17] on div "Caixa de Entrada" at bounding box center [233, 17] width 60 height 12
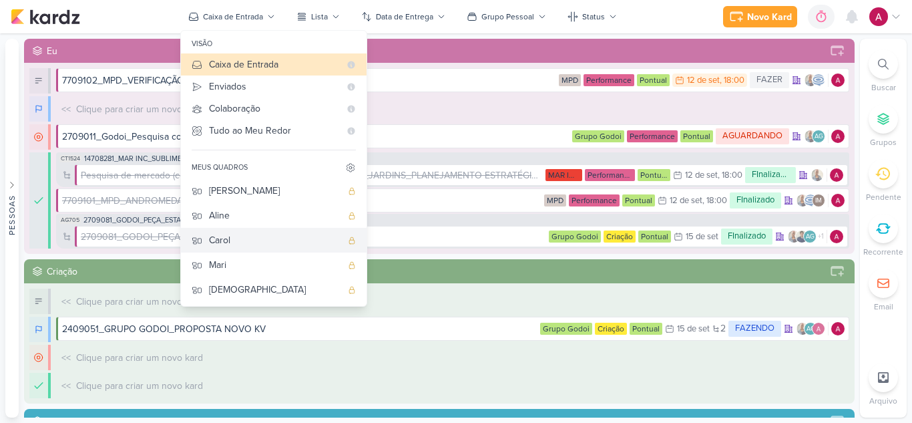
click at [241, 236] on div "Carol" at bounding box center [275, 240] width 132 height 14
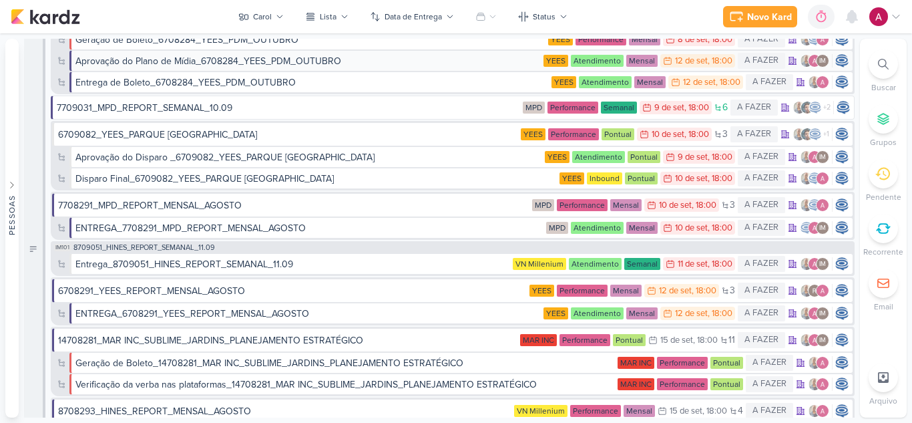
scroll to position [0, 0]
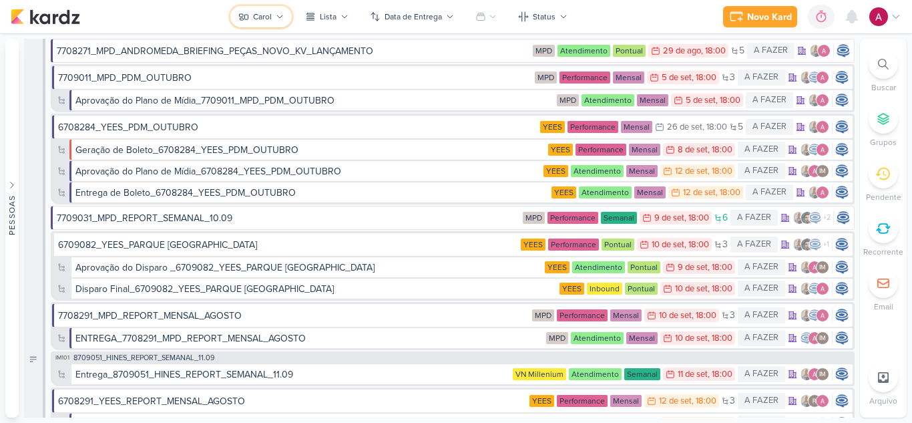
click at [276, 17] on icon at bounding box center [280, 17] width 8 height 8
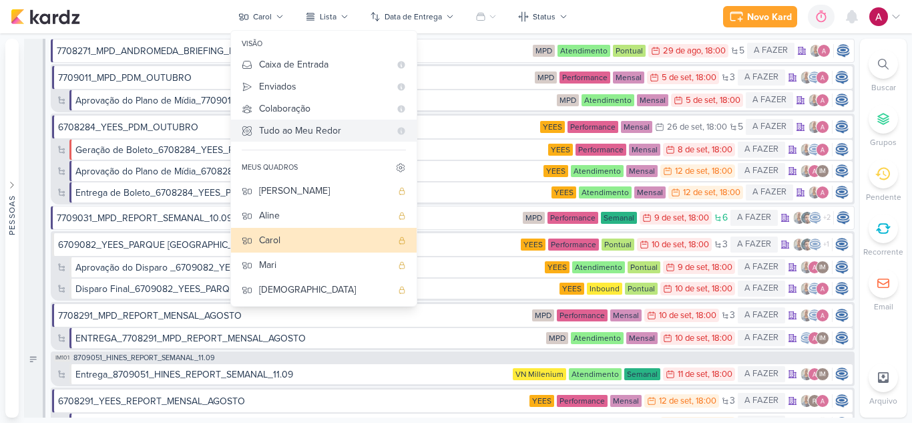
click at [297, 128] on div "Tudo ao Meu Redor" at bounding box center [324, 131] width 131 height 14
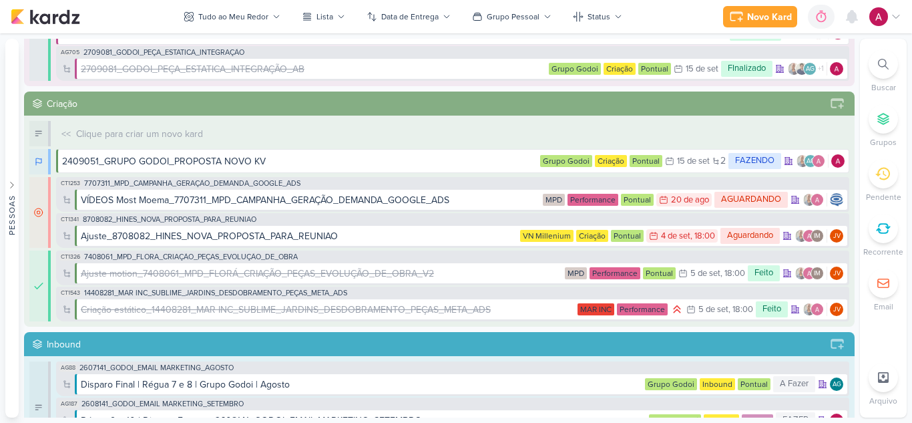
scroll to position [267, 0]
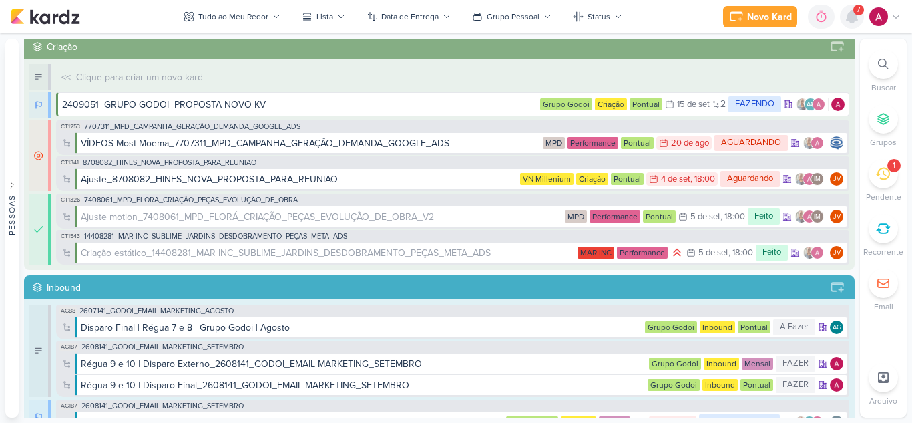
click at [850, 7] on div at bounding box center [852, 17] width 24 height 24
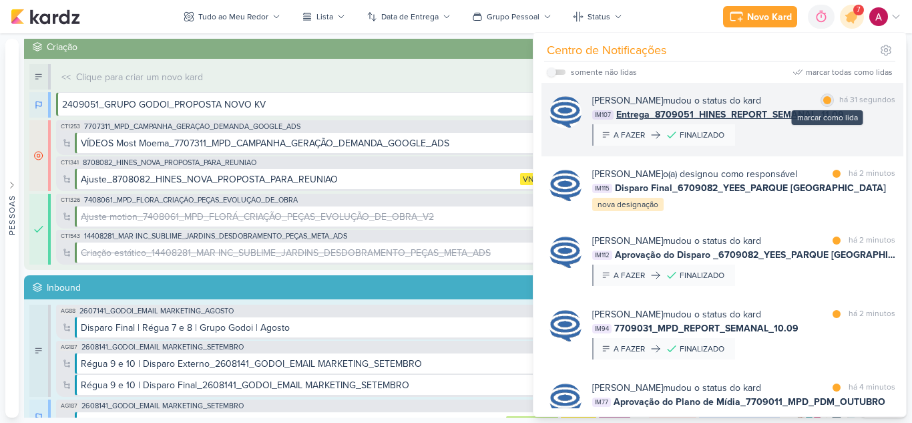
click at [824, 97] on div at bounding box center [827, 100] width 8 height 8
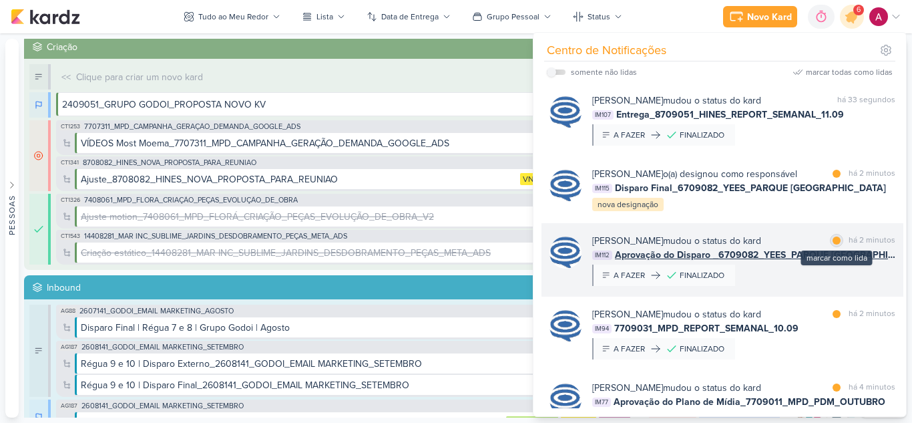
click at [833, 244] on div at bounding box center [836, 240] width 8 height 8
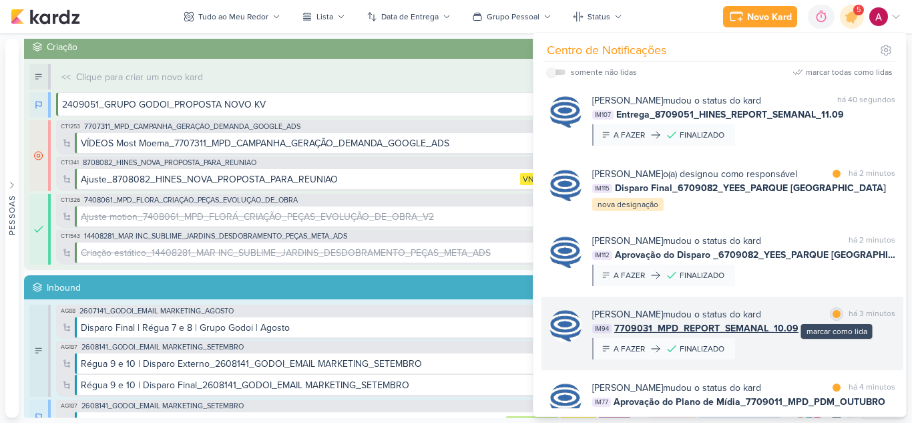
click at [834, 318] on div at bounding box center [836, 314] width 8 height 8
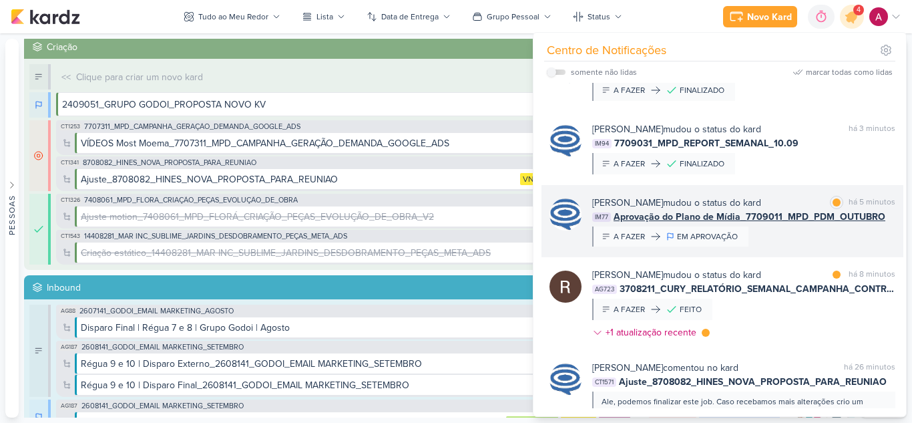
scroll to position [200, 0]
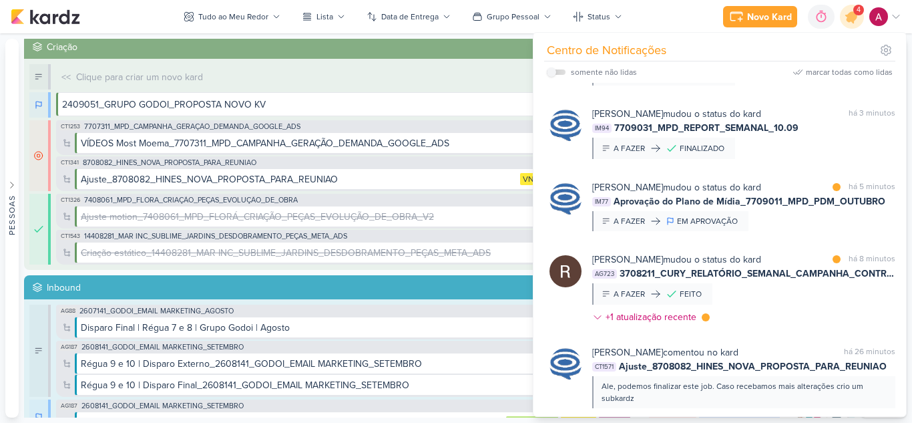
click at [825, 320] on div "Rafael Dornelles mudou o status do kard marcar como lida há 8 minutos AG723 370…" at bounding box center [743, 290] width 303 height 77
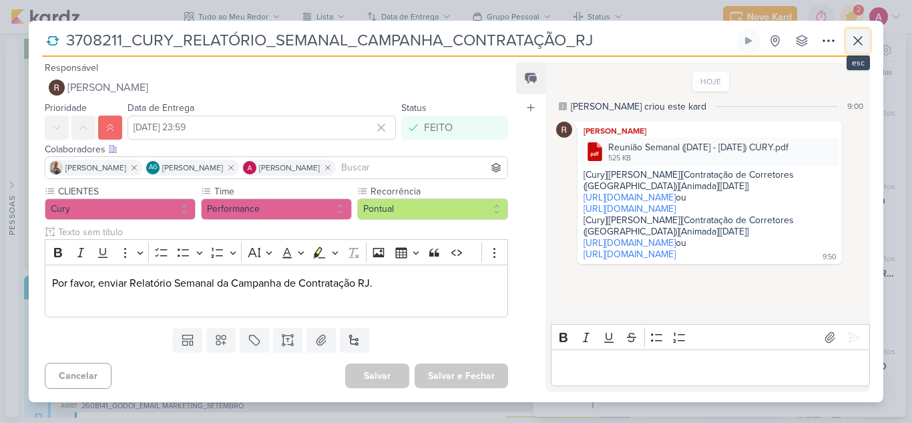
click at [858, 34] on icon at bounding box center [858, 41] width 16 height 16
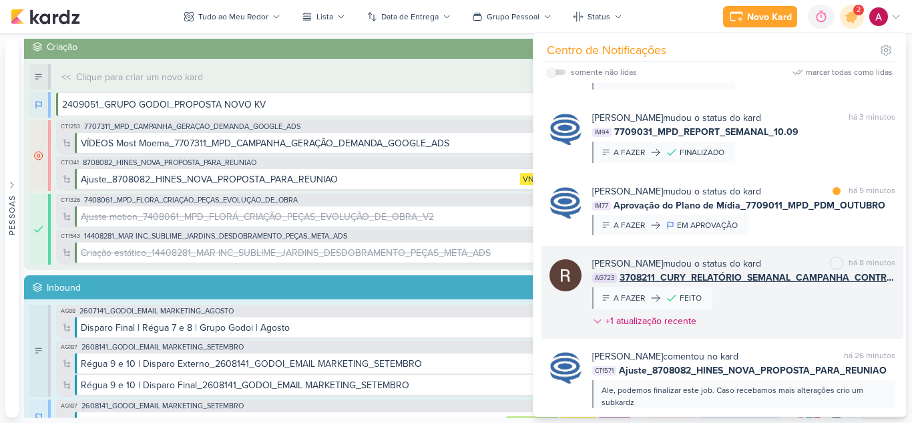
scroll to position [134, 0]
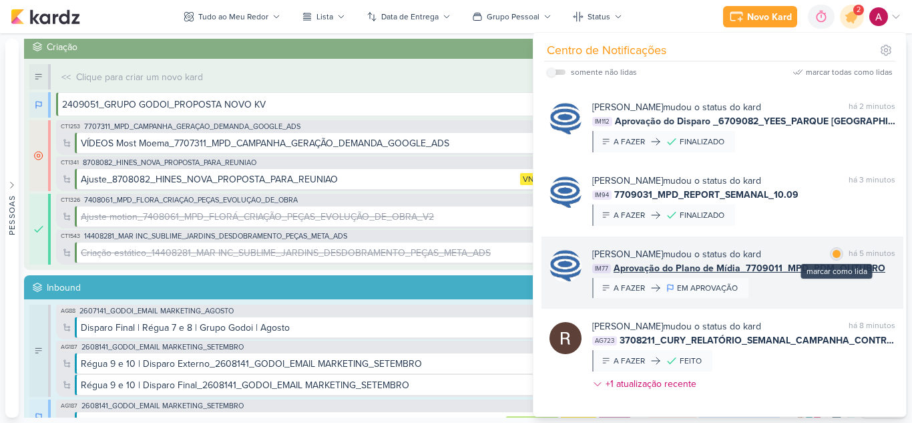
click at [832, 258] on div at bounding box center [836, 254] width 8 height 8
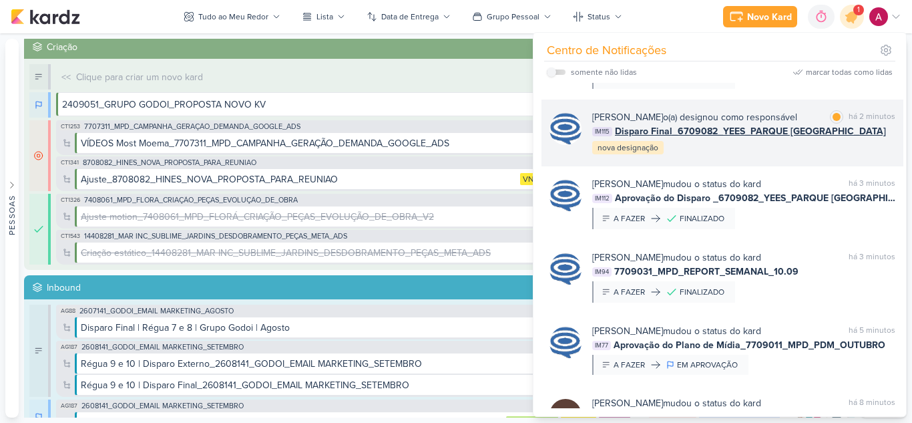
scroll to position [0, 0]
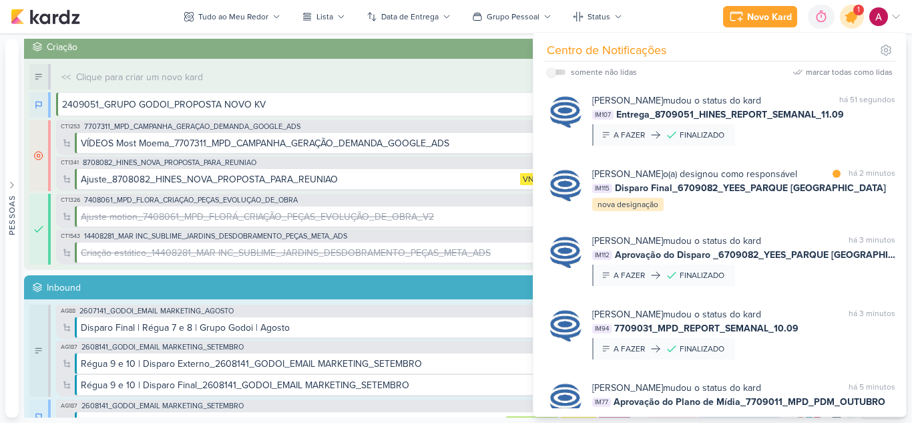
click at [844, 16] on icon at bounding box center [851, 16] width 23 height 23
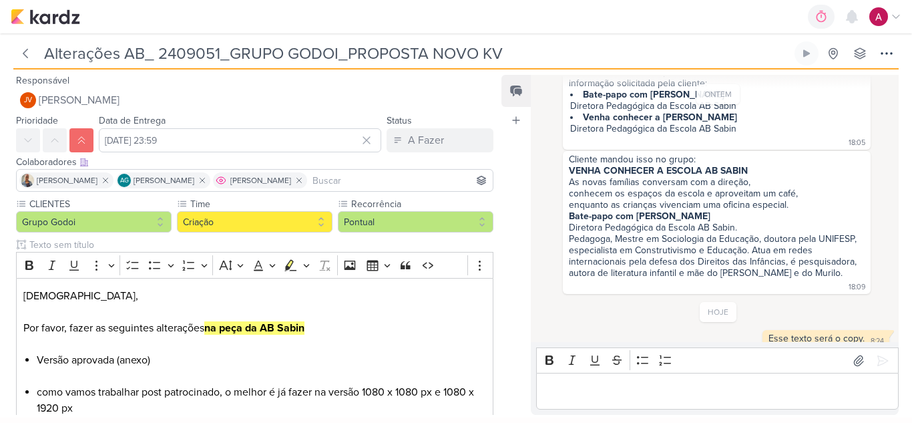
scroll to position [267, 0]
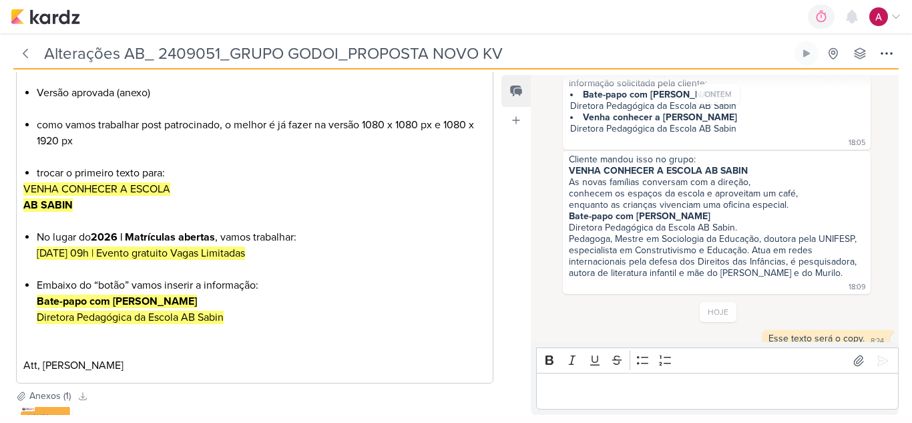
click at [71, 160] on p "Editor editing area: main" at bounding box center [254, 157] width 463 height 16
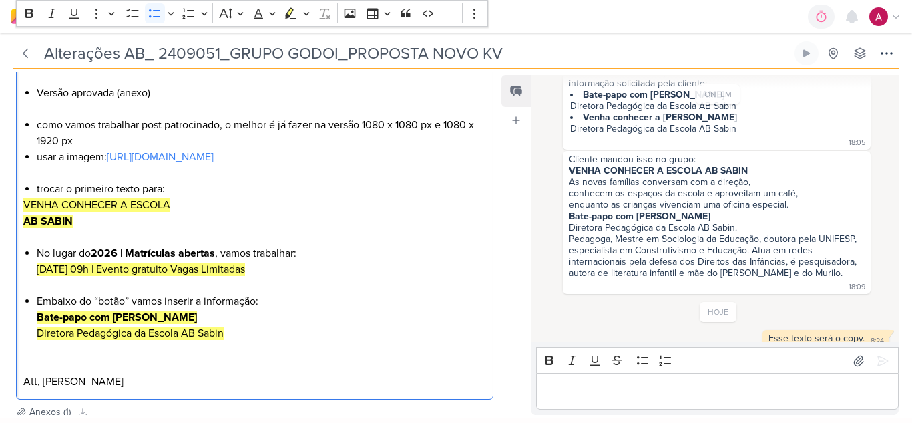
click at [90, 137] on li "como vamos trabalhar post patrocinado, o melhor é já fazer na versão 1080 x 108…" at bounding box center [262, 133] width 450 height 32
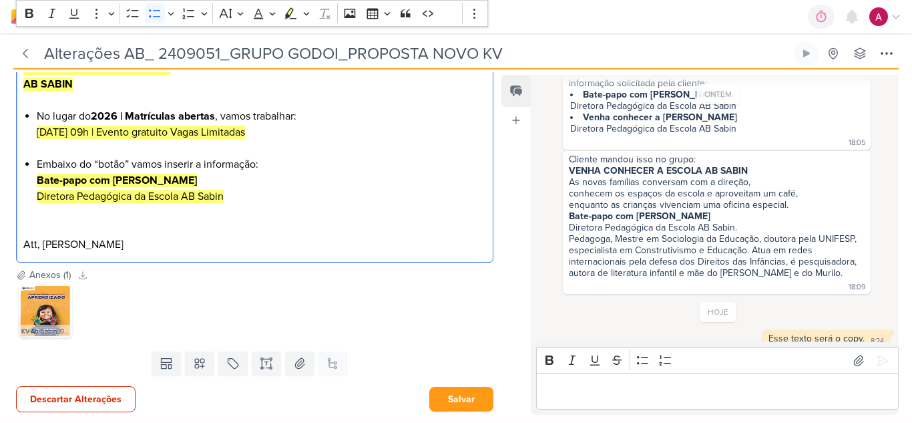
scroll to position [436, 0]
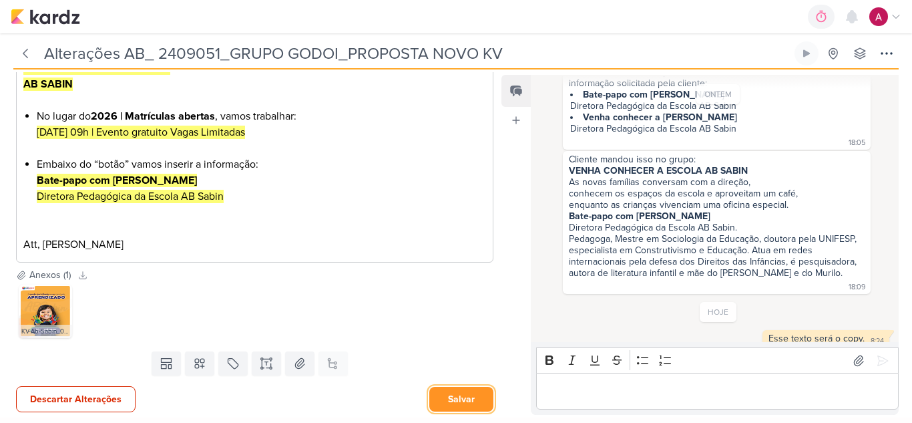
click at [473, 404] on button "Salvar" at bounding box center [461, 399] width 64 height 25
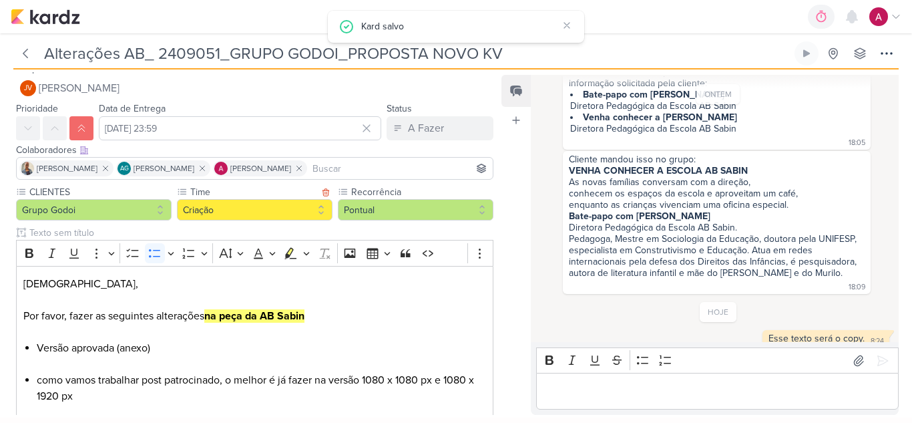
scroll to position [0, 0]
